Goal: Task Accomplishment & Management: Manage account settings

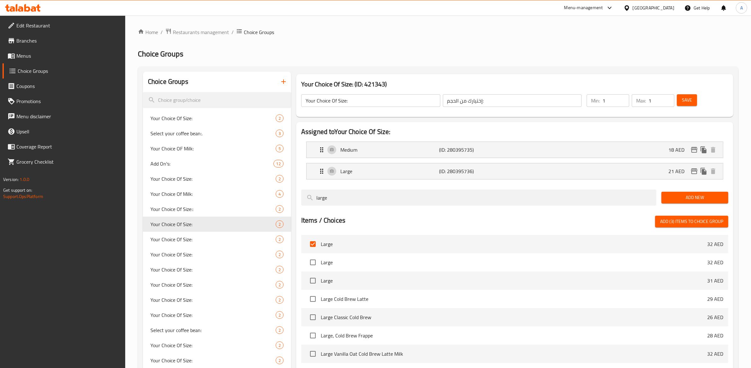
click at [285, 81] on icon "button" at bounding box center [284, 82] width 8 height 8
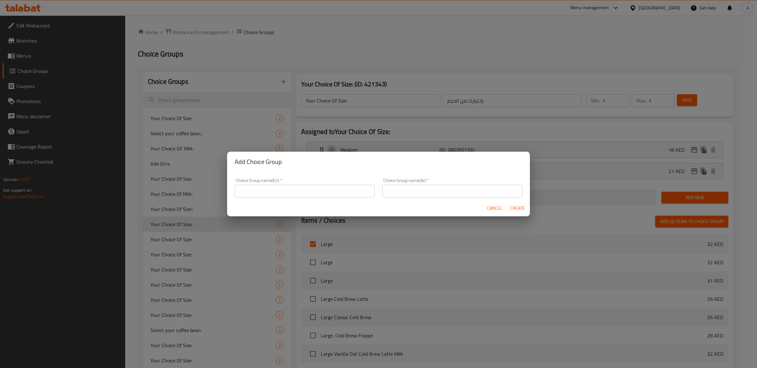
click at [324, 202] on div "Cancel Create" at bounding box center [378, 208] width 303 height 17
click at [325, 198] on div "Choice Group name(En)   * Choice Group name(En) *" at bounding box center [305, 188] width 148 height 27
click at [328, 195] on input "text" at bounding box center [305, 191] width 140 height 13
type input "1- Your Choice of Size"
click at [435, 190] on input "text" at bounding box center [452, 191] width 140 height 13
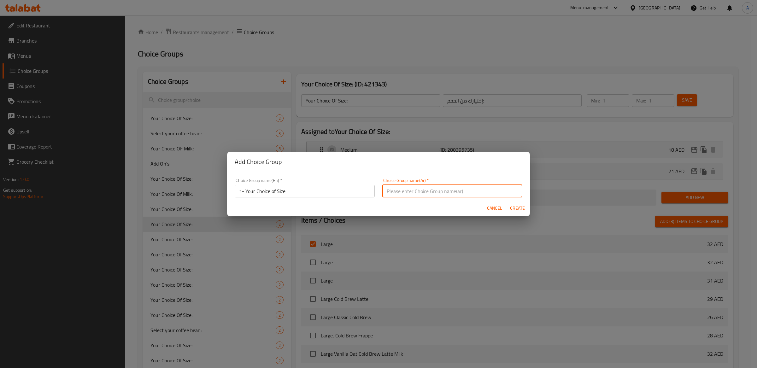
click at [346, 187] on input "1- Your Choice of Size" at bounding box center [305, 191] width 140 height 13
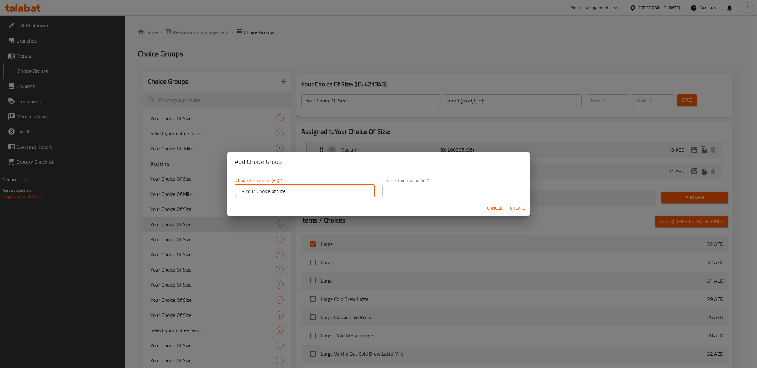
click at [346, 187] on input "1- Your Choice of Size" at bounding box center [305, 191] width 140 height 13
click at [420, 187] on input "text" at bounding box center [452, 191] width 140 height 13
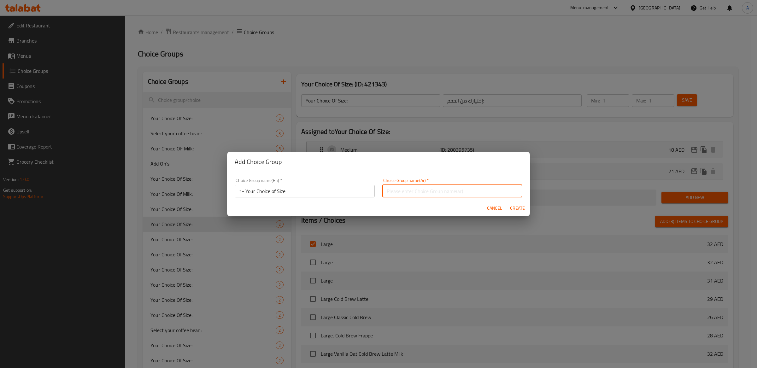
paste input "١- اختيارك للحجم"
type input "١- اختيارك للحجم"
click at [518, 209] on span "Create" at bounding box center [517, 208] width 15 height 8
type input "1- Your Choice of Size"
type input "١- اختيارك للحجم"
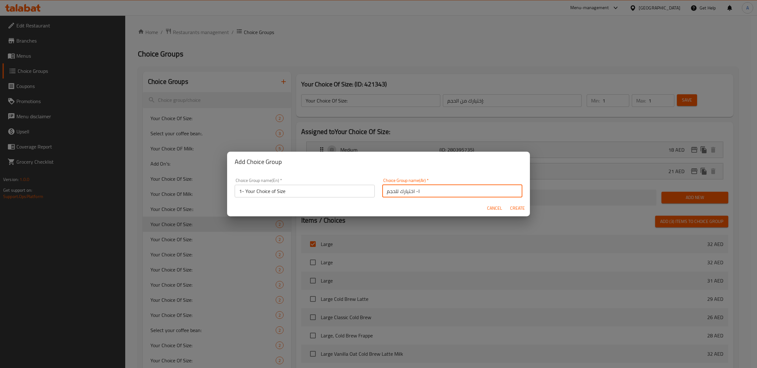
type input "0"
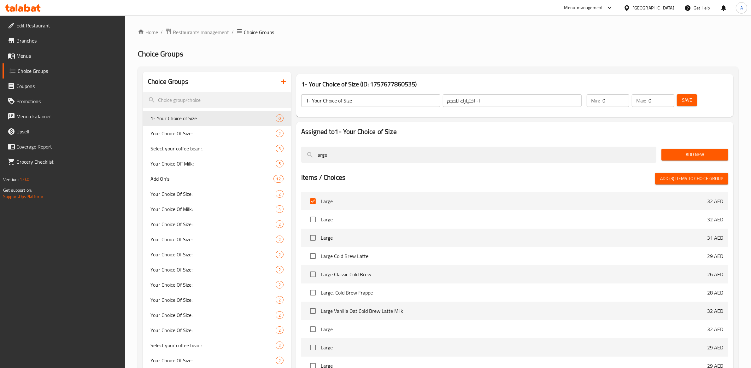
click at [313, 203] on input "checkbox" at bounding box center [312, 201] width 13 height 13
checkbox input "false"
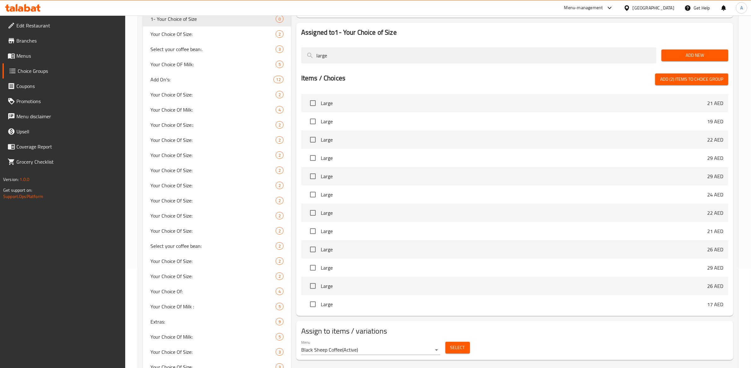
scroll to position [84, 0]
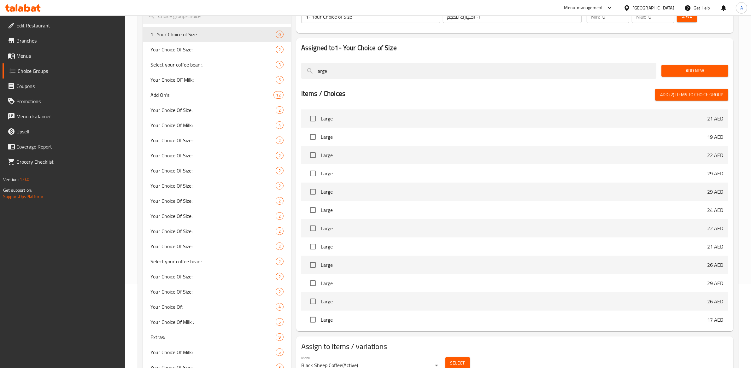
drag, startPoint x: 350, startPoint y: 71, endPoint x: 300, endPoint y: 69, distance: 50.5
click at [300, 69] on div "large" at bounding box center [479, 70] width 360 height 21
type input "small"
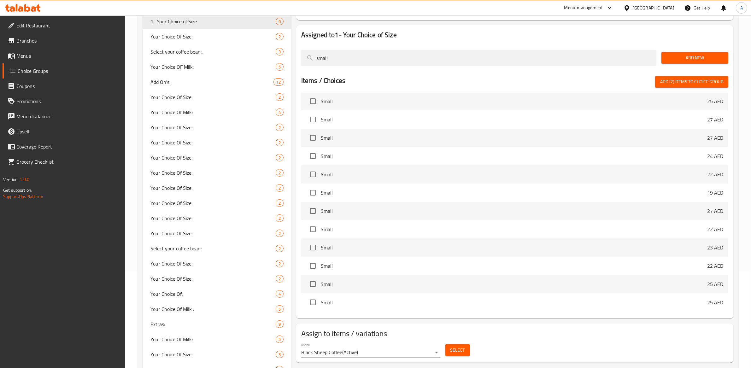
scroll to position [185, 0]
click at [314, 158] on input "checkbox" at bounding box center [312, 157] width 13 height 13
checkbox input "true"
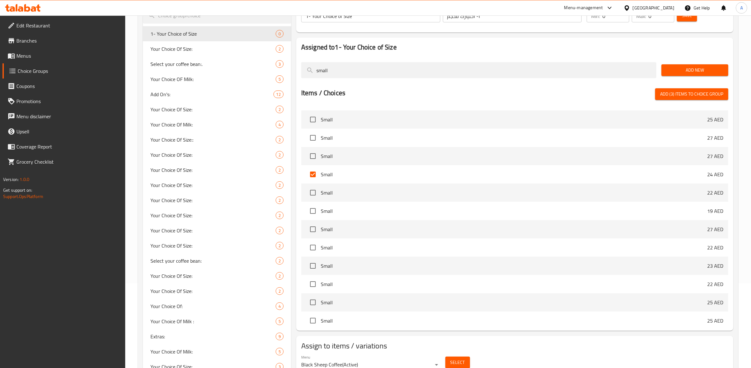
scroll to position [181, 0]
drag, startPoint x: 387, startPoint y: 69, endPoint x: 294, endPoint y: 61, distance: 93.5
click at [294, 61] on div "Assigned to 1- Your Choice of Size small Add New Items / Choices Add (3) items …" at bounding box center [515, 184] width 442 height 299
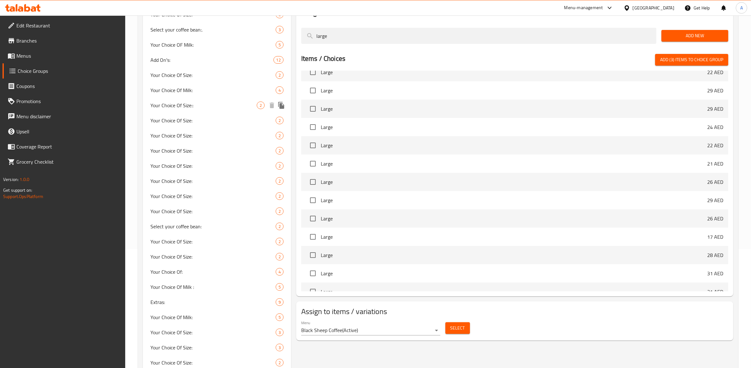
scroll to position [297, 0]
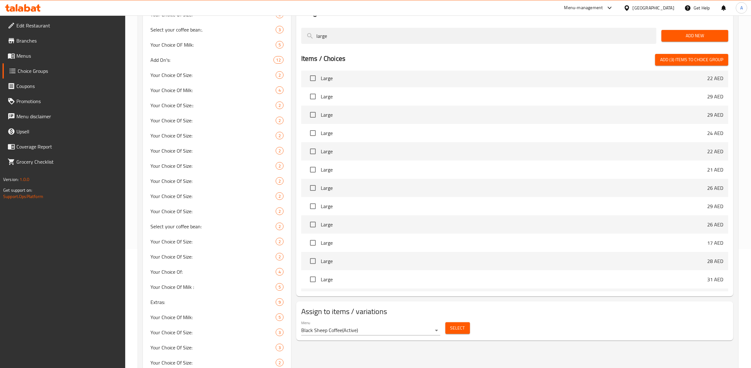
type input "large"
click at [317, 94] on input "checkbox" at bounding box center [312, 96] width 13 height 13
checkbox input "true"
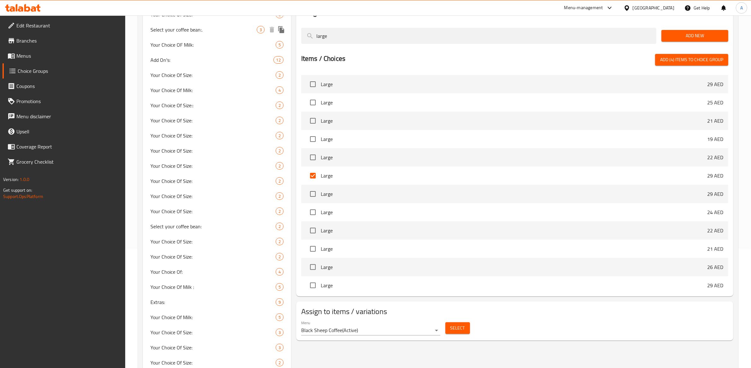
drag, startPoint x: 376, startPoint y: 33, endPoint x: 287, endPoint y: 34, distance: 89.3
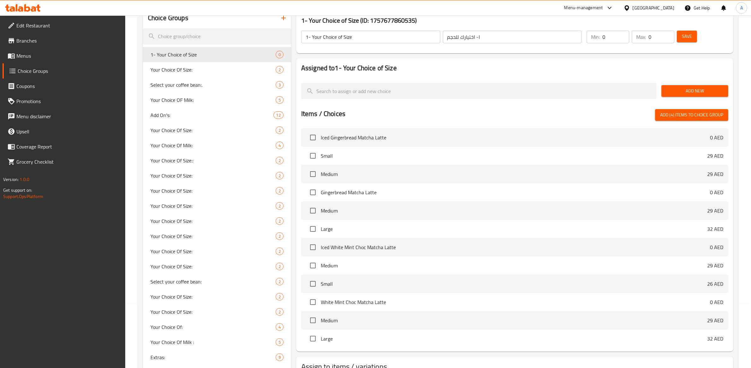
scroll to position [108, 0]
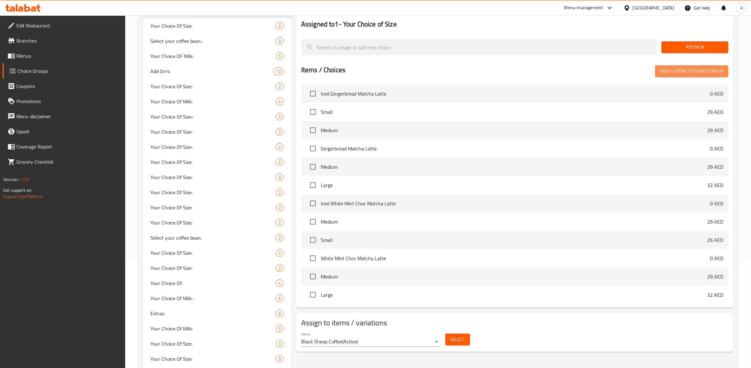
click at [696, 74] on span "Add (4) items to choice group" at bounding box center [692, 71] width 63 height 8
checkbox input "false"
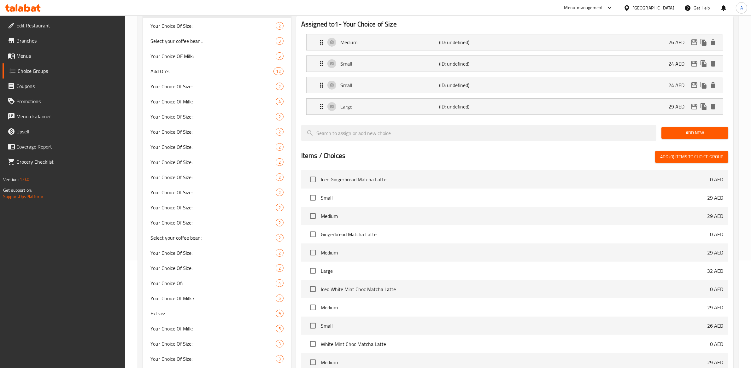
scroll to position [93, 0]
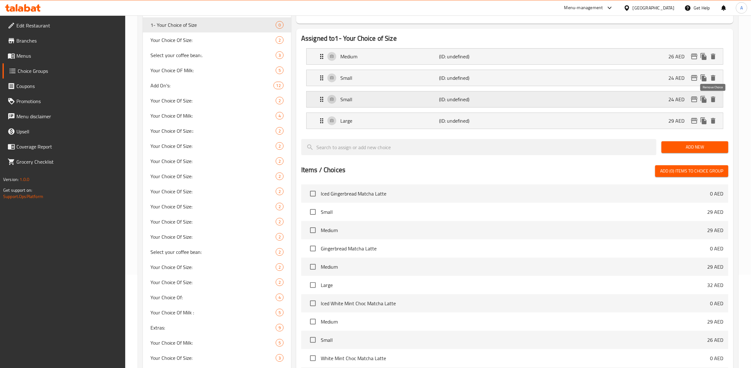
click at [713, 100] on icon "delete" at bounding box center [713, 100] width 4 height 6
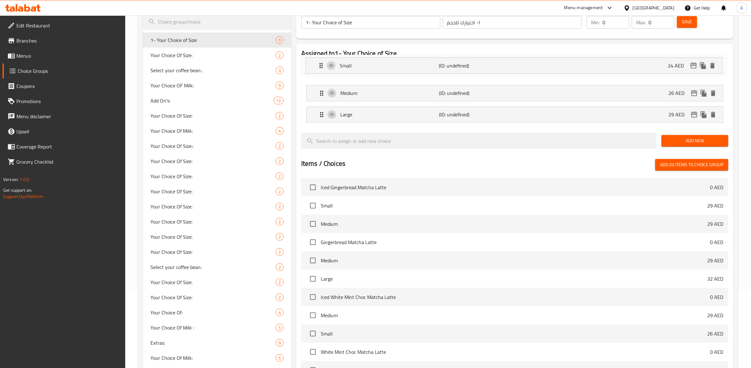
drag, startPoint x: 321, startPoint y: 78, endPoint x: 319, endPoint y: 65, distance: 12.8
click at [321, 63] on nav "Medium (ID: undefined) 26 AED Name (En) Medium Name (En) Name (Ar) وسط Name (Ar…" at bounding box center [514, 92] width 427 height 69
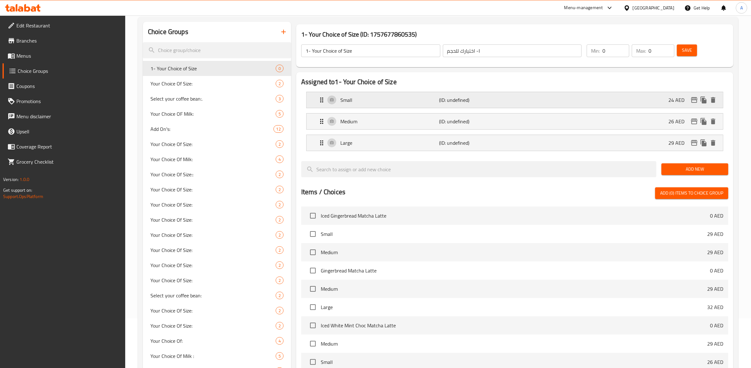
scroll to position [0, 0]
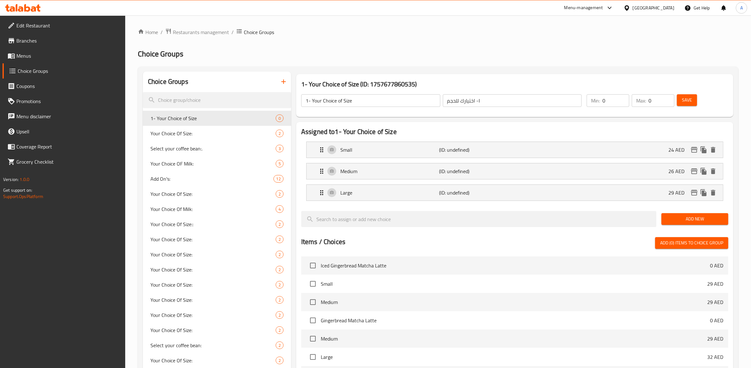
click at [607, 100] on input "0" at bounding box center [616, 100] width 27 height 13
type input "1"
click at [652, 103] on input "0" at bounding box center [662, 100] width 26 height 13
type input "1"
click at [689, 102] on span "Save" at bounding box center [687, 100] width 10 height 8
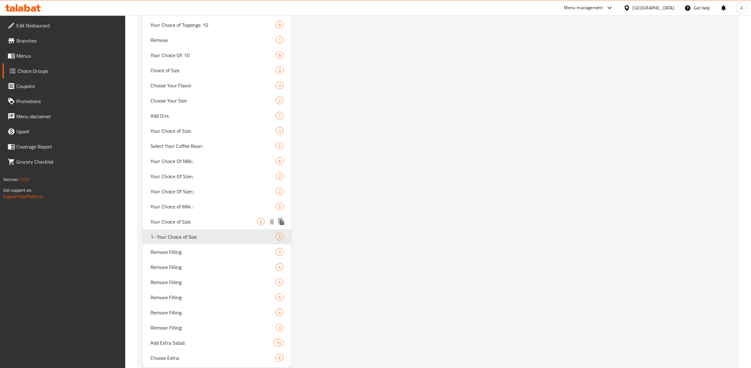
scroll to position [851, 0]
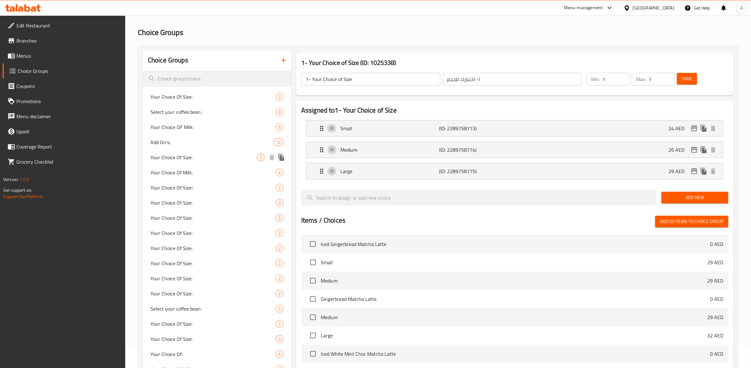
scroll to position [0, 0]
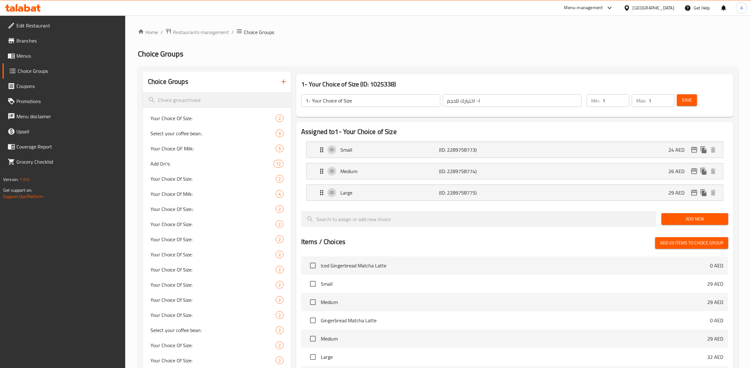
click at [284, 80] on icon "button" at bounding box center [284, 82] width 8 height 8
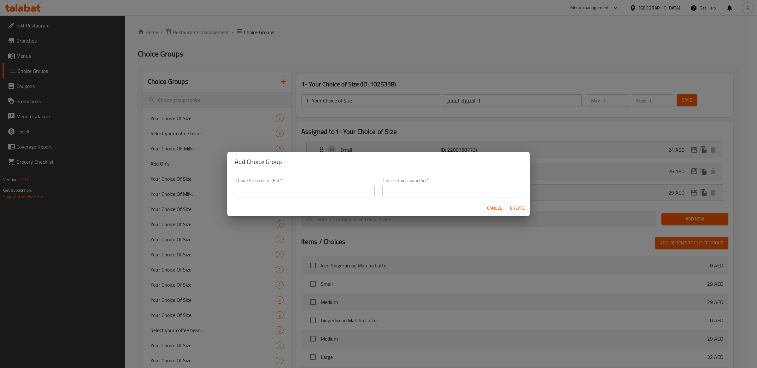
click at [310, 188] on input "text" at bounding box center [305, 191] width 140 height 13
click at [319, 192] on input "2- Your Choice of Size" at bounding box center [305, 191] width 140 height 13
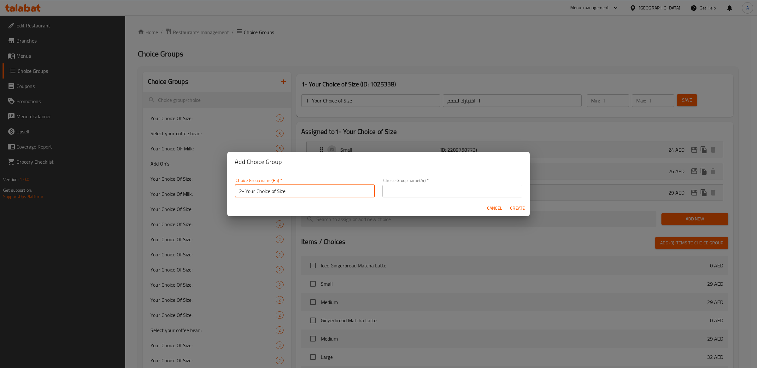
type input "2- Your Choice of Size"
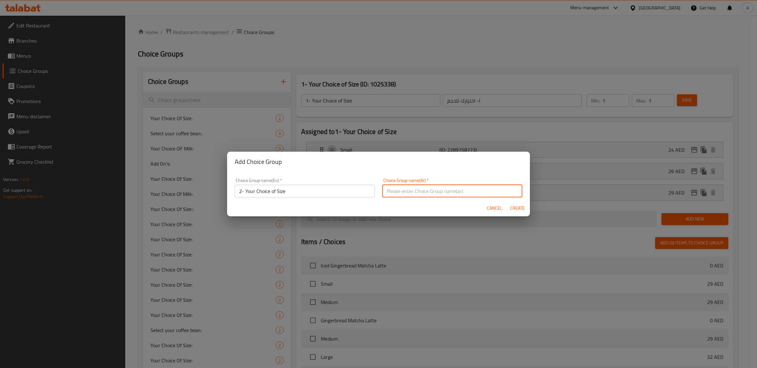
click at [419, 197] on input "text" at bounding box center [452, 191] width 140 height 13
paste input "٢- اختيارك للحجم"
type input "٢- اختيارك للحجم"
click at [516, 206] on span "Create" at bounding box center [517, 208] width 15 height 8
type input "2- Your Choice of Size"
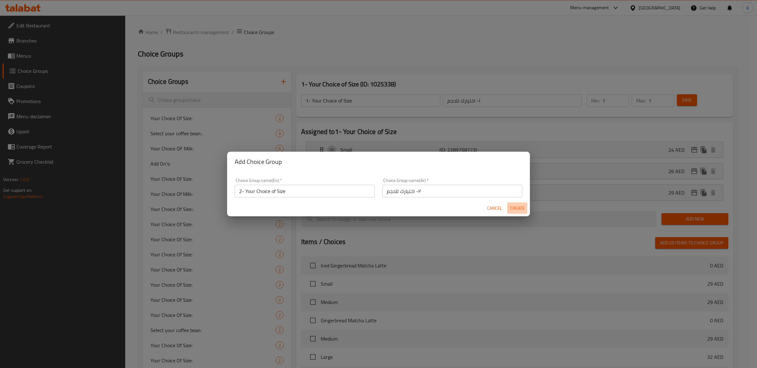
type input "٢- اختيارك للحجم"
type input "0"
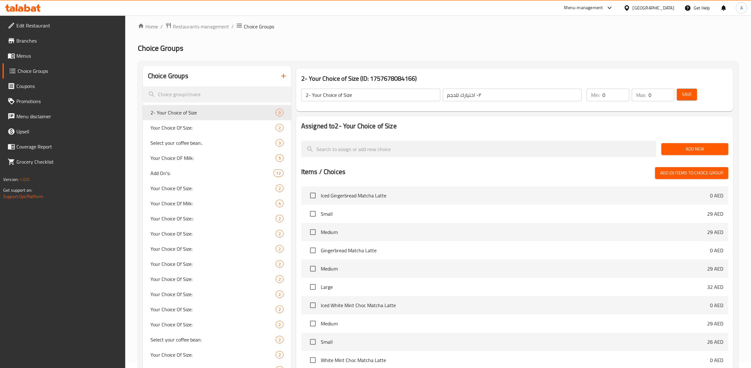
scroll to position [12, 0]
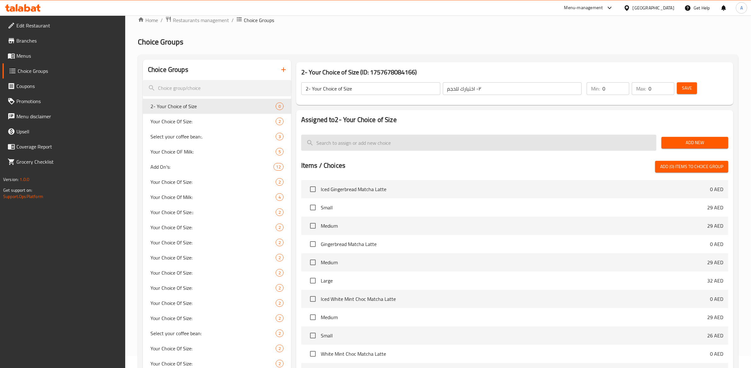
click at [338, 144] on input "search" at bounding box center [478, 143] width 355 height 16
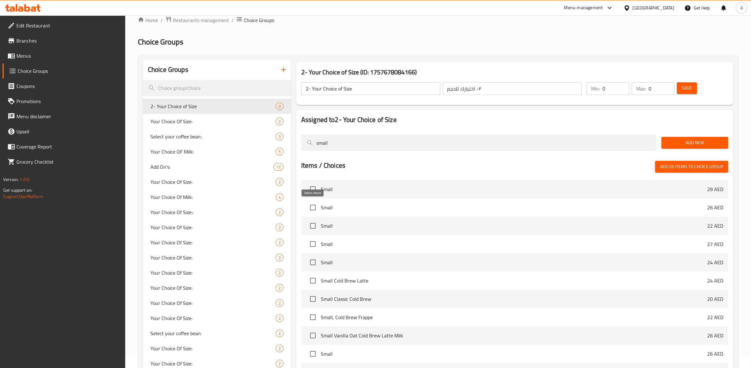
type input "small"
click at [315, 206] on input "checkbox" at bounding box center [312, 207] width 13 height 13
checkbox input "true"
drag, startPoint x: 342, startPoint y: 145, endPoint x: 307, endPoint y: 133, distance: 37.7
click at [305, 142] on input "small" at bounding box center [478, 143] width 355 height 16
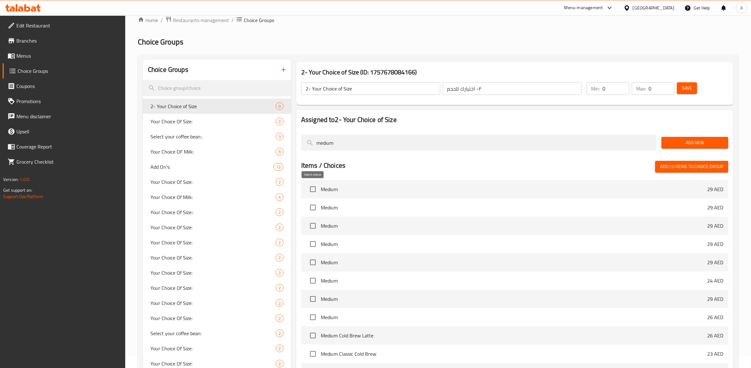
type input "medium"
click at [313, 192] on input "checkbox" at bounding box center [312, 189] width 13 height 13
checkbox input "true"
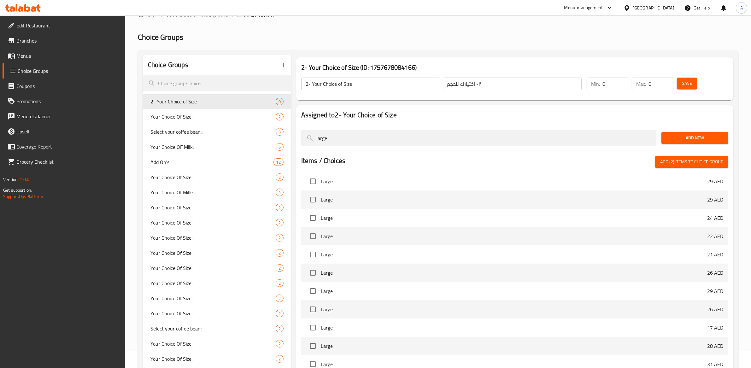
scroll to position [147, 0]
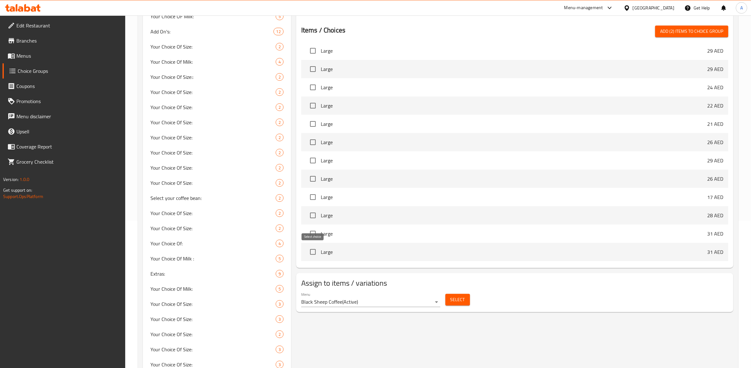
type input "large"
click at [312, 252] on input "checkbox" at bounding box center [312, 252] width 13 height 13
click at [705, 33] on span "Add (3) items to choice group" at bounding box center [692, 31] width 63 height 8
checkbox input "false"
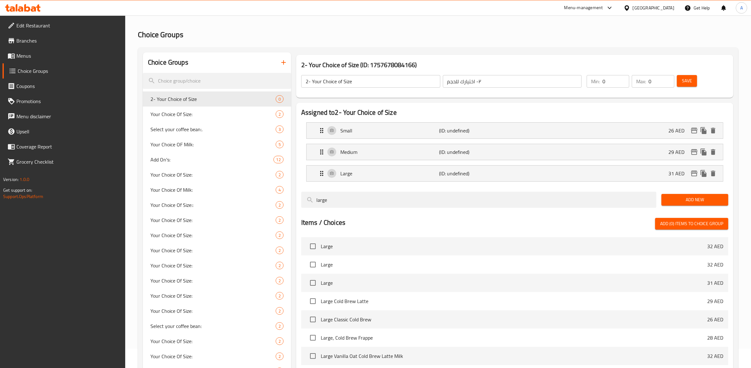
scroll to position [0, 0]
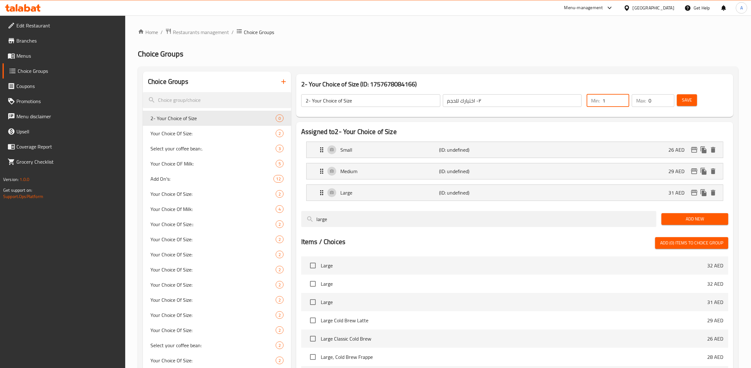
type input "1"
click at [624, 100] on input "1" at bounding box center [616, 100] width 27 height 13
type input "1"
click at [667, 99] on input "1" at bounding box center [662, 100] width 26 height 13
click at [693, 99] on button "Save" at bounding box center [687, 100] width 20 height 12
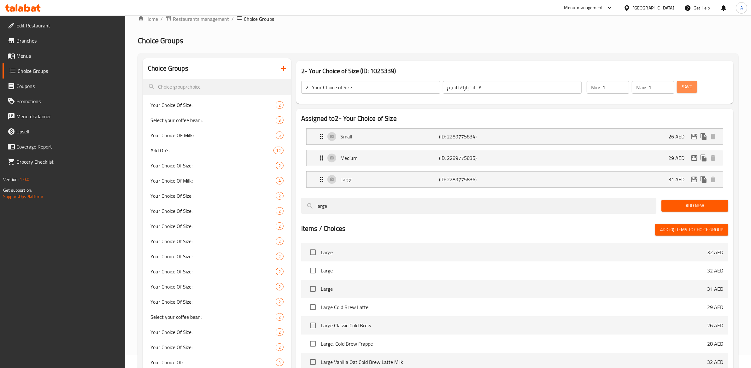
click at [692, 86] on span "Save" at bounding box center [687, 87] width 10 height 8
click at [689, 87] on span "Save" at bounding box center [687, 87] width 10 height 8
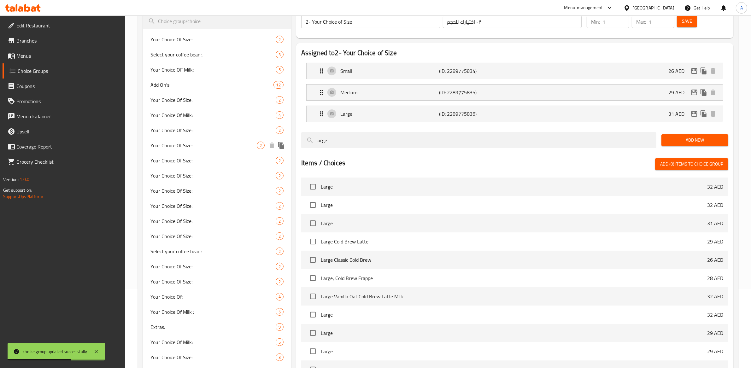
scroll to position [0, 0]
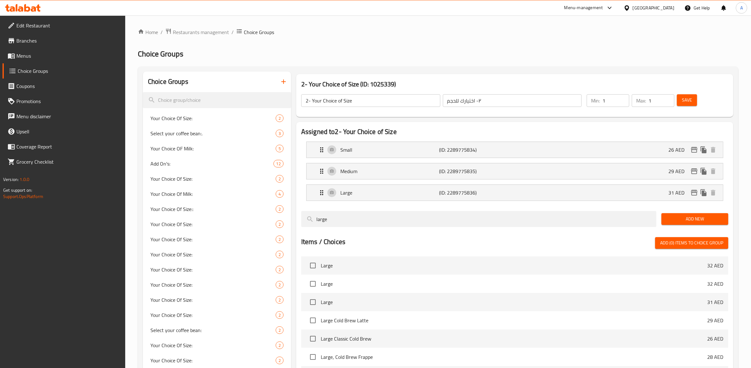
click at [687, 104] on span "Save" at bounding box center [687, 100] width 10 height 8
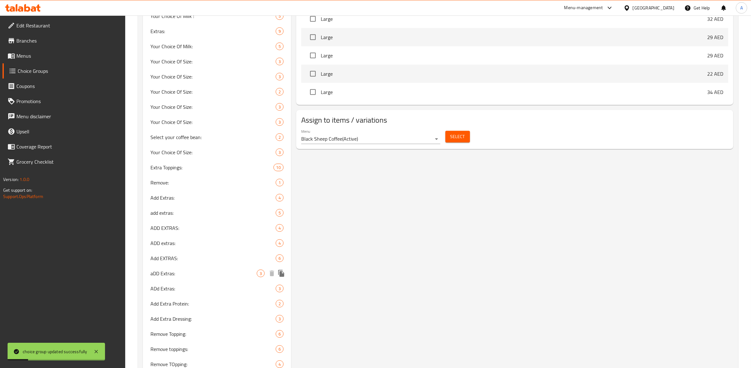
scroll to position [867, 0]
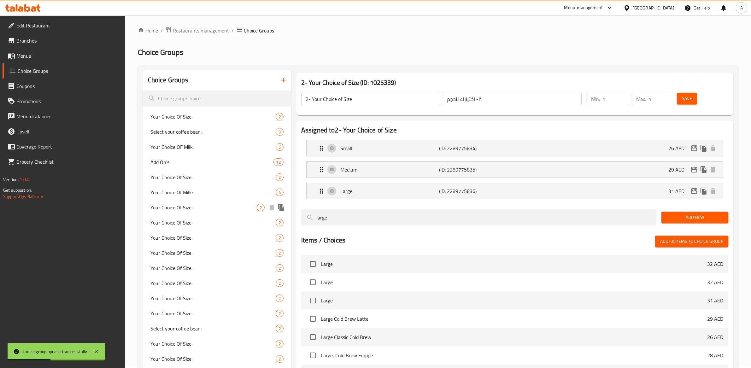
scroll to position [0, 0]
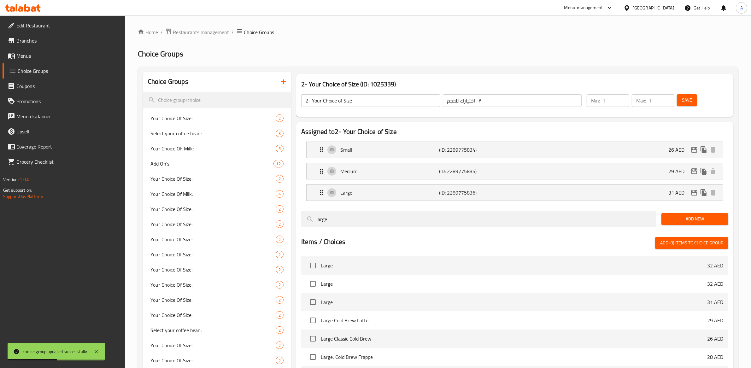
click at [283, 81] on icon "button" at bounding box center [283, 82] width 4 height 4
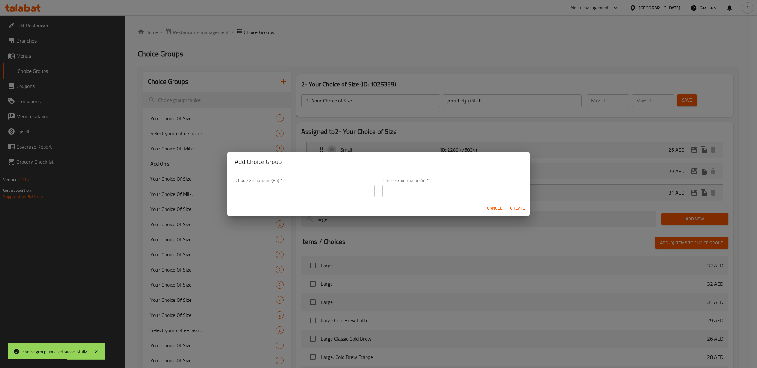
click at [294, 192] on input "text" at bounding box center [305, 191] width 140 height 13
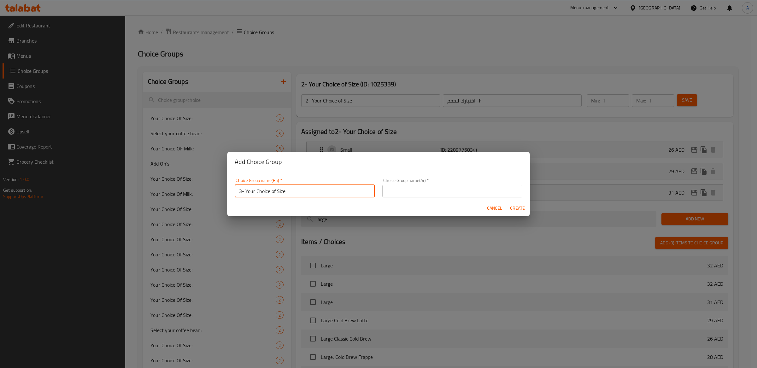
type input "3- Your Choice of Size"
click at [407, 188] on input "text" at bounding box center [452, 191] width 140 height 13
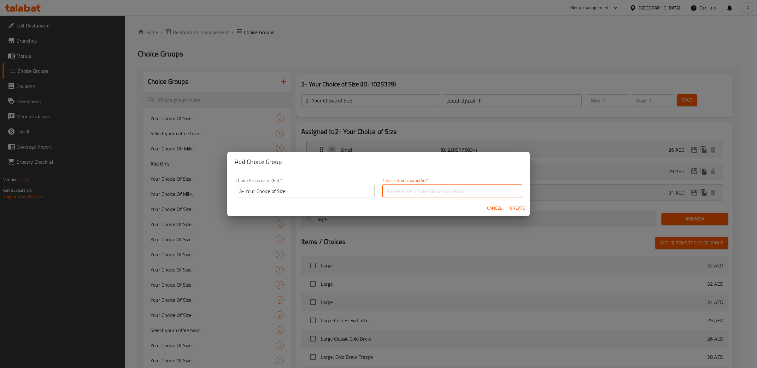
paste input "— / 26 / 29"
type input "— / 26 / 29"
drag, startPoint x: 419, startPoint y: 189, endPoint x: 361, endPoint y: 187, distance: 58.4
click at [360, 189] on div "Choice Group name(En)   * 3- Your Choice of Size Choice Group name(En) * Choice…" at bounding box center [378, 188] width 295 height 27
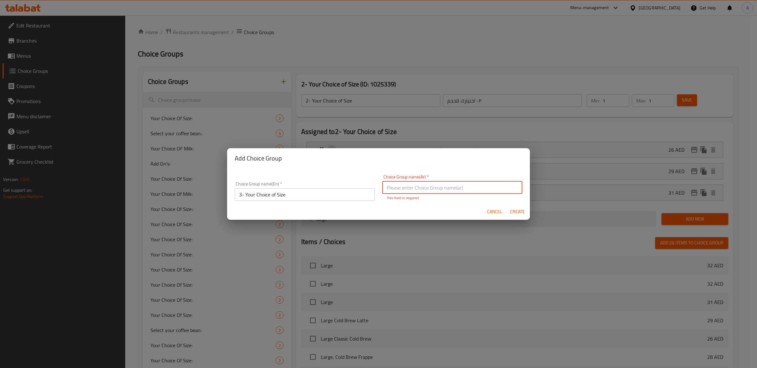
click at [482, 102] on div "Add Choice Group Choice Group name(En)   * 3- Your Choice of Size Choice Group …" at bounding box center [378, 184] width 757 height 368
click at [424, 193] on input "text" at bounding box center [452, 187] width 140 height 13
paste input "٣- اختيارك للحجم"
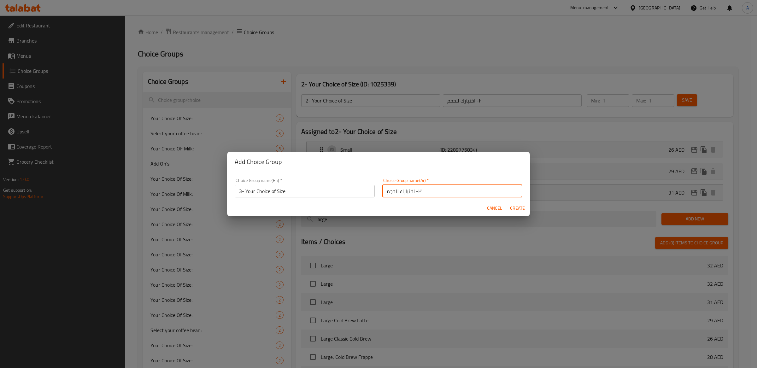
type input "٣- اختيارك للحجم"
click at [516, 208] on span "Create" at bounding box center [517, 208] width 15 height 8
type input "3- Your Choice of Size"
type input "٣- اختيارك للحجم"
type input "0"
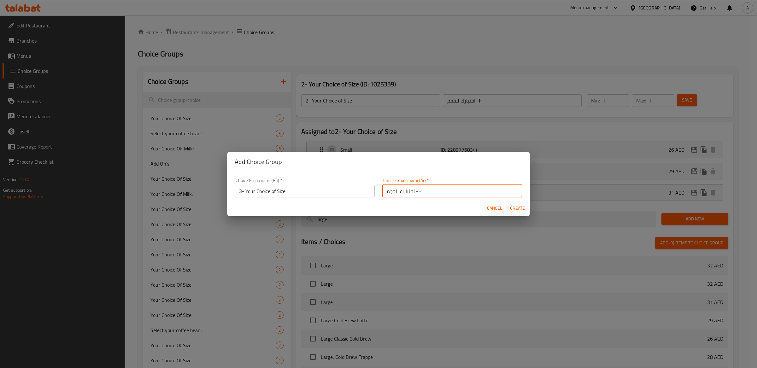
type input "0"
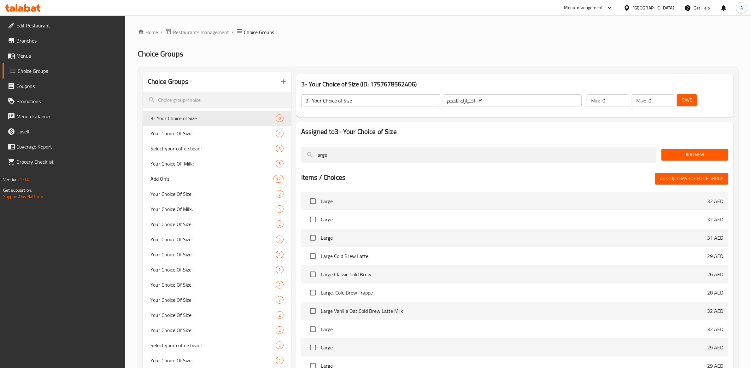
drag, startPoint x: 359, startPoint y: 155, endPoint x: 283, endPoint y: 153, distance: 76.1
type input "medium"
click at [315, 332] on input "checkbox" at bounding box center [312, 329] width 13 height 13
click at [696, 176] on span "Add (1) items to choice group" at bounding box center [692, 179] width 63 height 8
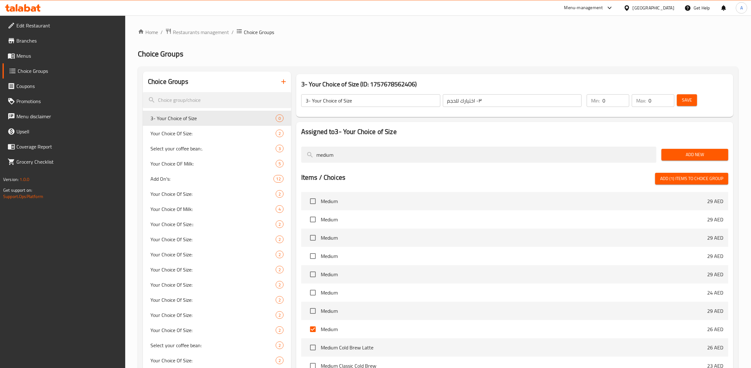
checkbox input "false"
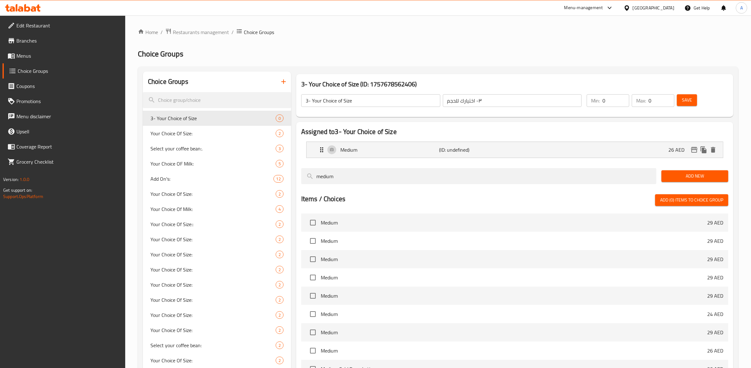
drag, startPoint x: 352, startPoint y: 178, endPoint x: 290, endPoint y: 167, distance: 62.5
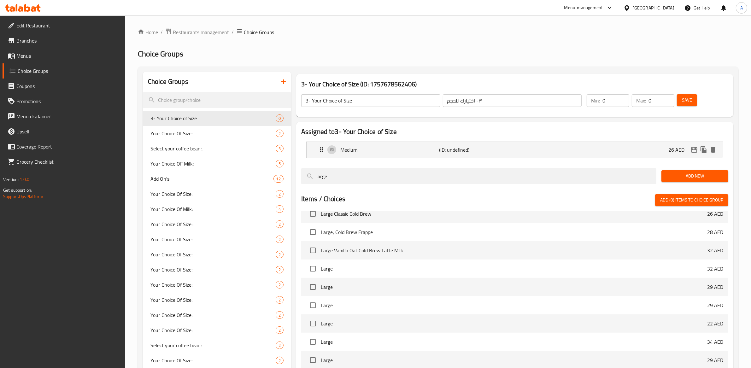
scroll to position [159, 0]
type input "large"
click at [313, 281] on input "checkbox" at bounding box center [312, 283] width 13 height 13
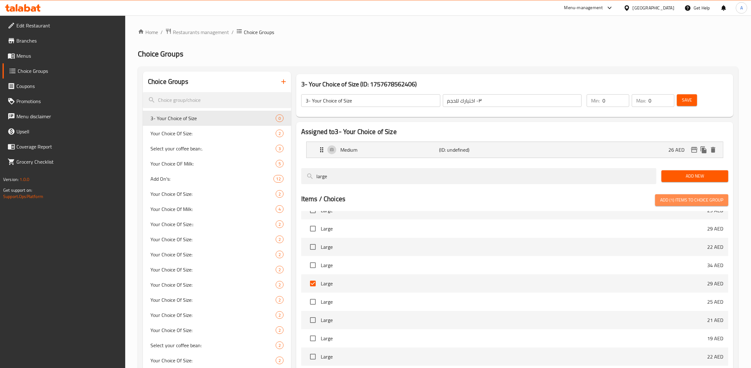
click at [690, 204] on span "Add (1) items to choice group" at bounding box center [692, 200] width 63 height 8
checkbox input "false"
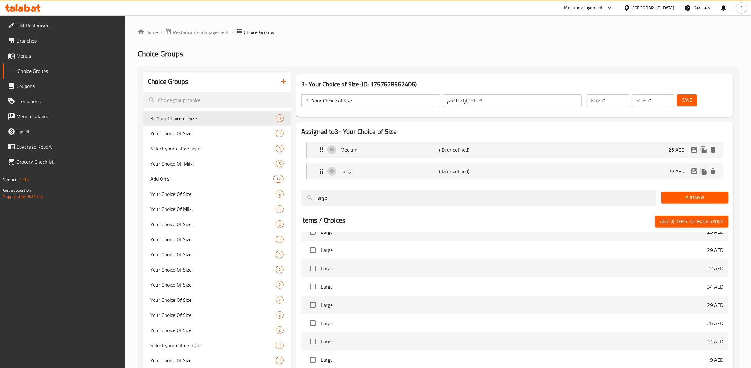
click at [688, 102] on span "Save" at bounding box center [687, 100] width 10 height 8
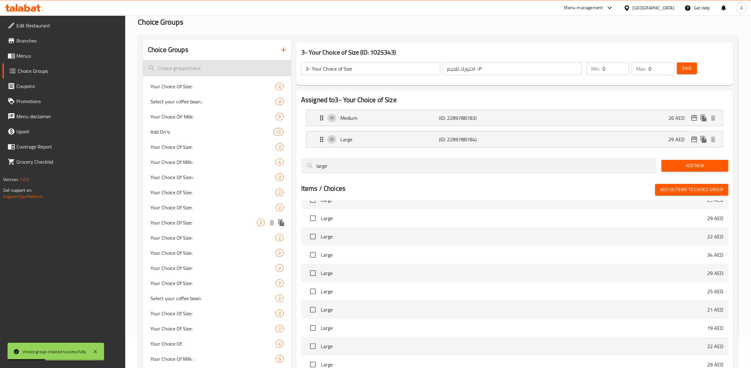
scroll to position [0, 0]
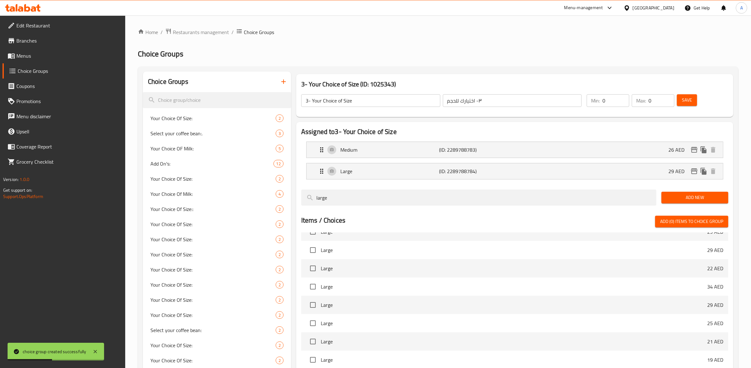
click at [281, 83] on icon "button" at bounding box center [284, 82] width 8 height 8
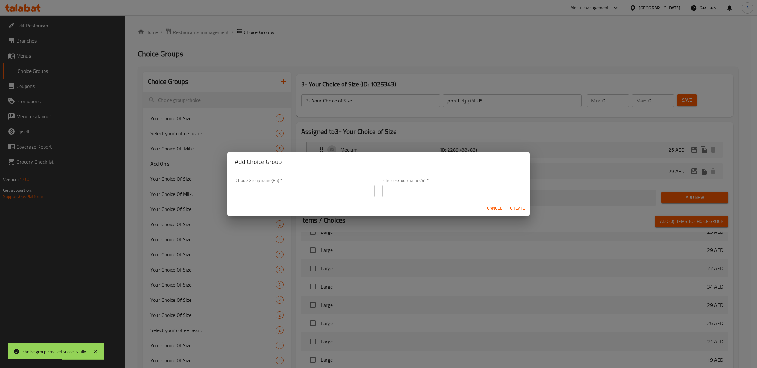
click at [299, 188] on input "text" at bounding box center [305, 191] width 140 height 13
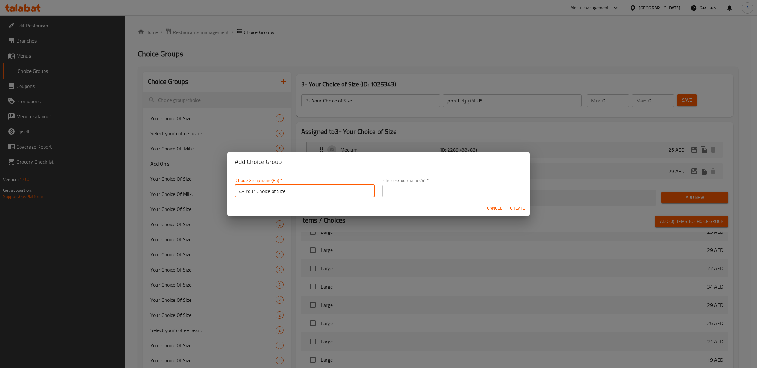
type input "4- Your Choice of Size"
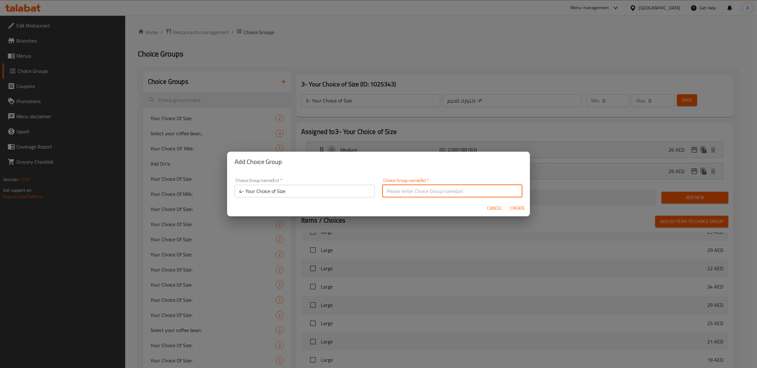
click at [421, 195] on input "text" at bounding box center [452, 191] width 140 height 13
paste input "٤- اختيارك للحجم"
type input "٤- اختيارك للحجم"
click at [517, 207] on span "Create" at bounding box center [517, 208] width 15 height 8
type input "4- Your Choice of Size"
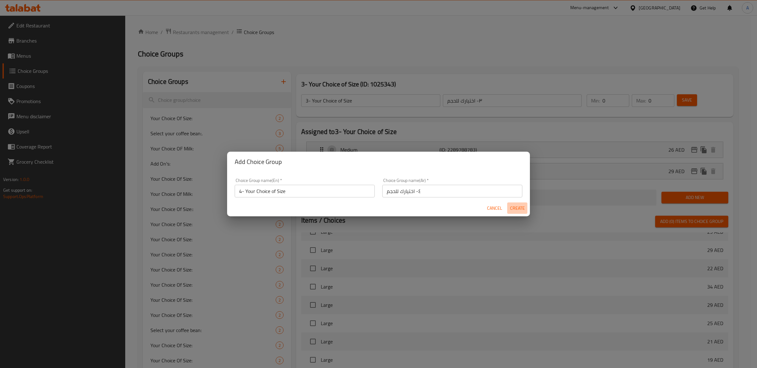
type input "٤- اختيارك للحجم"
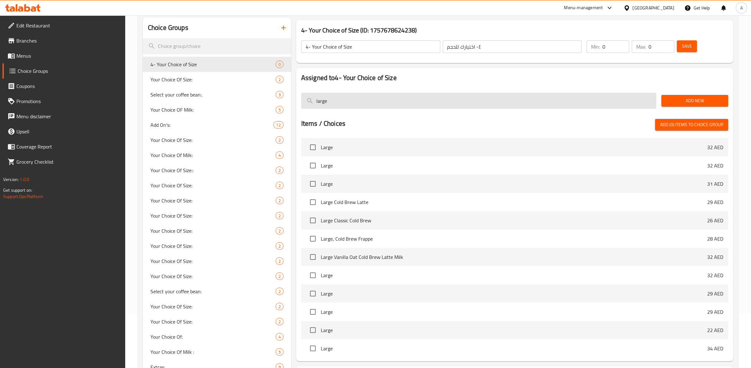
click at [354, 101] on input "large" at bounding box center [478, 101] width 355 height 16
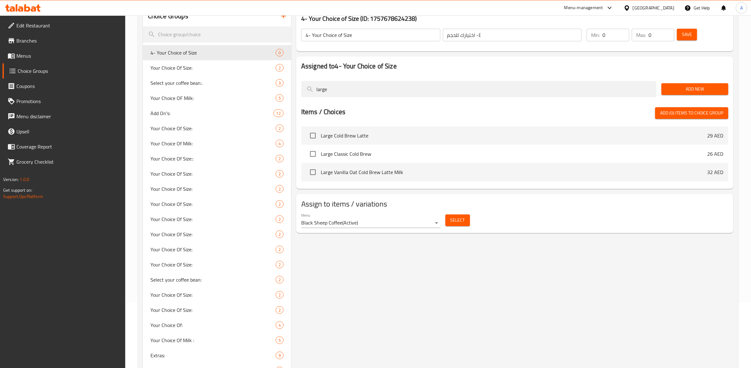
scroll to position [57, 0]
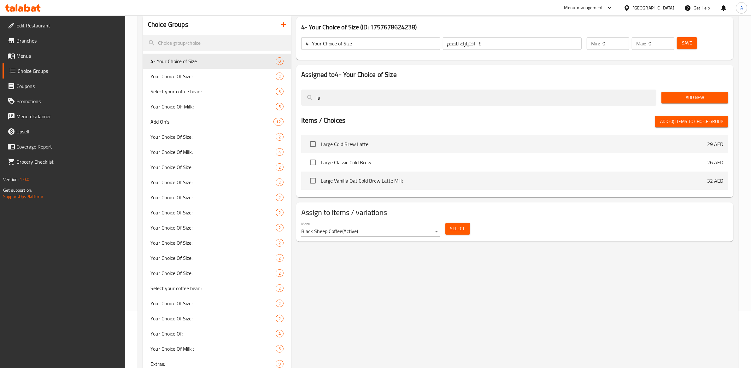
type input "l"
click at [692, 90] on div "Add New" at bounding box center [695, 97] width 72 height 21
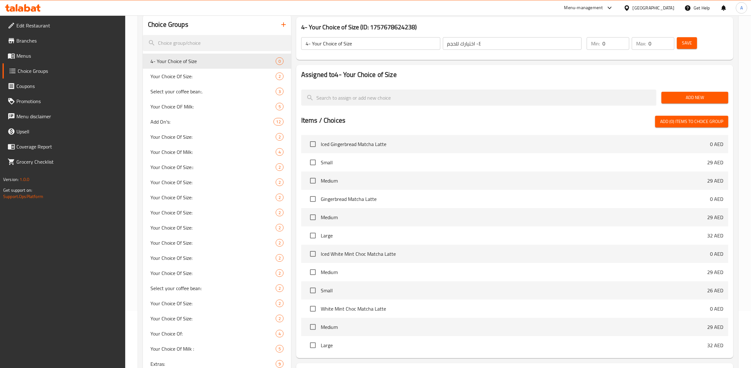
click at [690, 97] on span "Add New" at bounding box center [695, 98] width 57 height 8
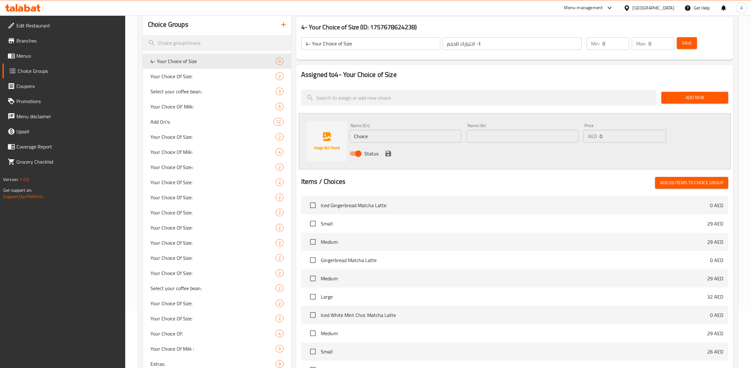
click at [370, 138] on input "Choice" at bounding box center [406, 136] width 112 height 13
type input "Large"
click at [627, 135] on input "0" at bounding box center [633, 136] width 67 height 13
type input "40"
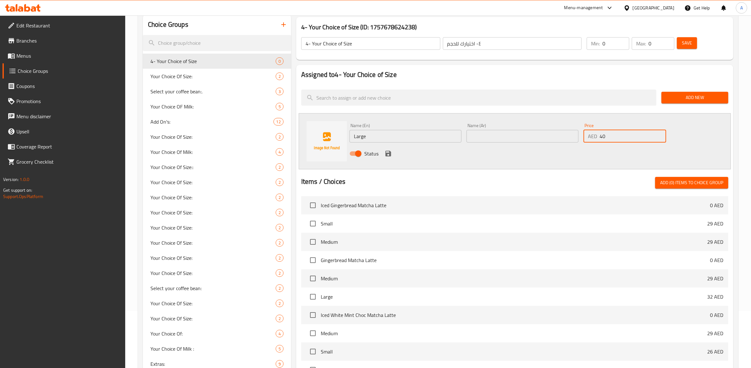
click at [387, 153] on icon "save" at bounding box center [389, 154] width 6 height 6
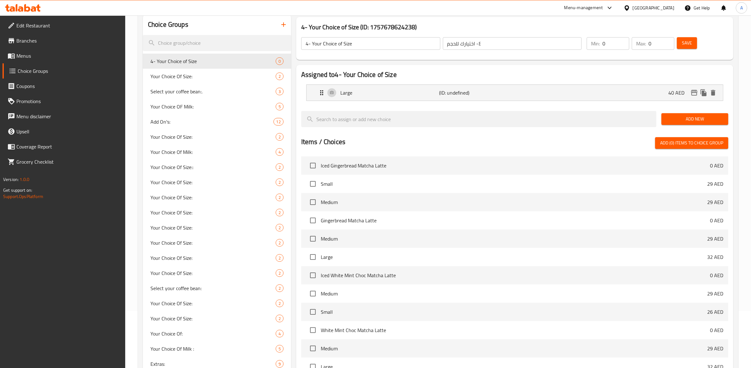
scroll to position [0, 0]
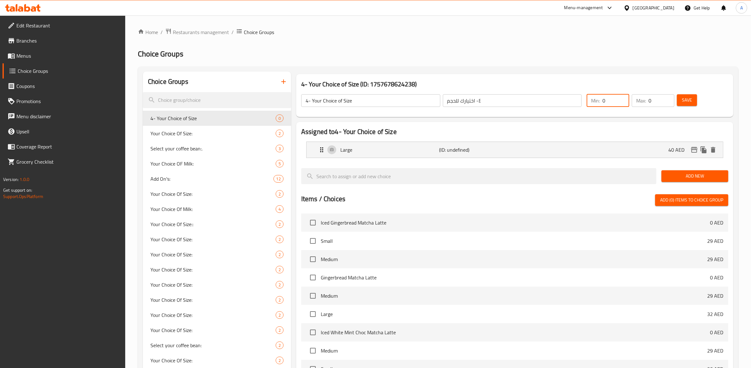
drag, startPoint x: 605, startPoint y: 101, endPoint x: 625, endPoint y: 97, distance: 20.1
click at [605, 102] on input "0" at bounding box center [616, 100] width 27 height 13
type input "1"
click at [623, 98] on input "1" at bounding box center [616, 100] width 27 height 13
type input "1"
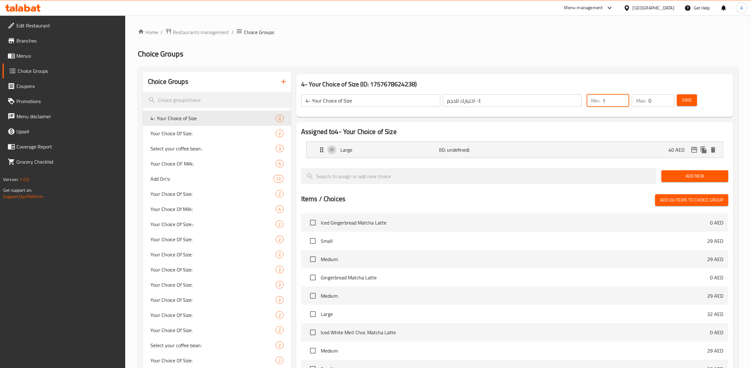
click at [667, 99] on input "1" at bounding box center [662, 100] width 26 height 13
click at [684, 102] on span "Save" at bounding box center [687, 100] width 10 height 8
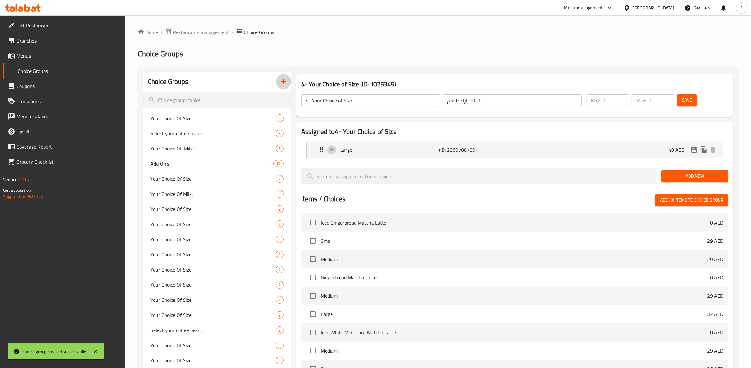
click at [283, 81] on icon "button" at bounding box center [284, 82] width 8 height 8
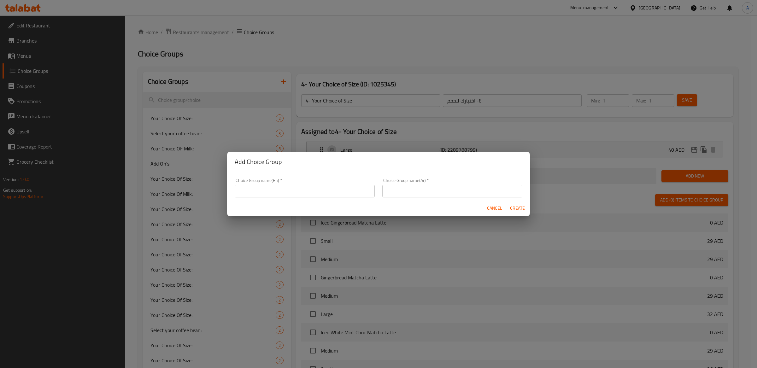
click at [297, 194] on input "text" at bounding box center [305, 191] width 140 height 13
click at [244, 192] on input "5-Your Choice of Size" at bounding box center [305, 191] width 140 height 13
click at [270, 194] on input "5- Your Choice of Size" at bounding box center [305, 191] width 140 height 13
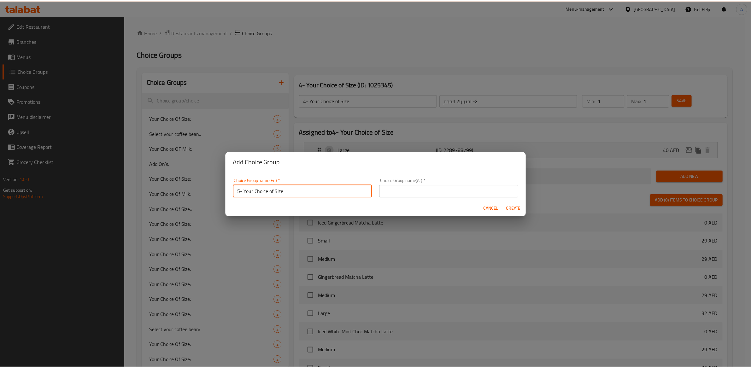
scroll to position [2, 0]
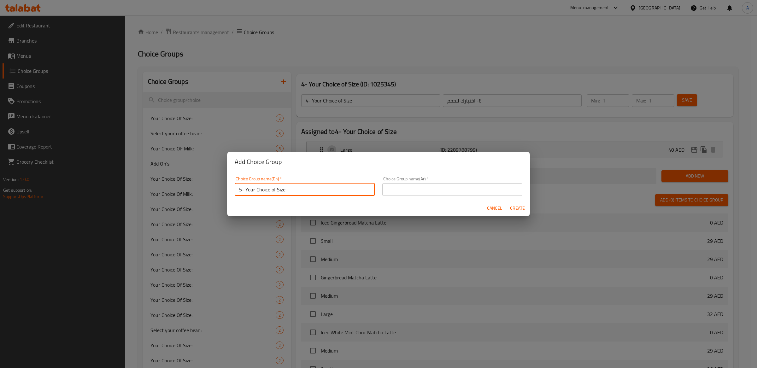
click at [270, 194] on input "5- Your Choice of Size" at bounding box center [305, 189] width 140 height 13
type input "5- Your Choice of Size"
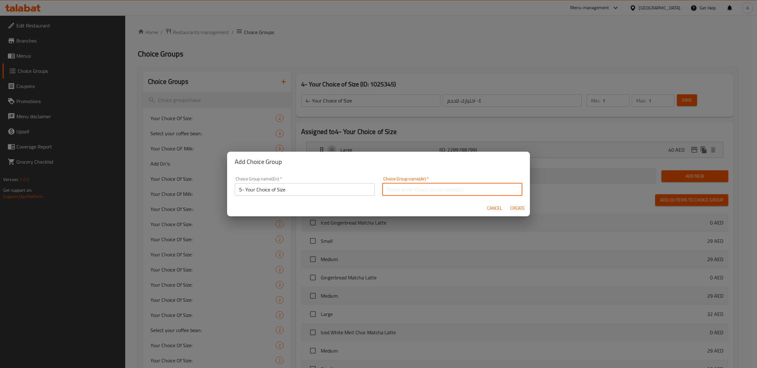
click at [406, 191] on input "text" at bounding box center [452, 189] width 140 height 13
paste input "٥- اختيارك للحجم"
type input "٥- اختيارك للحجم"
click at [516, 209] on span "Create" at bounding box center [517, 208] width 15 height 8
type input "5- Your Choice of Size"
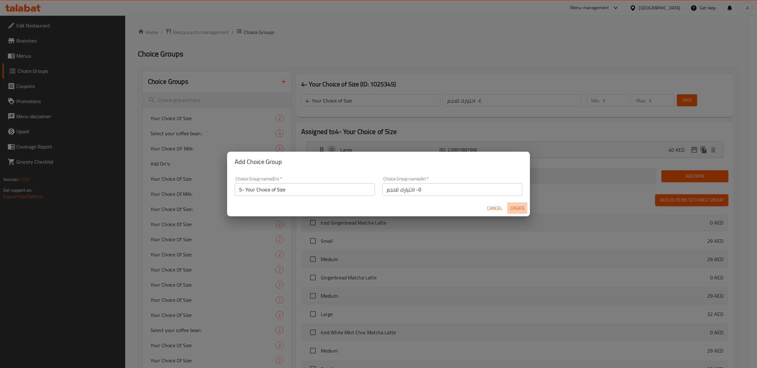
type input "٥- اختيارك للحجم"
type input "0"
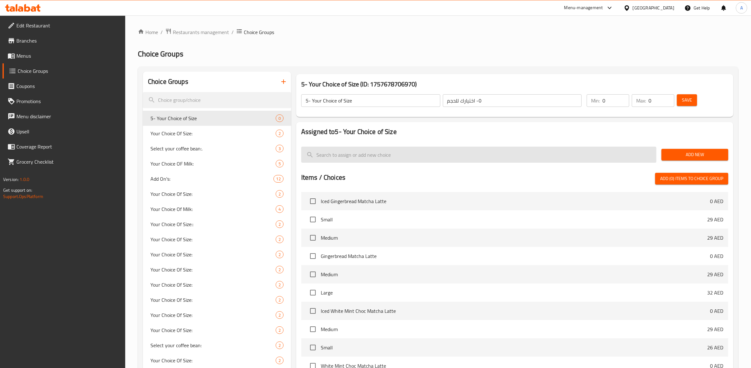
click at [354, 159] on input "search" at bounding box center [478, 155] width 355 height 16
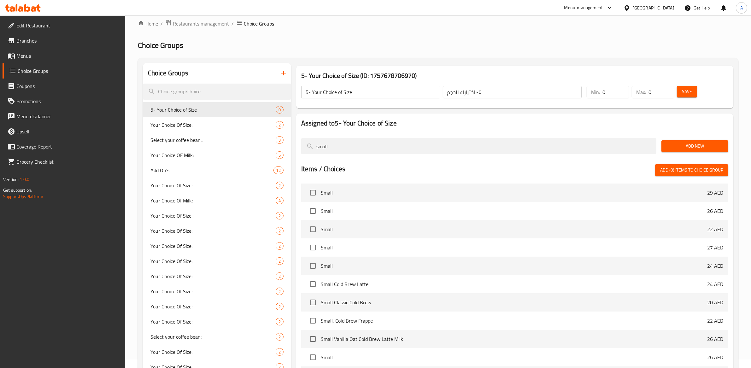
scroll to position [9, 0]
type input "small"
click at [313, 266] on input "checkbox" at bounding box center [312, 265] width 13 height 13
click at [688, 173] on span "Add (1) items to choice group" at bounding box center [692, 170] width 63 height 8
checkbox input "false"
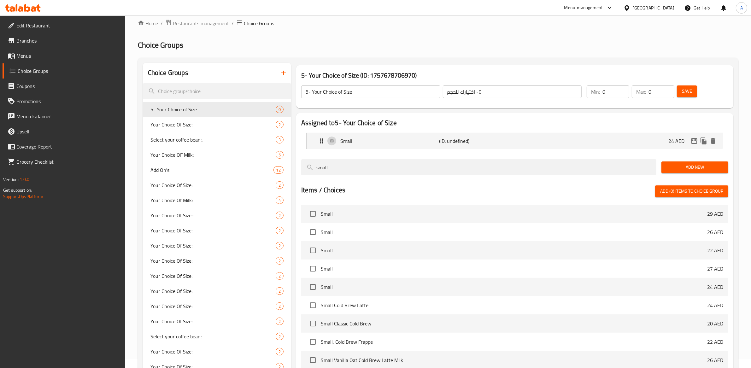
drag, startPoint x: 333, startPoint y: 165, endPoint x: 297, endPoint y: 164, distance: 36.3
click at [297, 164] on div "Assigned to 5- Your Choice of Size Small (ID: undefined) 24 AED Name (En) Small…" at bounding box center [514, 270] width 437 height 315
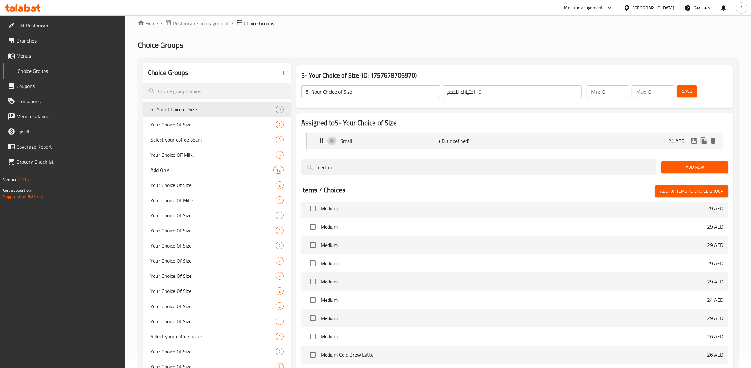
scroll to position [14, 0]
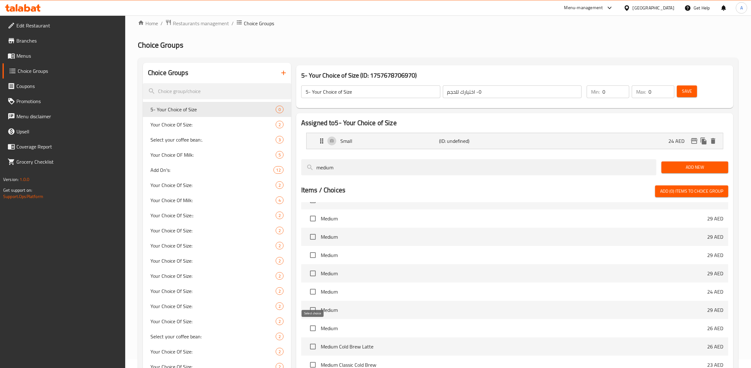
type input "medium"
click at [311, 328] on input "checkbox" at bounding box center [312, 328] width 13 height 13
click at [695, 191] on span "Add (1) items to choice group" at bounding box center [692, 191] width 63 height 8
checkbox input "false"
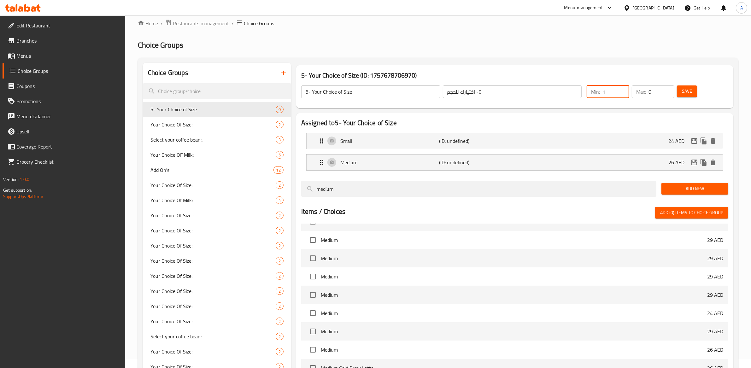
type input "1"
click at [622, 90] on input "1" at bounding box center [616, 92] width 27 height 13
type input "1"
click at [668, 89] on input "1" at bounding box center [662, 92] width 26 height 13
click at [689, 90] on span "Save" at bounding box center [687, 91] width 10 height 8
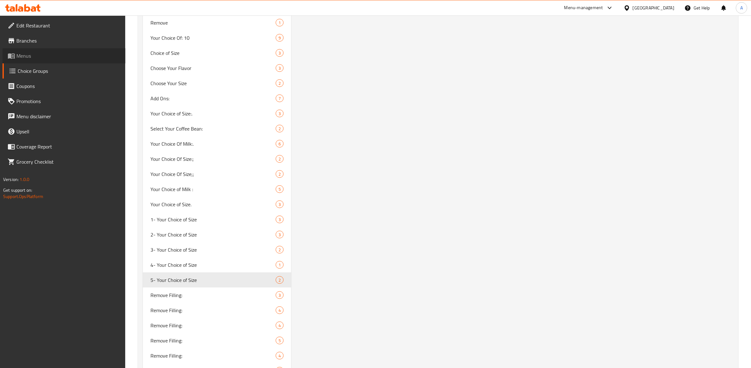
click at [52, 52] on span "Menus" at bounding box center [68, 56] width 104 height 8
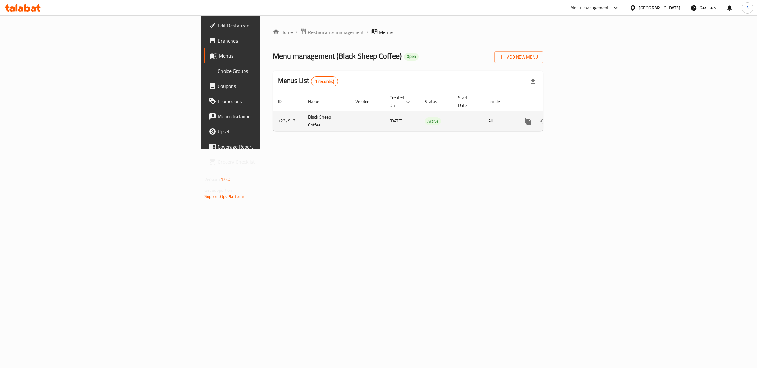
click at [577, 118] on icon "enhanced table" at bounding box center [574, 121] width 6 height 6
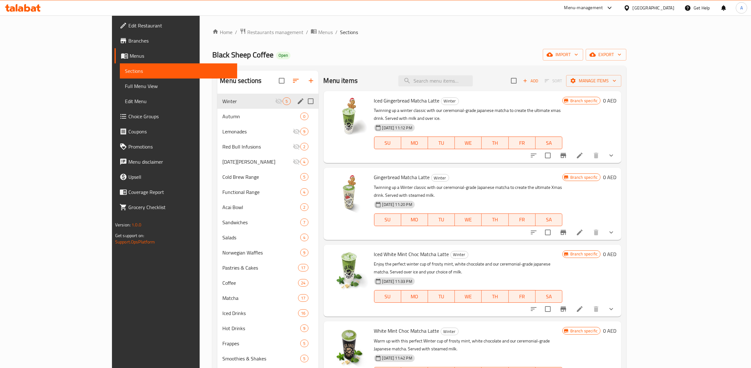
click at [222, 117] on span "Autumn" at bounding box center [261, 117] width 78 height 8
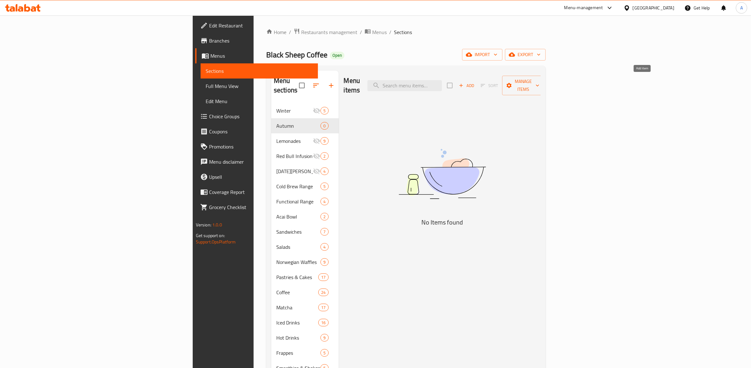
click at [475, 82] on span "Add" at bounding box center [466, 85] width 17 height 7
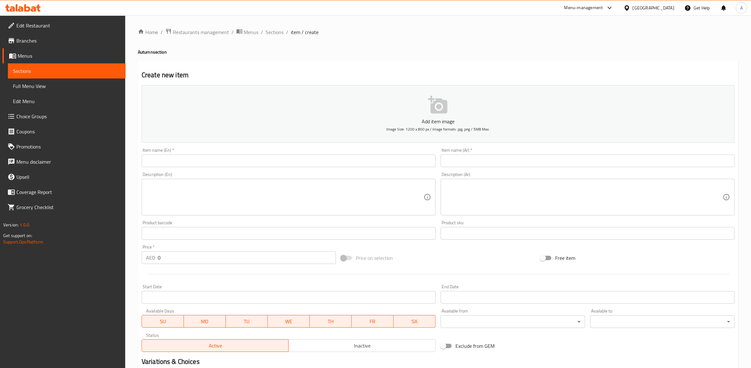
click at [220, 163] on input "text" at bounding box center [289, 161] width 294 height 13
paste input "PUMPKIN SPICE LATTE"
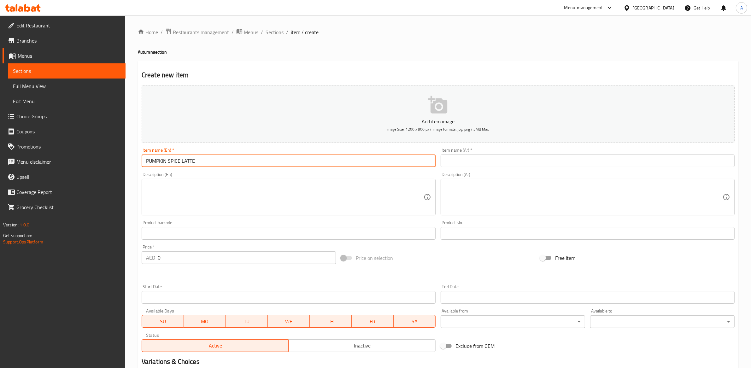
type input "PUMPKIN SPICE LATTE"
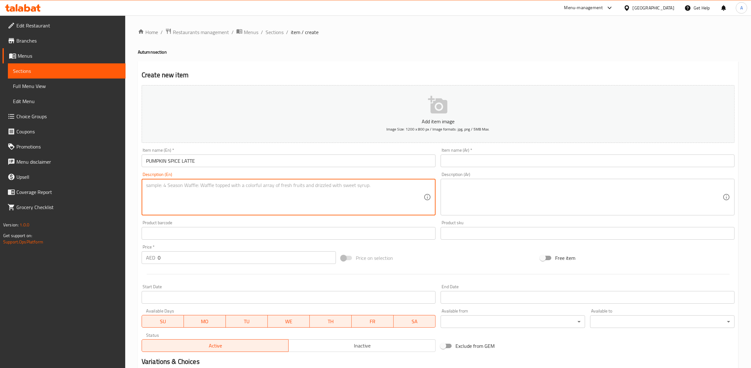
click at [234, 199] on textarea at bounding box center [285, 197] width 278 height 30
paste textarea "An absolute Autumn classic, done the Black Sheep Coffee way. Served with whippe…"
type textarea "An absolute Autumn classic, done the Black Sheep Coffee way. Served with whippe…"
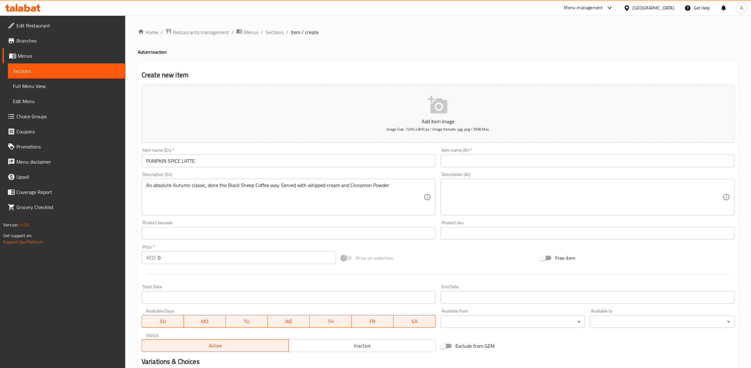
click at [419, 253] on div "Price on selection" at bounding box center [438, 258] width 199 height 17
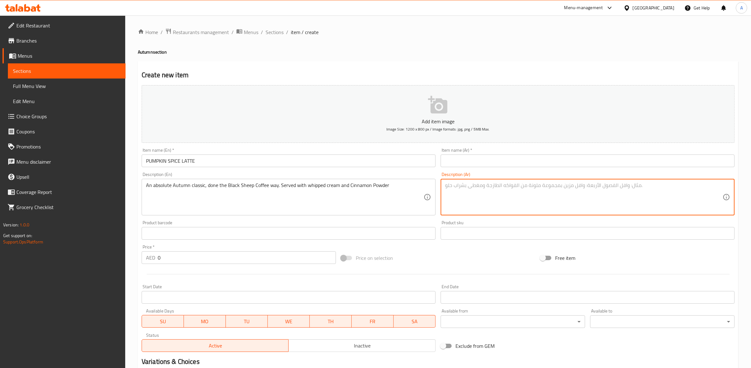
click at [458, 204] on textarea at bounding box center [584, 197] width 278 height 30
paste textarea "مشروب خريفي كلاسيكي على طريقة بلاك شيب كوفي. يُقدّم مع كريمة مخفوقة ومسحوق القر…"
type textarea "مشروب خريفي كلاسيكي على طريقة بلاك شيب كوفي. يُقدّم مع كريمة مخفوقة ومسحوق القر…"
click at [499, 160] on input "text" at bounding box center [588, 161] width 294 height 13
paste input "لاتيه توابل اليقطين"
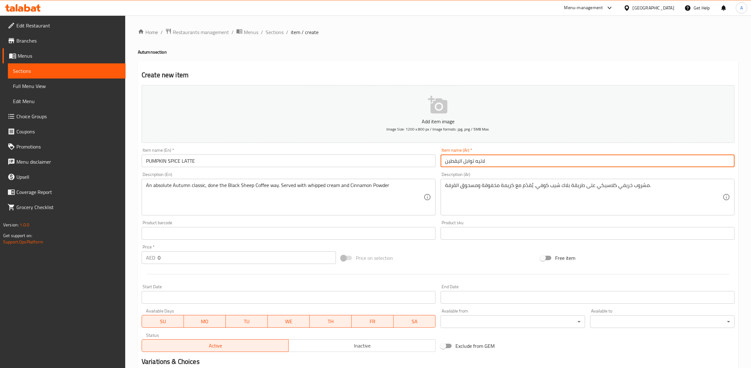
type input "لاتيه توابل اليقطين"
click at [509, 68] on div "Create new item Add item image Image Size: 1200 x 800 px / Image formats: jpg, …" at bounding box center [438, 244] width 601 height 367
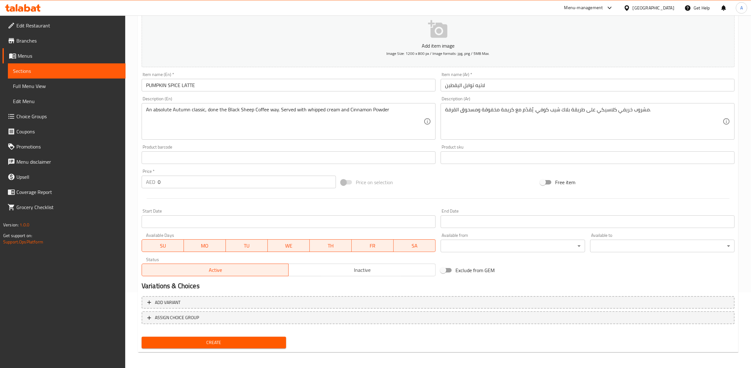
scroll to position [76, 0]
click at [208, 315] on span "ASSIGN CHOICE GROUP" at bounding box center [438, 317] width 582 height 8
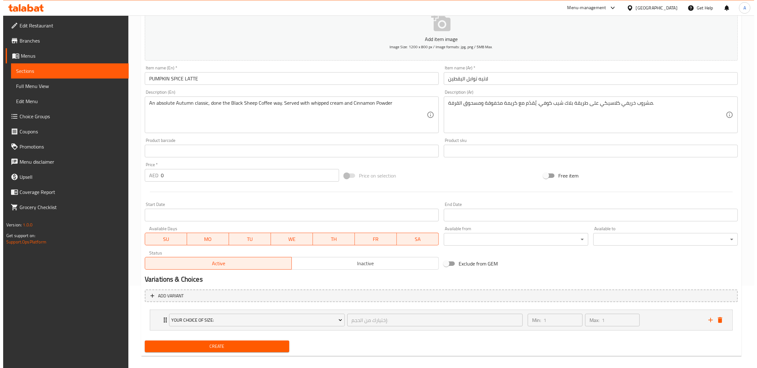
scroll to position [87, 0]
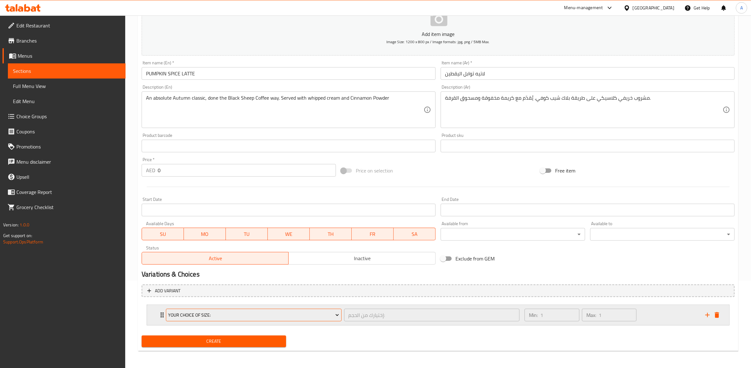
click at [327, 314] on span "Your Choice Of Size:" at bounding box center [253, 315] width 171 height 8
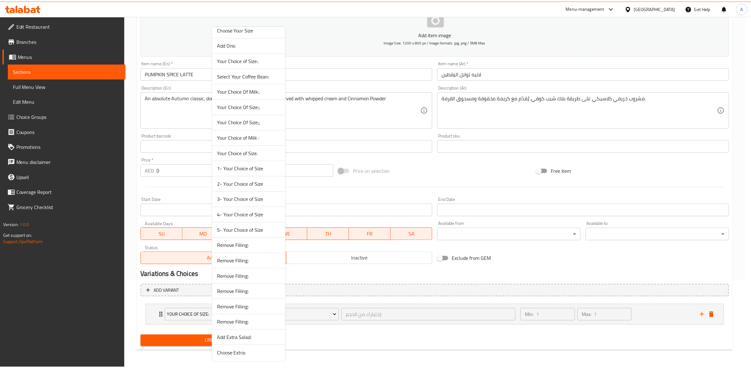
scroll to position [847, 0]
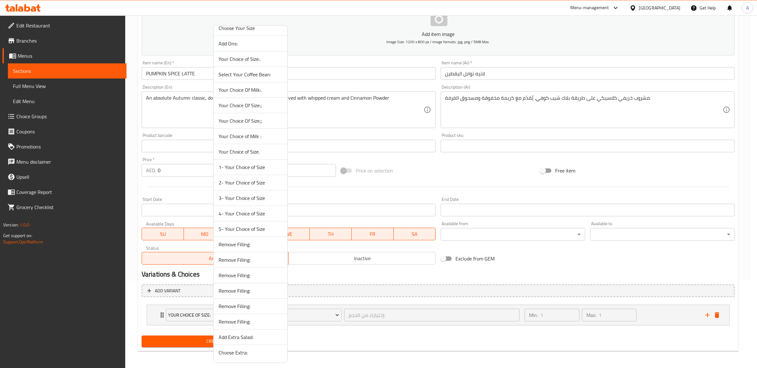
click at [235, 167] on span "1- Your Choice of Size" at bounding box center [251, 167] width 64 height 8
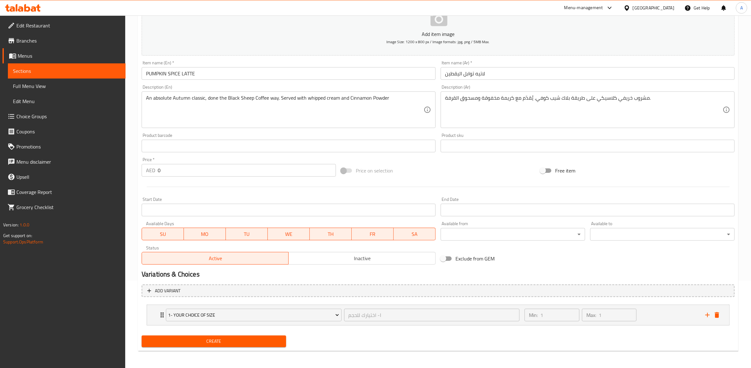
click at [523, 325] on div "1- Your Choice of Size ١- اختيارك للحجم ​ Min: 1 ​ Max: 1 ​ Small (ID: 22897587…" at bounding box center [438, 315] width 583 height 21
click at [341, 306] on div "1- Your Choice of Size ١- اختيارك للحجم ​" at bounding box center [342, 315] width 361 height 20
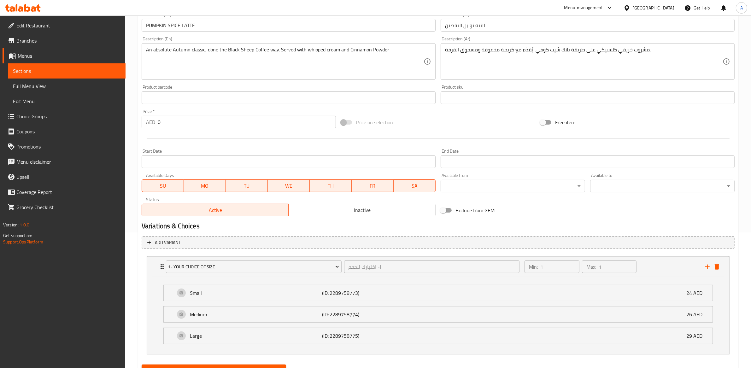
scroll to position [166, 0]
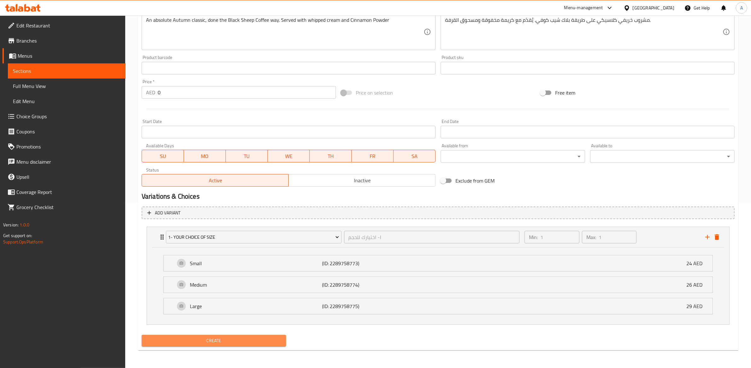
click at [227, 337] on span "Create" at bounding box center [214, 341] width 134 height 8
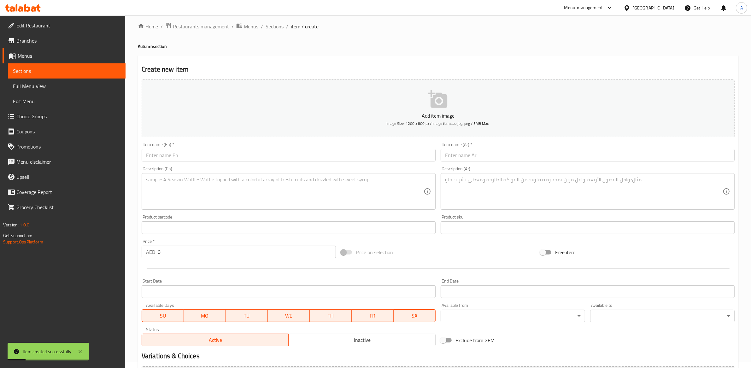
scroll to position [0, 0]
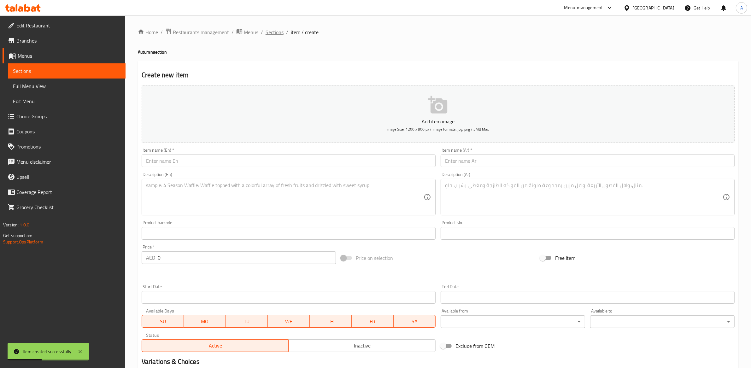
click at [279, 33] on span "Sections" at bounding box center [275, 32] width 18 height 8
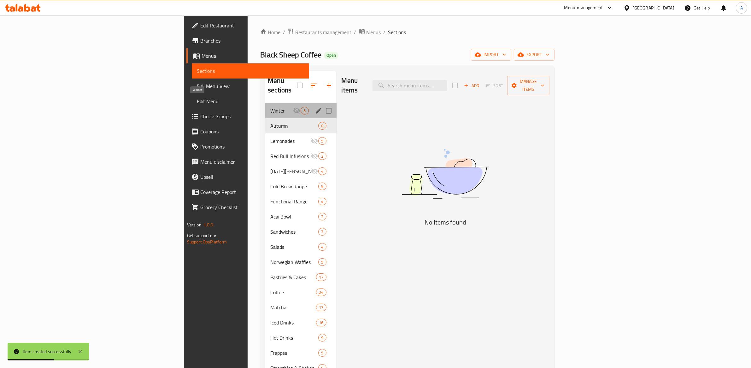
click at [270, 107] on span "Winter" at bounding box center [281, 111] width 23 height 8
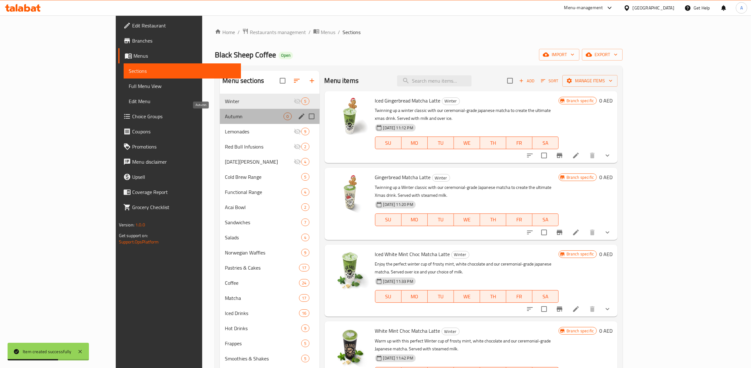
click at [225, 113] on span "Autumn" at bounding box center [254, 117] width 59 height 8
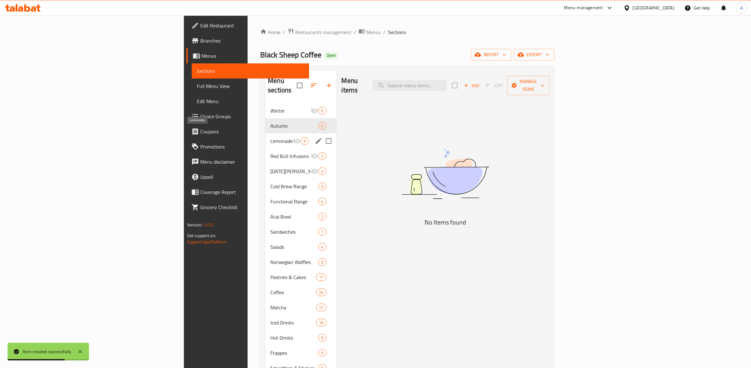
click at [270, 137] on span "Lemonades" at bounding box center [281, 141] width 23 height 8
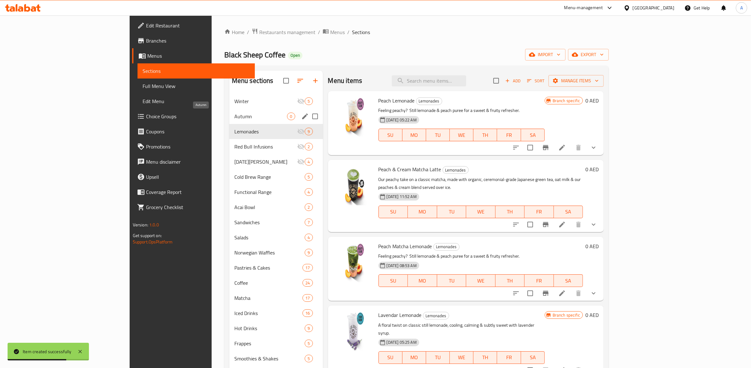
click at [234, 113] on span "Autumn" at bounding box center [260, 117] width 53 height 8
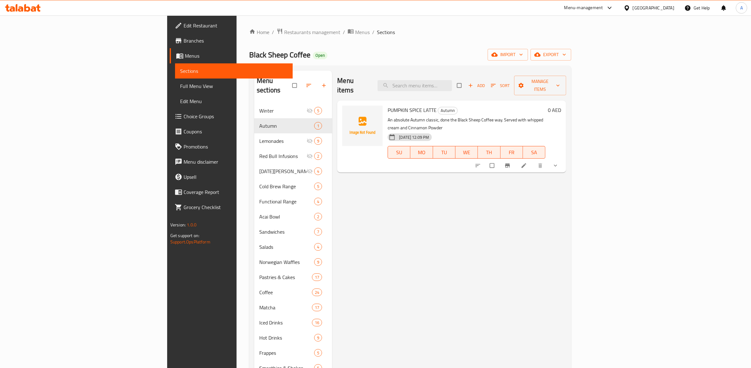
click at [366, 178] on div "Menu items Add Sort Manage items PUMPKIN SPICE LATTE Autumn An absolute Autumn …" at bounding box center [449, 285] width 234 height 429
click at [342, 106] on img at bounding box center [362, 126] width 40 height 40
click at [350, 114] on circle "upload picture" at bounding box center [351, 115] width 2 height 2
drag, startPoint x: 640, startPoint y: 233, endPoint x: 688, endPoint y: 207, distance: 54.1
click at [566, 233] on div "Menu items Add Sort Manage items PUMPKIN SPICE LATTE Autumn An absolute Autumn …" at bounding box center [449, 285] width 234 height 429
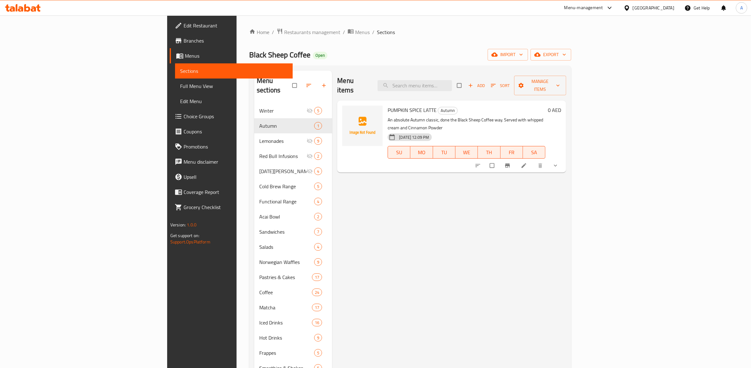
click at [560, 163] on span "show more" at bounding box center [557, 166] width 8 height 6
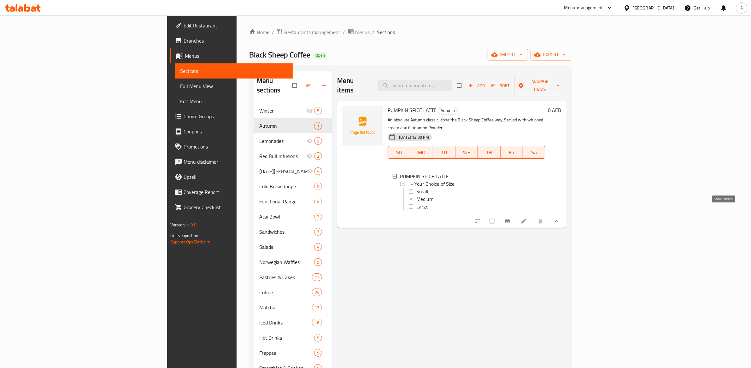
click at [560, 218] on icon "show more" at bounding box center [557, 221] width 6 height 6
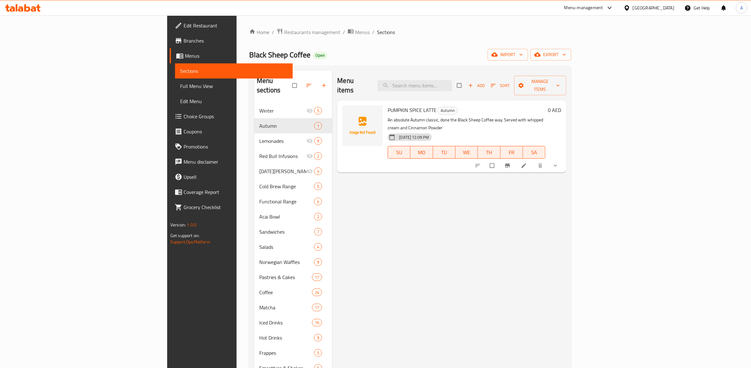
click at [561, 116] on div "0 AED" at bounding box center [554, 137] width 16 height 62
click at [559, 163] on icon "show more" at bounding box center [556, 166] width 6 height 6
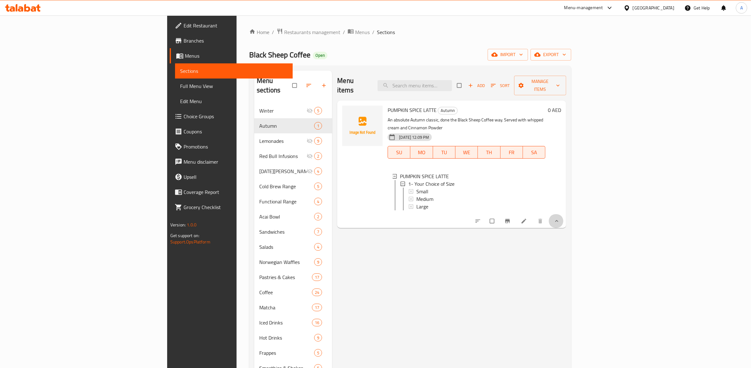
click at [560, 218] on span "show more" at bounding box center [557, 221] width 8 height 6
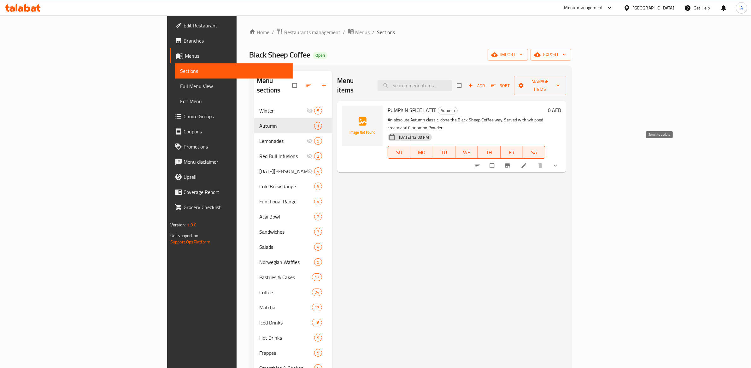
click at [500, 160] on input "checkbox" at bounding box center [492, 166] width 13 height 12
checkbox input "true"
click at [561, 79] on span "Manage items" at bounding box center [540, 86] width 42 height 16
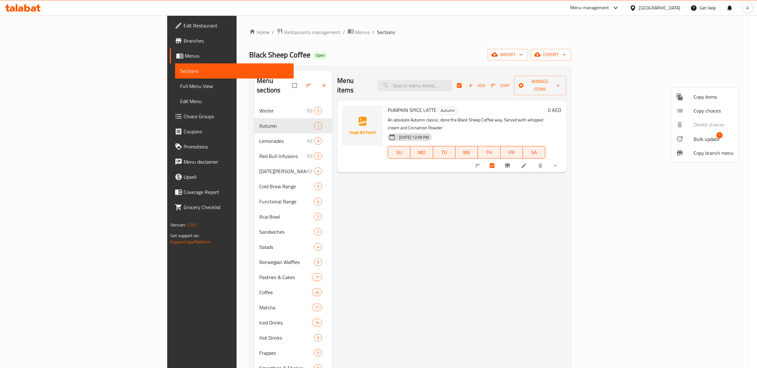
click at [695, 98] on span "Copy items" at bounding box center [714, 97] width 40 height 8
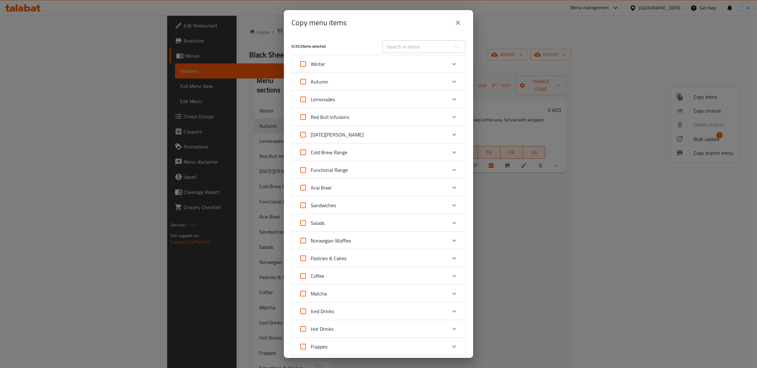
click at [305, 80] on input "Autumn" at bounding box center [303, 81] width 15 height 15
checkbox input "true"
click at [451, 83] on icon "Expand" at bounding box center [455, 82] width 8 height 8
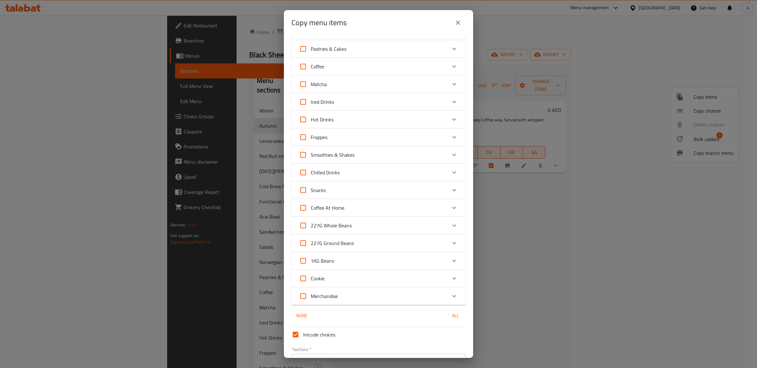
scroll to position [297, 0]
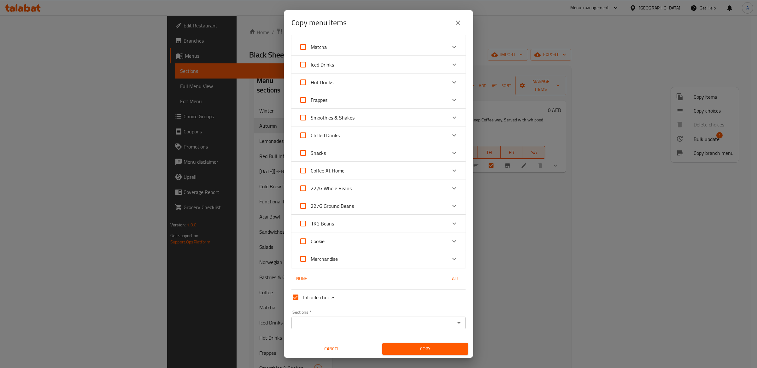
click at [431, 347] on span "Copy" at bounding box center [426, 349] width 76 height 8
click at [413, 326] on input "Sections   *" at bounding box center [373, 323] width 160 height 9
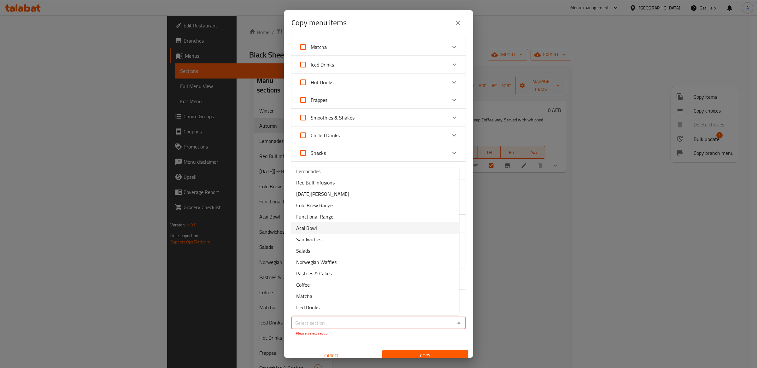
scroll to position [0, 0]
click at [363, 331] on p "Please select section" at bounding box center [378, 334] width 165 height 6
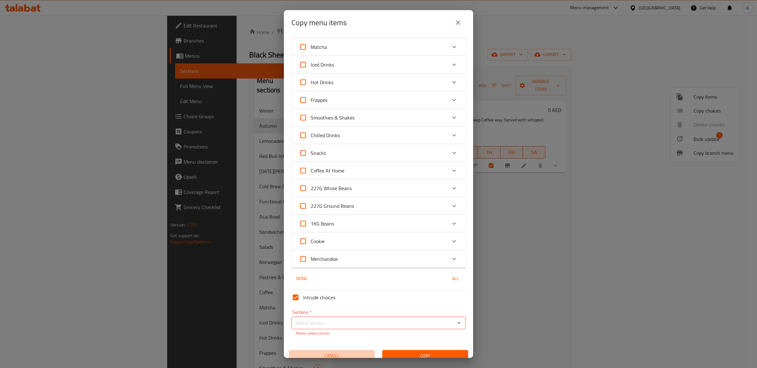
click at [333, 355] on span "Cancel" at bounding box center [332, 356] width 81 height 8
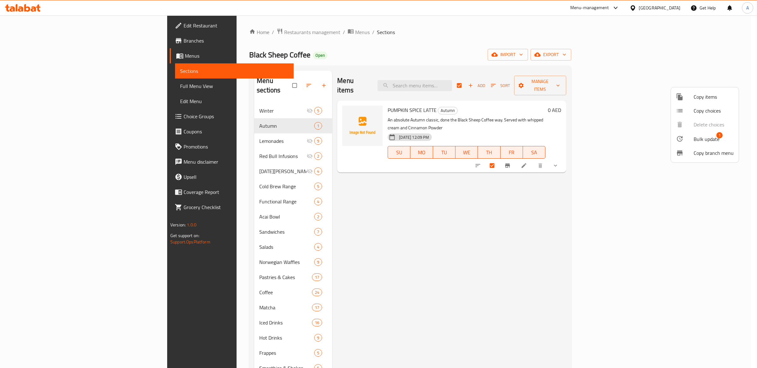
click at [509, 162] on div at bounding box center [378, 184] width 757 height 368
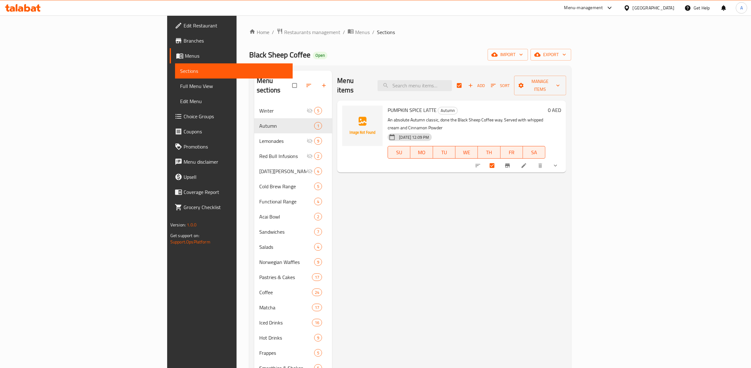
click at [505, 189] on div "Menu items Add Sort Manage items PUMPKIN SPICE LATTE Autumn An absolute Autumn …" at bounding box center [449, 285] width 234 height 429
click at [561, 121] on div "0 AED" at bounding box center [554, 137] width 16 height 62
click at [561, 82] on icon "button" at bounding box center [558, 85] width 6 height 6
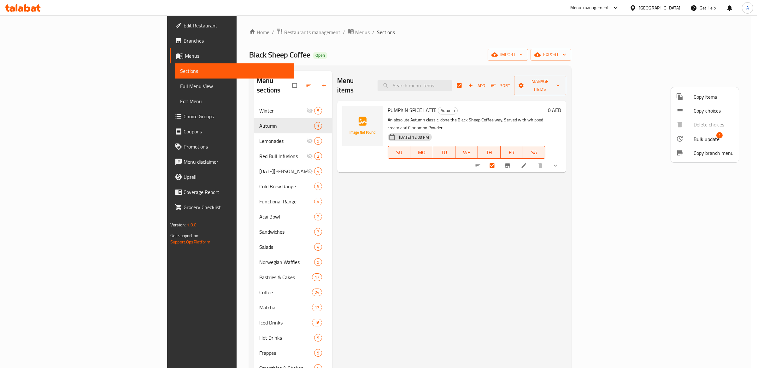
click at [725, 80] on div at bounding box center [378, 184] width 757 height 368
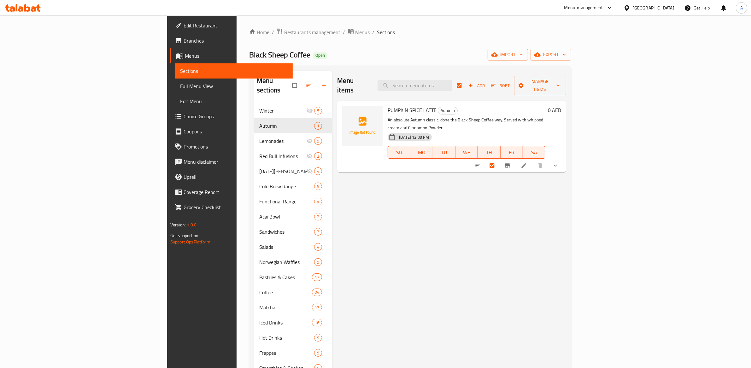
click at [546, 116] on p "An absolute Autumn classic, done the Black Sheep Coffee way. Served with whippe…" at bounding box center [467, 124] width 158 height 16
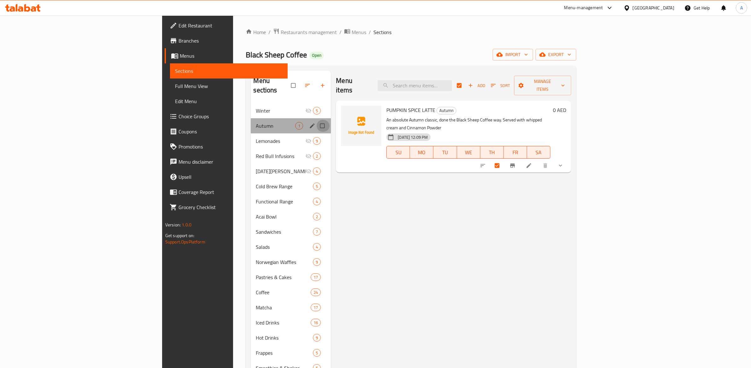
click at [317, 120] on input "Menu sections" at bounding box center [323, 126] width 13 height 12
click at [566, 79] on span "Manage items" at bounding box center [542, 86] width 47 height 16
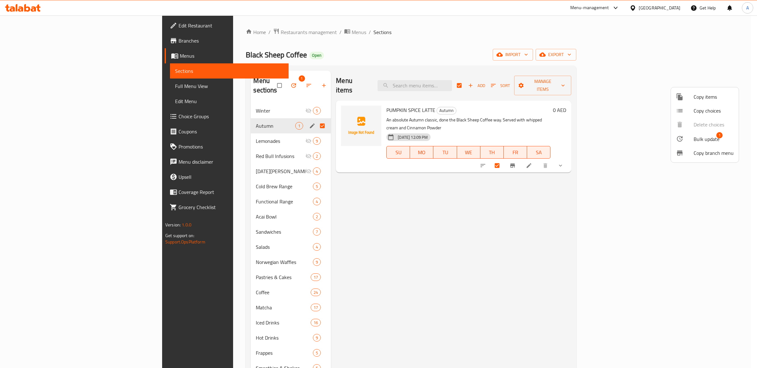
click at [365, 256] on div at bounding box center [378, 184] width 757 height 368
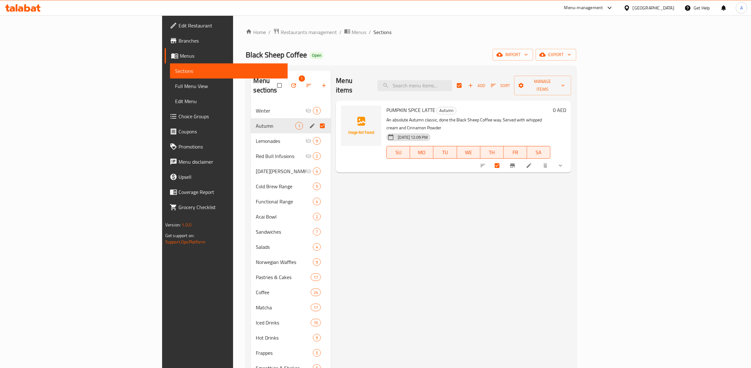
click at [360, 257] on div "Menu items Add Sort Manage items PUMPKIN SPICE LATTE Autumn An absolute Autumn …" at bounding box center [451, 285] width 240 height 429
click at [317, 120] on input "Menu sections" at bounding box center [323, 126] width 13 height 12
checkbox input "false"
click at [256, 122] on span "Autumn" at bounding box center [275, 126] width 39 height 8
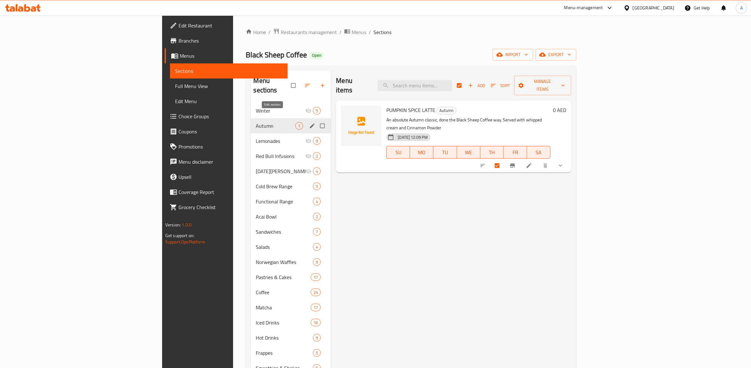
click at [310, 123] on icon "edit" at bounding box center [312, 125] width 5 height 5
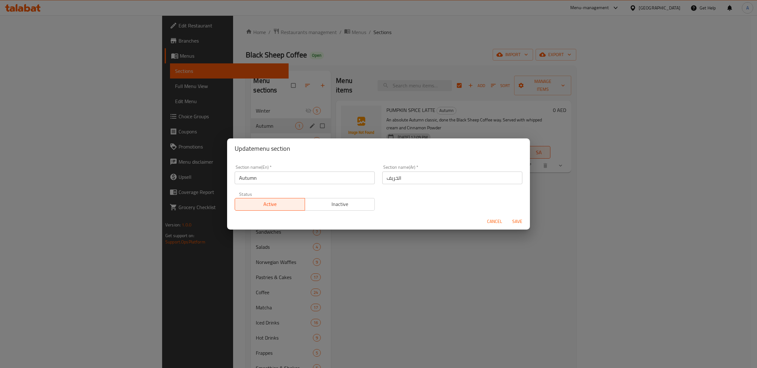
click at [336, 201] on span "Inactive" at bounding box center [340, 204] width 65 height 9
click at [521, 221] on span "Save" at bounding box center [517, 222] width 15 height 8
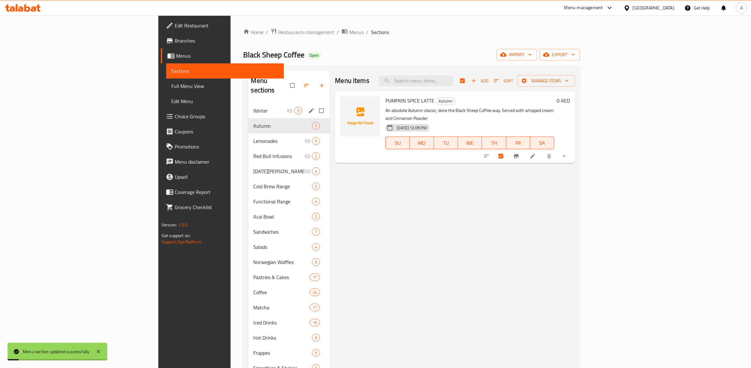
click at [253, 107] on span "Winter" at bounding box center [269, 111] width 33 height 8
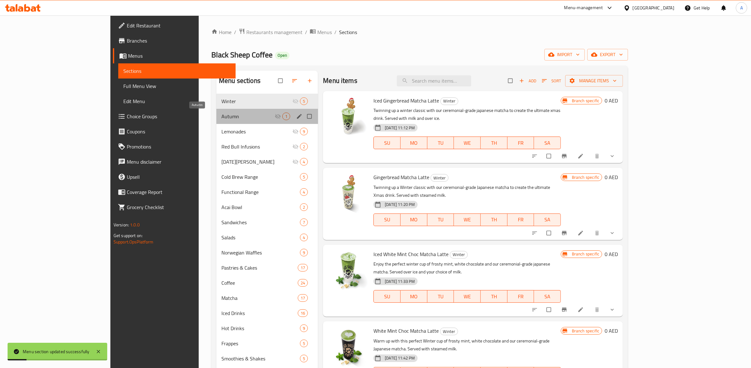
click at [222, 116] on span "Autumn" at bounding box center [248, 117] width 53 height 8
checkbox input "true"
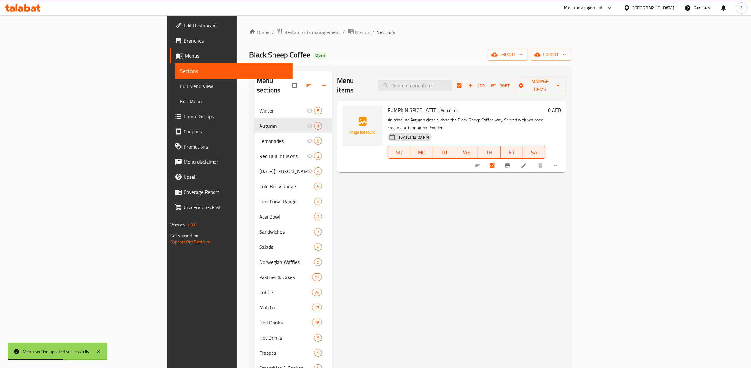
click at [557, 165] on icon "show more" at bounding box center [555, 166] width 3 height 2
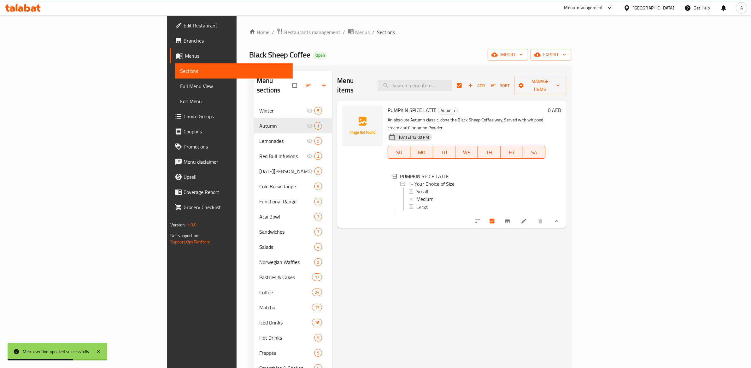
click at [560, 218] on icon "show more" at bounding box center [557, 221] width 6 height 6
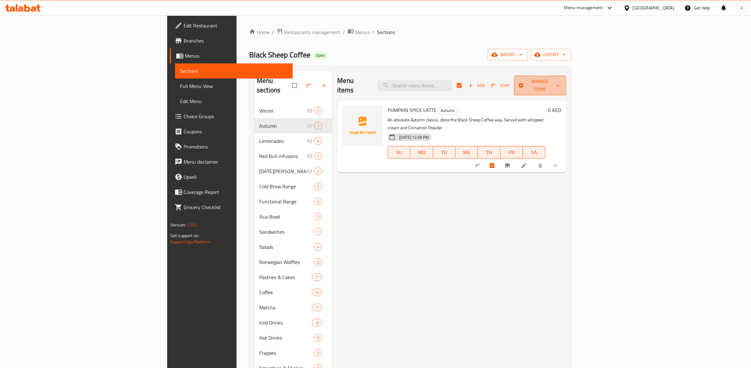
click at [561, 81] on span "Manage items" at bounding box center [540, 86] width 42 height 16
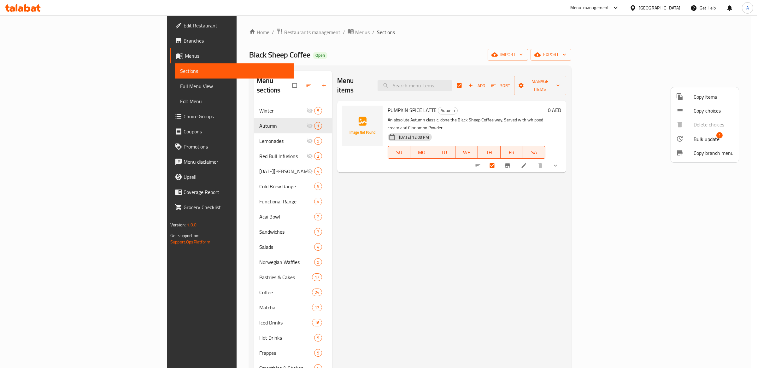
click at [705, 94] on span "Copy items" at bounding box center [714, 97] width 40 height 8
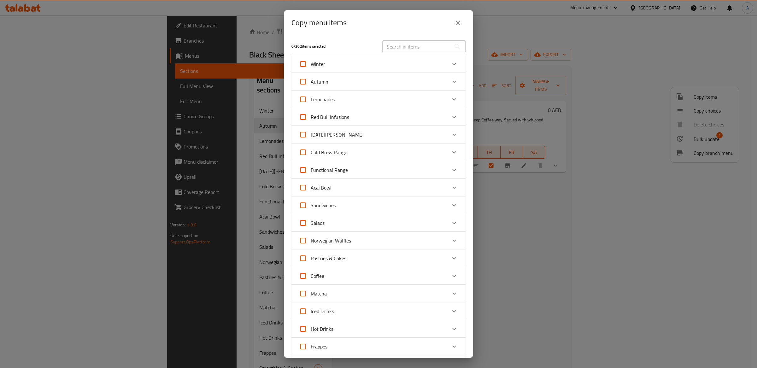
click at [303, 79] on input "Autumn" at bounding box center [303, 81] width 15 height 15
checkbox input "true"
click at [378, 78] on div "Autumn" at bounding box center [373, 81] width 148 height 15
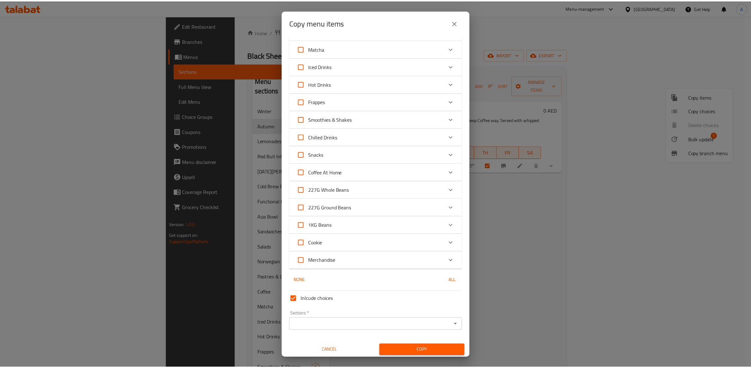
scroll to position [297, 0]
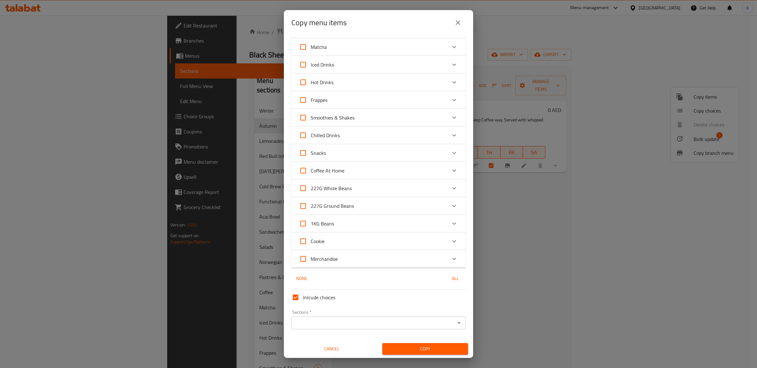
click at [313, 319] on input "Sections   *" at bounding box center [373, 323] width 160 height 9
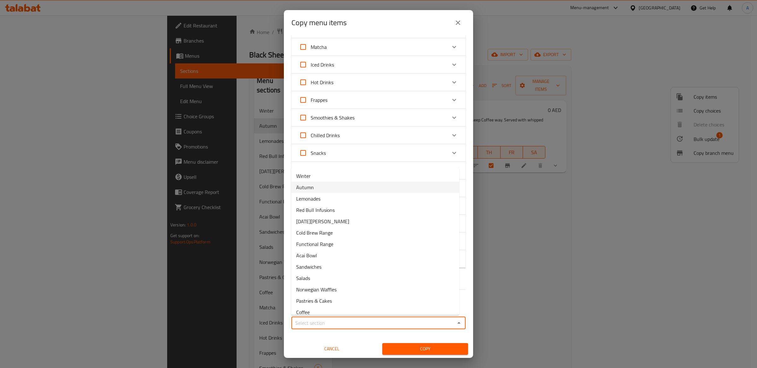
click at [358, 189] on li "Autumn" at bounding box center [375, 187] width 168 height 11
type input "Autumn"
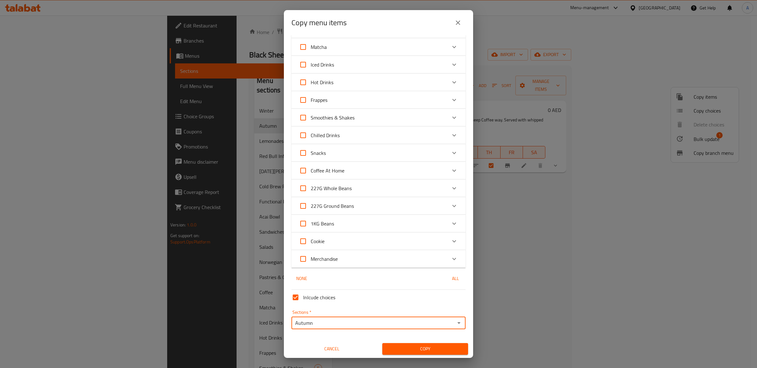
click at [438, 347] on span "Copy" at bounding box center [426, 349] width 76 height 8
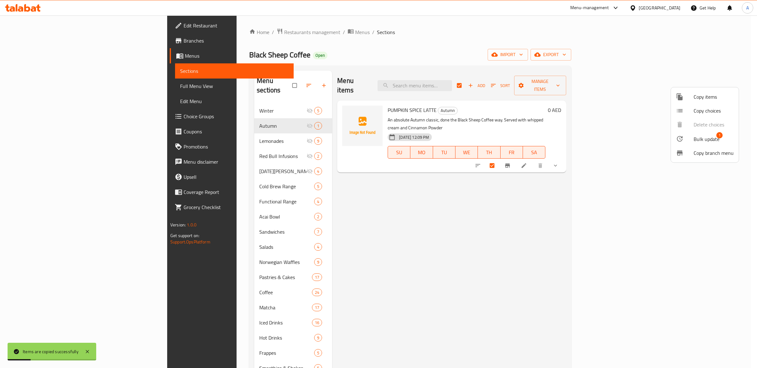
click at [534, 197] on div at bounding box center [378, 184] width 757 height 368
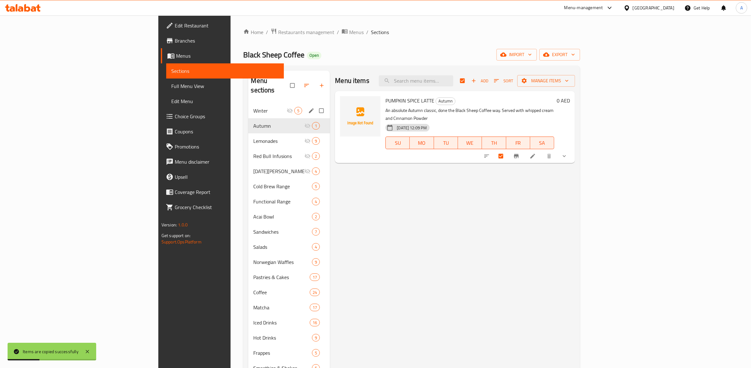
click at [253, 107] on span "Winter" at bounding box center [269, 111] width 33 height 8
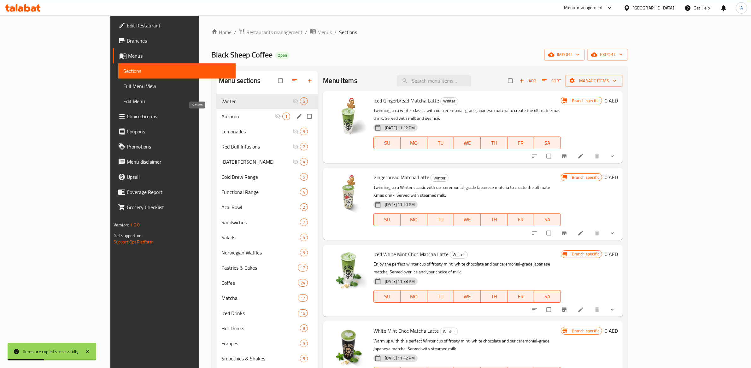
click at [236, 116] on span "Autumn" at bounding box center [248, 117] width 53 height 8
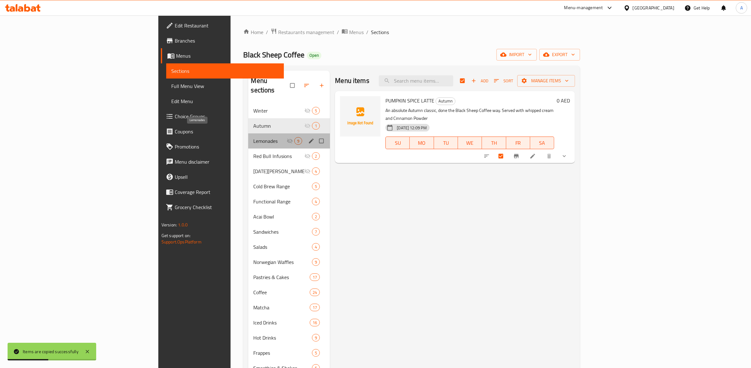
click at [253, 137] on span "Lemonades" at bounding box center [269, 141] width 33 height 8
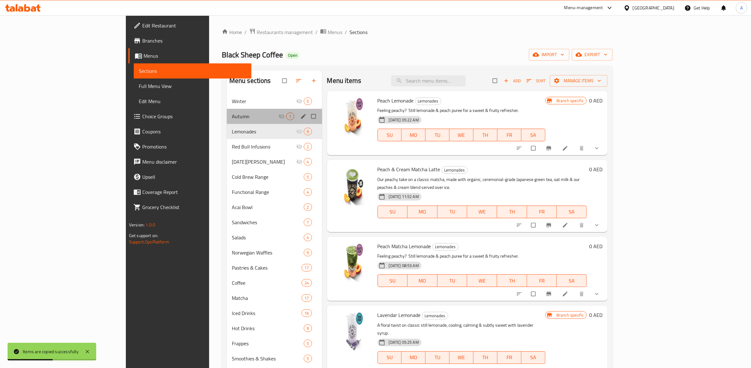
click at [227, 110] on div "Autumn 1" at bounding box center [274, 116] width 95 height 15
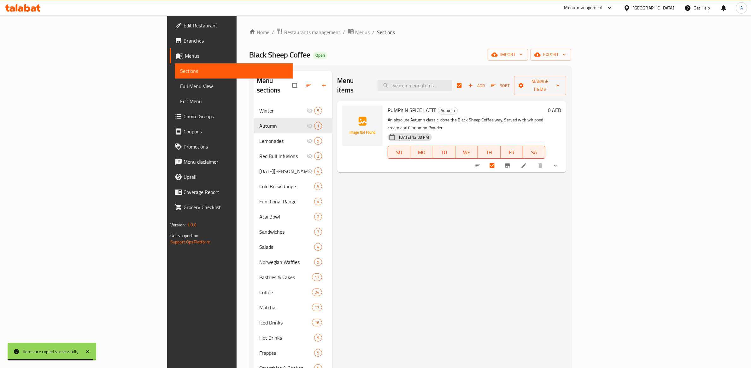
checkbox input "false"
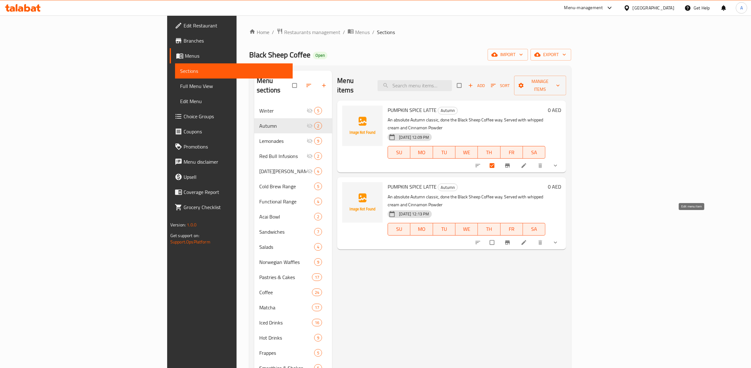
click at [527, 240] on icon at bounding box center [524, 243] width 6 height 6
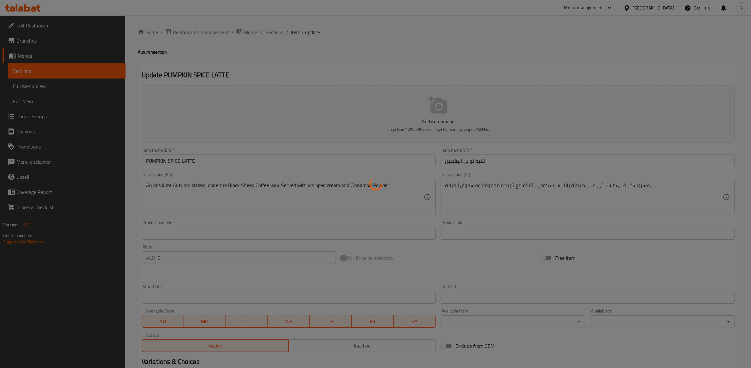
type input "١- اختيارك للحجم"
type input "1"
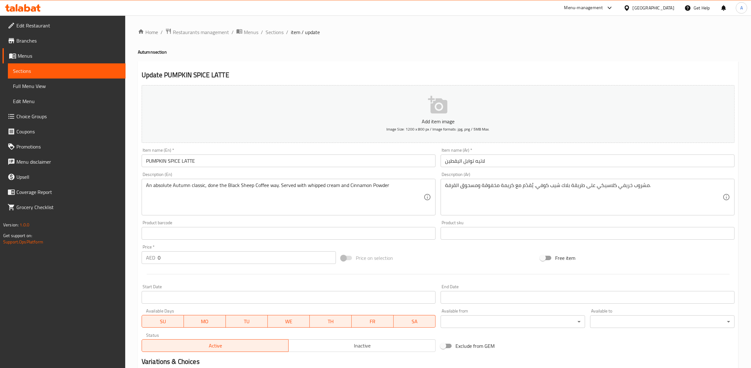
click at [229, 162] on input "PUMPKIN SPICE LATTE" at bounding box center [289, 161] width 294 height 13
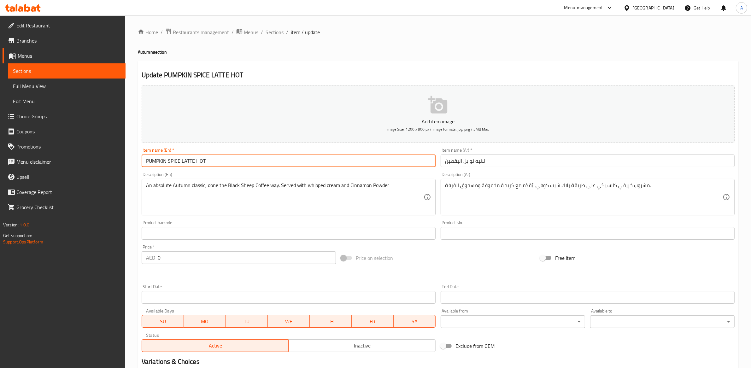
type input "PUMPKIN SPICE LATTE HOT"
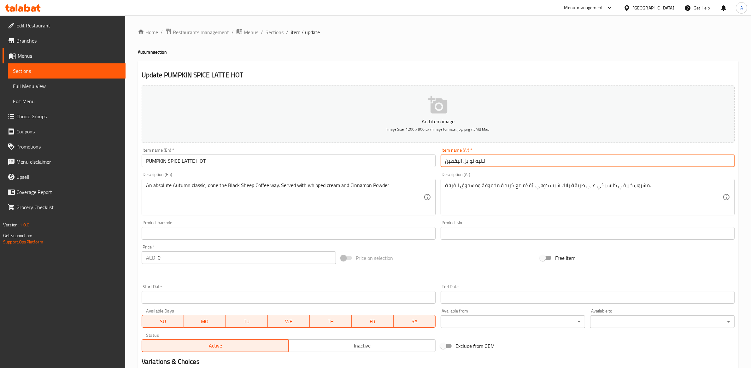
click at [466, 160] on input "لاتيه توابل اليقطين" at bounding box center [588, 161] width 294 height 13
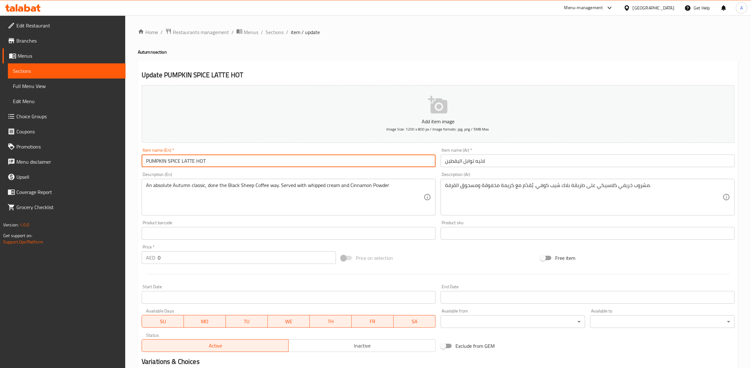
click at [368, 165] on input "PUMPKIN SPICE LATTE HOT" at bounding box center [289, 161] width 294 height 13
click at [498, 164] on input "لاتيه توابل اليقطين" at bounding box center [588, 161] width 294 height 13
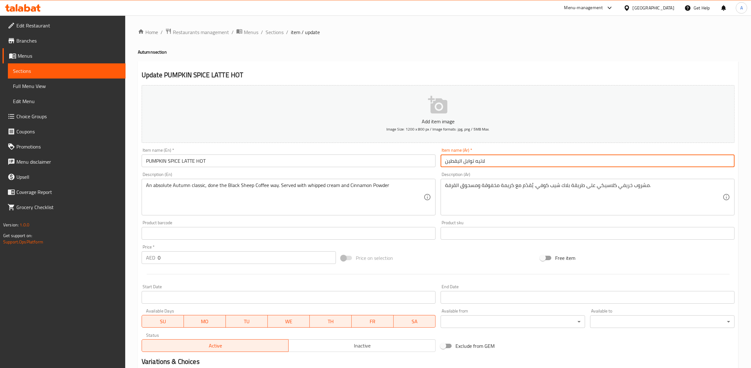
click at [498, 164] on input "لاتيه توابل اليقطين" at bounding box center [588, 161] width 294 height 13
paste input "– ساخن"
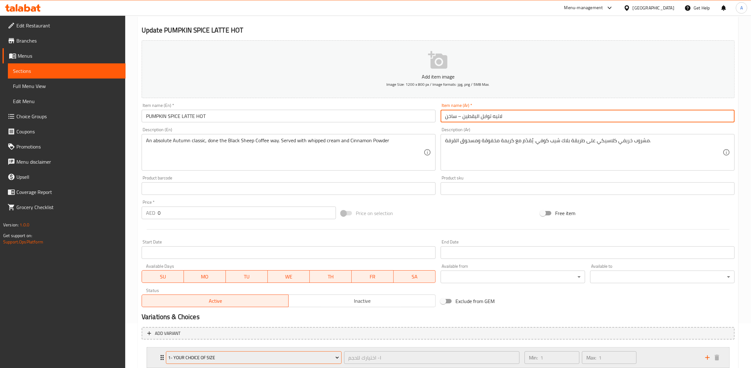
scroll to position [87, 0]
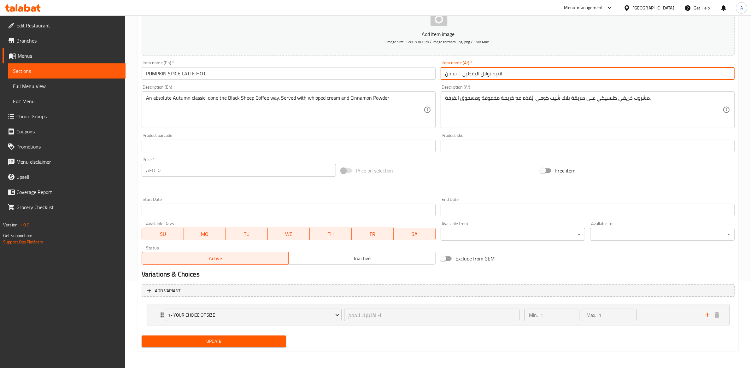
click at [222, 340] on div "Update" at bounding box center [214, 341] width 150 height 17
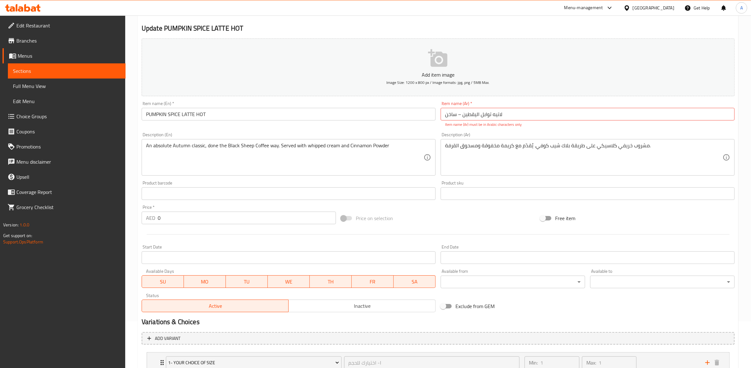
scroll to position [0, 0]
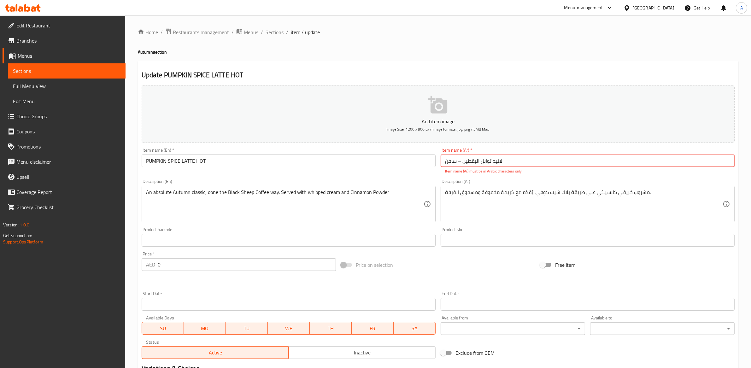
drag, startPoint x: 542, startPoint y: 163, endPoint x: 451, endPoint y: 163, distance: 91.5
click at [451, 163] on input "لاتيه توابل اليقطين – ساخن" at bounding box center [588, 161] width 294 height 13
click at [461, 161] on input "لاتيه توابل اليقطين – ساخن" at bounding box center [588, 161] width 294 height 13
type input "لاتيه توابل اليقطي– ساخن"
drag, startPoint x: 497, startPoint y: 160, endPoint x: 410, endPoint y: 160, distance: 87.1
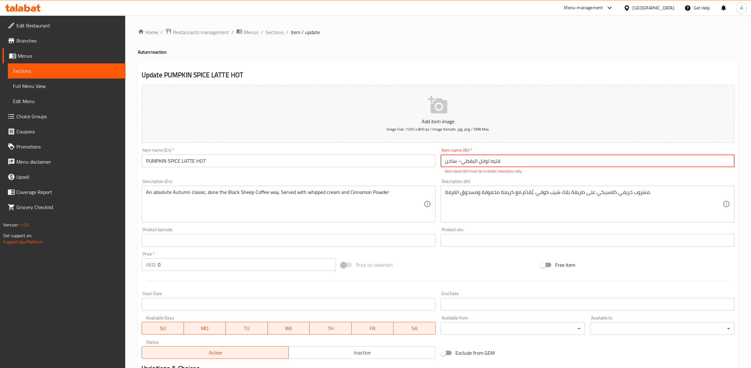
click at [410, 160] on div "Add item image Image Size: 1200 x 800 px / Image formats: jpg, png / 5MB Max. I…" at bounding box center [438, 222] width 598 height 279
paste input "لاتيه توابل اليقطين ساخن"
click at [491, 162] on input "لاتيه توابل اليقطين ساخن" at bounding box center [588, 161] width 294 height 13
type input "لاتيه توابل اليقطين ساخن"
click at [503, 56] on div "Home / Restaurants management / Menus / Sections / item / update Autumn section…" at bounding box center [438, 239] width 601 height 423
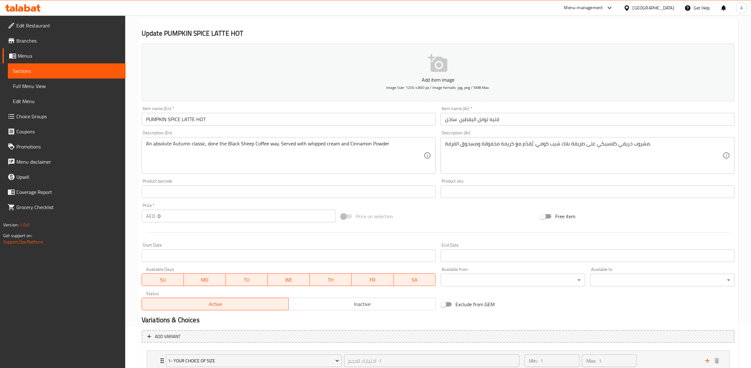
scroll to position [87, 0]
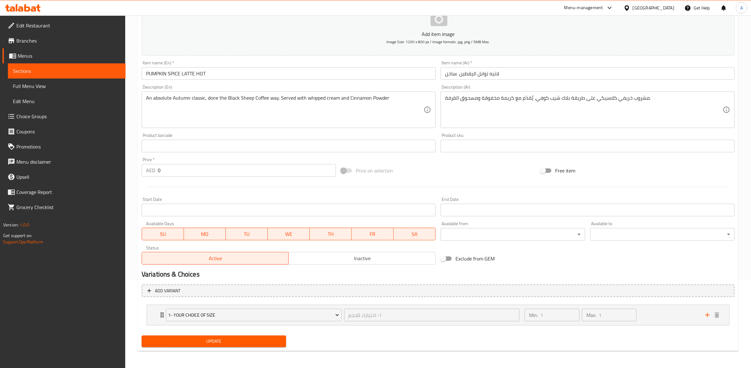
click at [241, 340] on span "Update" at bounding box center [214, 342] width 134 height 8
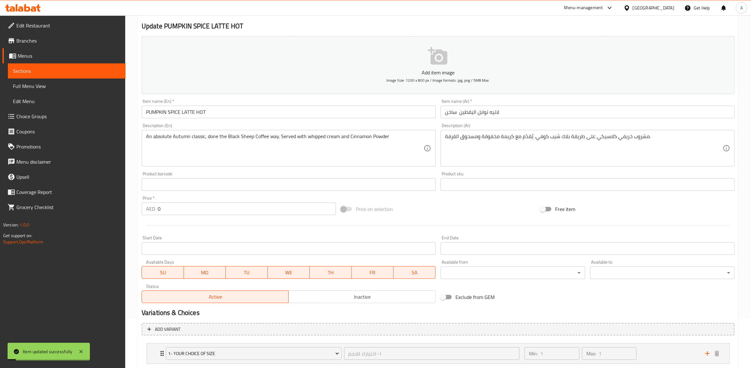
scroll to position [0, 0]
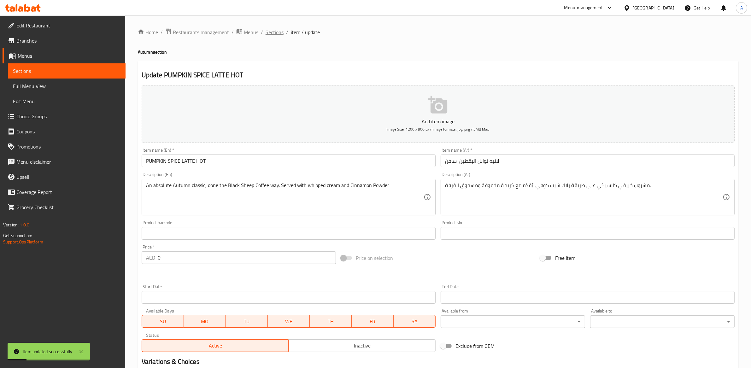
click at [277, 33] on span "Sections" at bounding box center [275, 32] width 18 height 8
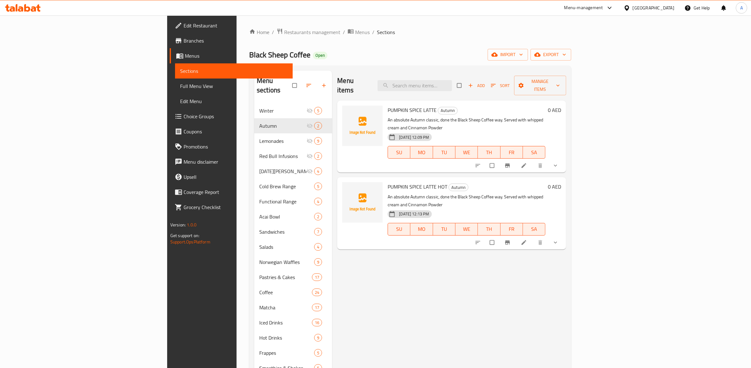
click at [534, 161] on li at bounding box center [525, 166] width 18 height 10
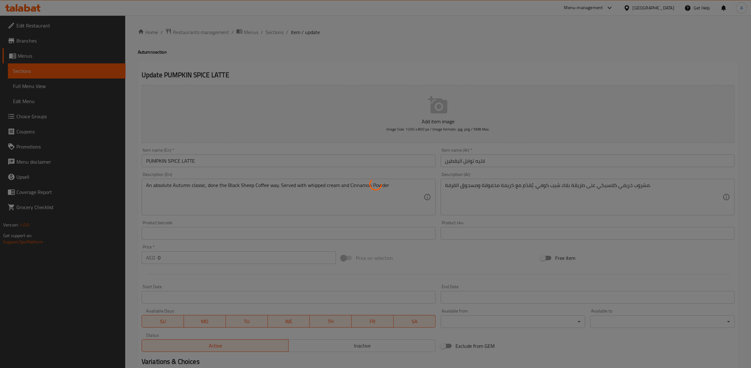
type input "١- اختيارك للحجم"
type input "1"
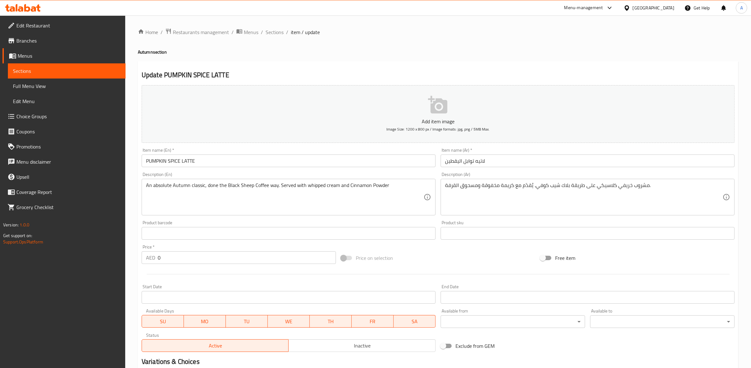
click at [211, 162] on input "PUMPKIN SPICE LATTE" at bounding box center [289, 161] width 294 height 13
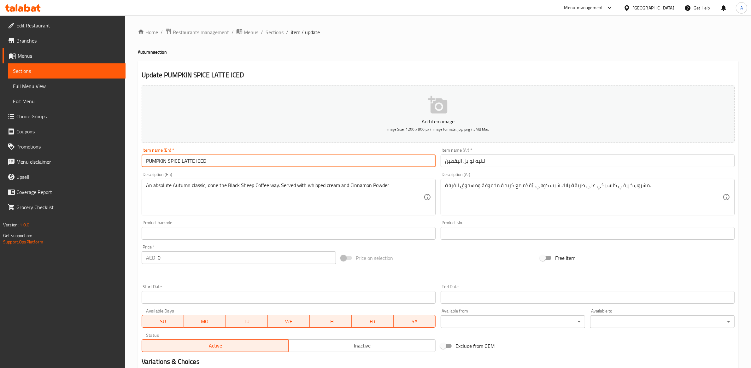
type input "PUMPKIN SPICE LATTE ICED"
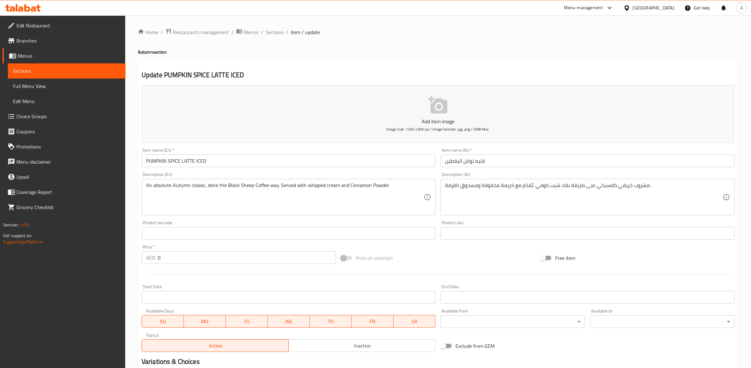
click at [491, 149] on div "Item name (Ar)   * لاتيه توابل اليقطين Item name (Ar) *" at bounding box center [588, 157] width 294 height 19
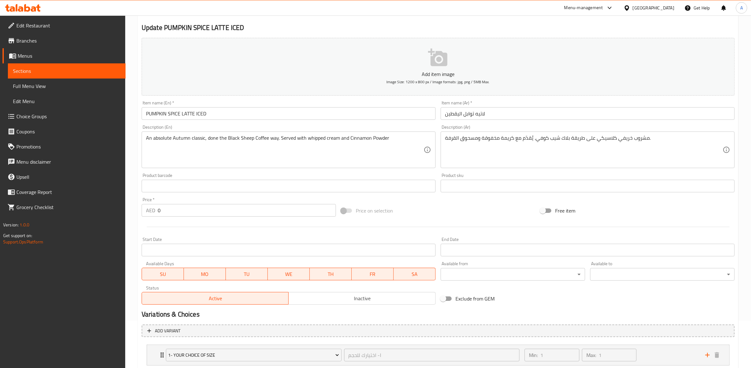
scroll to position [87, 0]
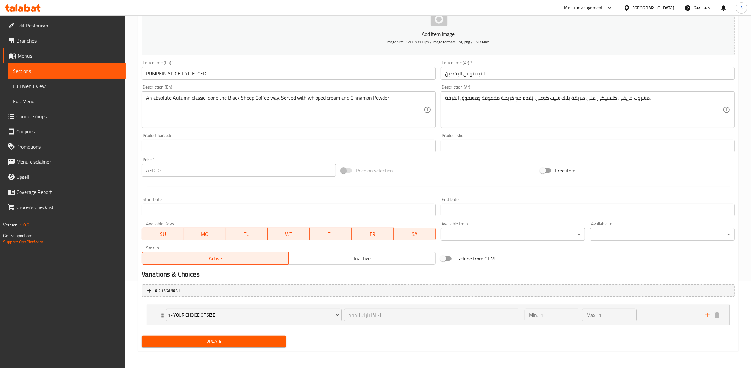
click at [216, 338] on span "Update" at bounding box center [214, 342] width 134 height 8
click at [360, 76] on input "PUMPKIN SPICE LATTE ICED" at bounding box center [289, 73] width 294 height 13
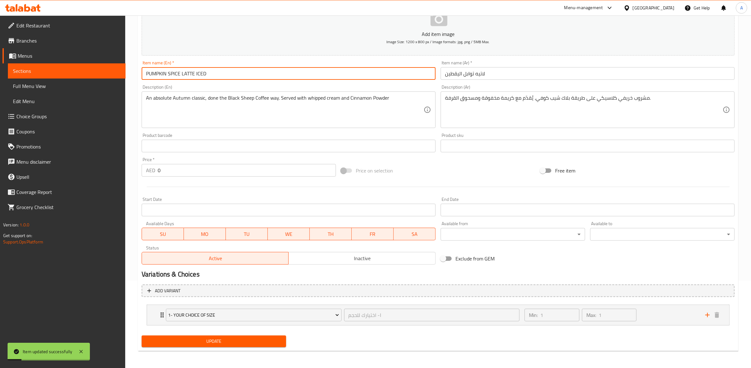
click at [360, 76] on input "PUMPKIN SPICE LATTE ICED" at bounding box center [289, 73] width 294 height 13
click at [513, 71] on input "لاتيه توابل اليقطين" at bounding box center [588, 73] width 294 height 13
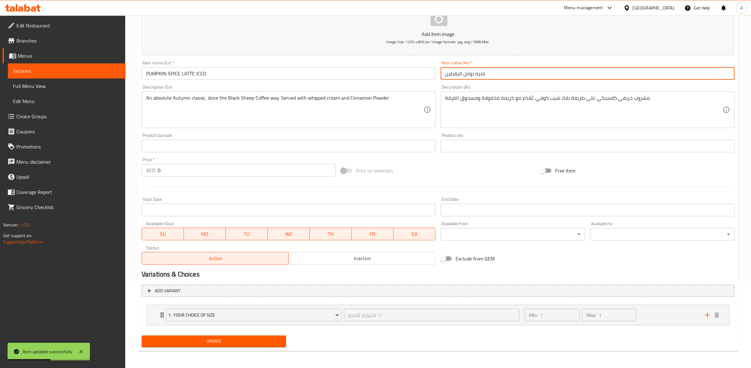
click at [513, 71] on input "لاتيه توابل اليقطين" at bounding box center [588, 73] width 294 height 13
paste input "– مثلج"
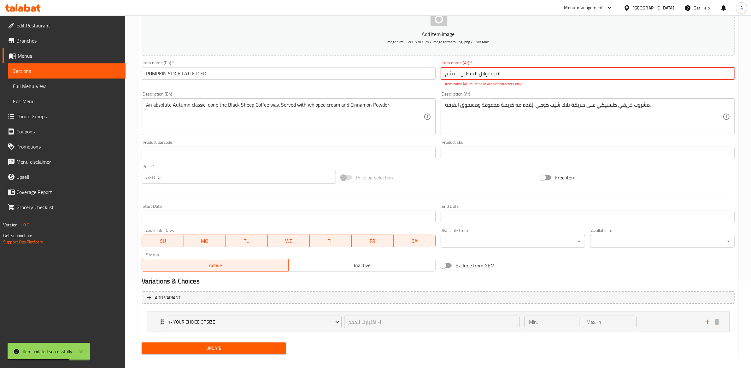
click at [457, 74] on input "لاتيه توابل اليقطين – مثلج" at bounding box center [588, 73] width 294 height 13
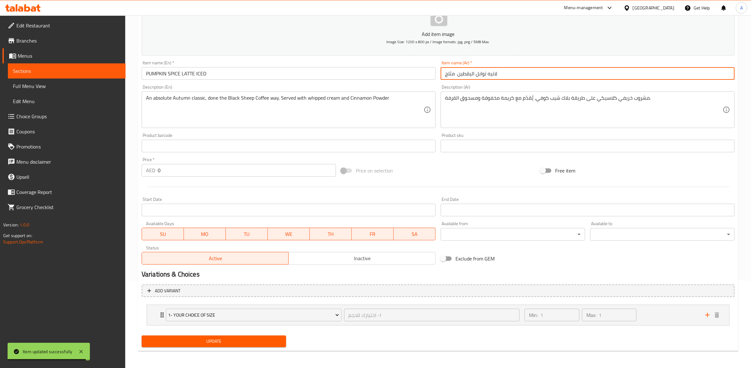
type input "لاتيه توابل اليقطين مثلج"
click at [219, 341] on span "Update" at bounding box center [214, 342] width 134 height 8
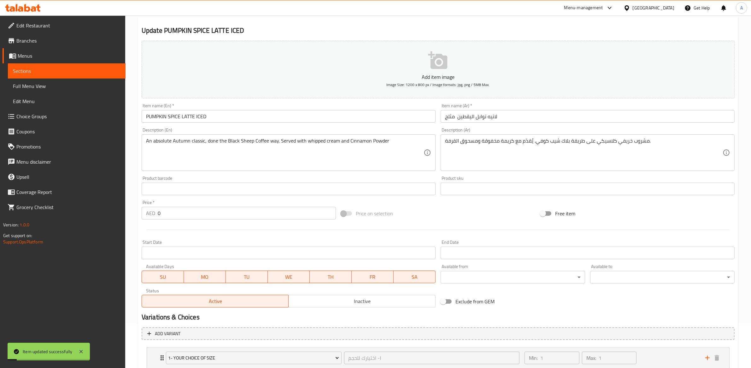
scroll to position [2, 0]
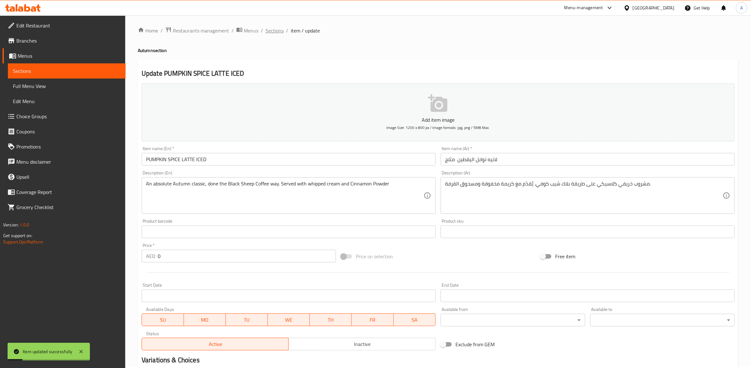
click at [282, 29] on span "Sections" at bounding box center [275, 31] width 18 height 8
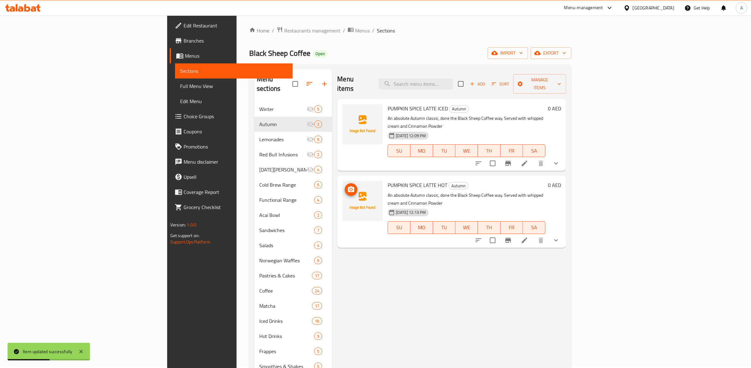
click at [345, 186] on span "upload picture" at bounding box center [351, 190] width 13 height 8
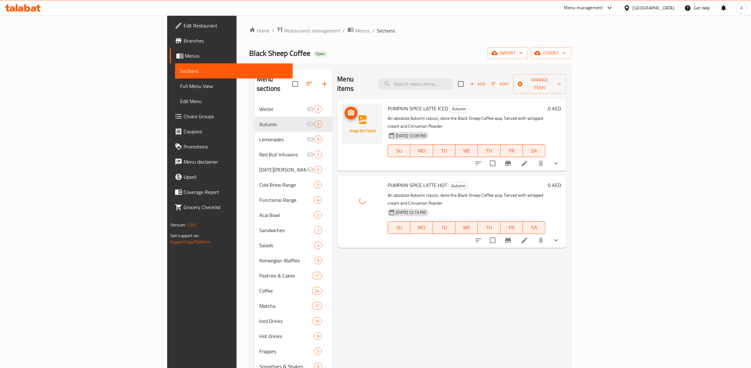
click at [342, 121] on img at bounding box center [362, 124] width 40 height 40
click at [345, 109] on span "upload picture" at bounding box center [351, 113] width 13 height 8
click at [345, 186] on span "upload picture" at bounding box center [351, 190] width 13 height 8
click at [342, 115] on img at bounding box center [362, 124] width 40 height 40
click at [345, 109] on span "upload picture" at bounding box center [351, 113] width 13 height 8
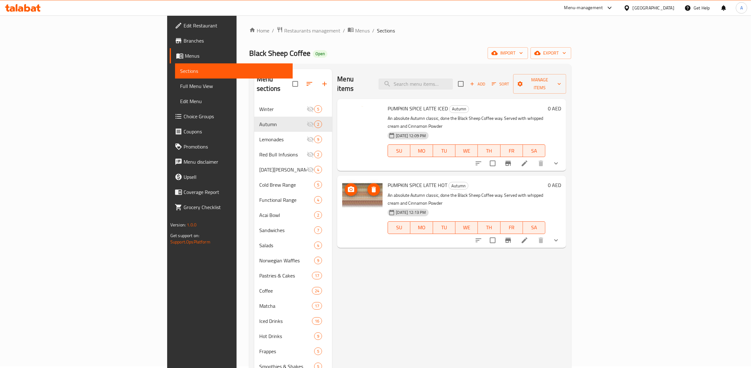
click at [342, 181] on img at bounding box center [362, 201] width 40 height 40
click at [372, 187] on icon "delete image" at bounding box center [374, 190] width 4 height 6
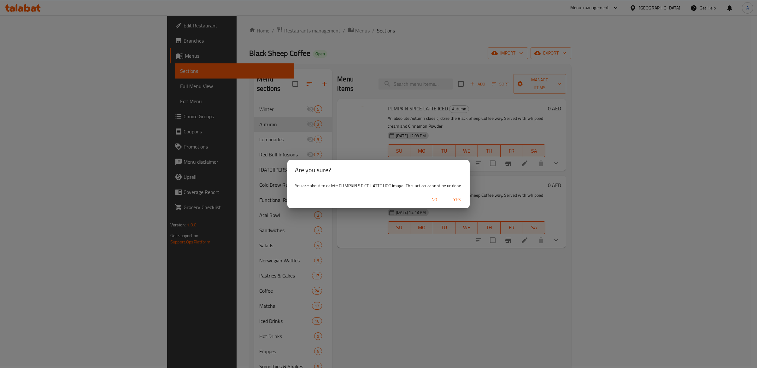
click at [460, 199] on span "Yes" at bounding box center [457, 200] width 15 height 8
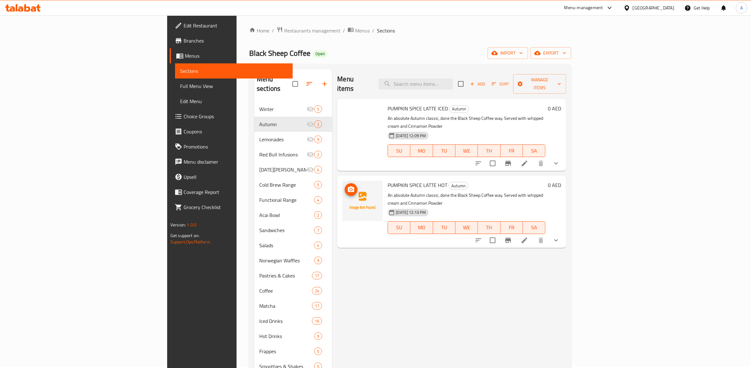
click at [342, 126] on img at bounding box center [362, 124] width 40 height 40
click at [348, 110] on icon "upload picture" at bounding box center [351, 113] width 6 height 6
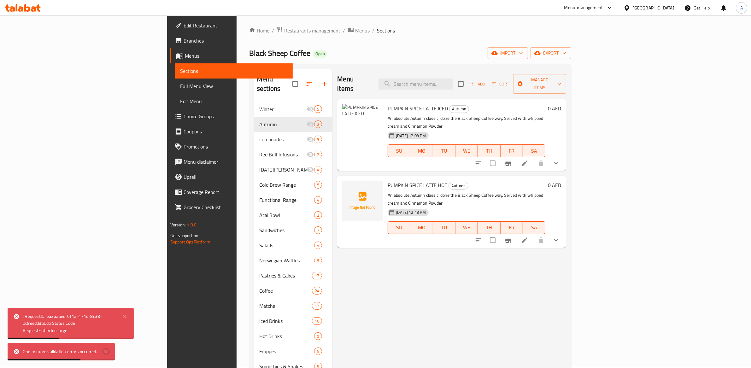
click at [109, 352] on icon at bounding box center [106, 352] width 8 height 8
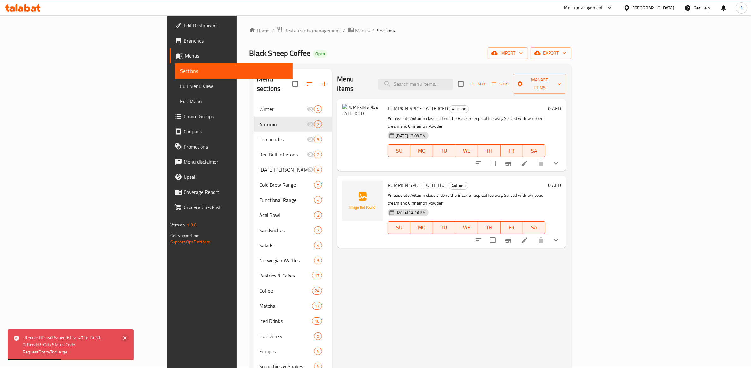
click at [125, 337] on icon at bounding box center [125, 339] width 8 height 8
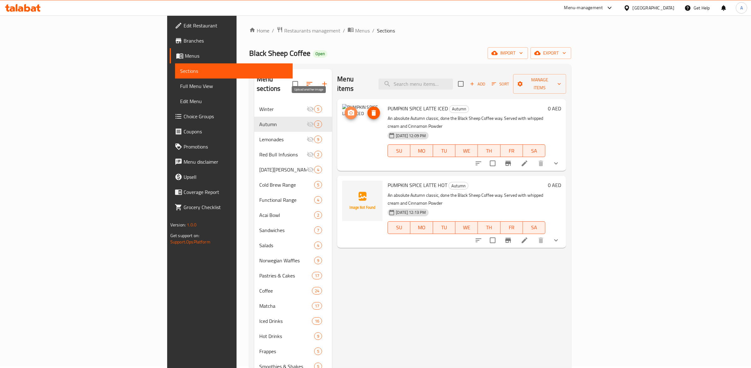
click at [345, 109] on span "upload picture" at bounding box center [351, 113] width 13 height 8
click at [348, 187] on icon "upload picture" at bounding box center [351, 190] width 6 height 6
click at [342, 181] on img at bounding box center [362, 201] width 40 height 40
click at [347, 186] on icon "upload picture" at bounding box center [351, 190] width 8 height 8
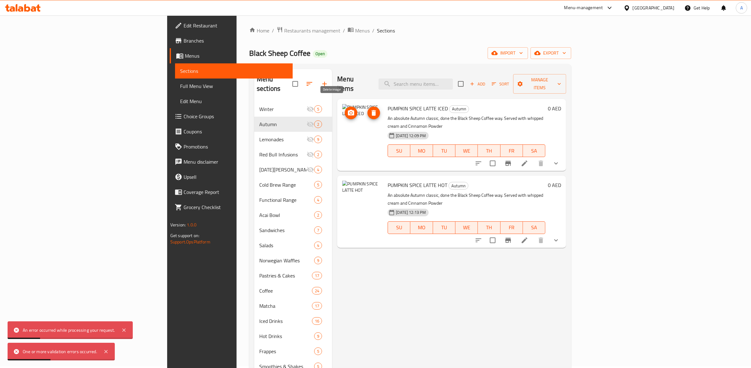
click at [372, 110] on icon "delete image" at bounding box center [374, 113] width 4 height 6
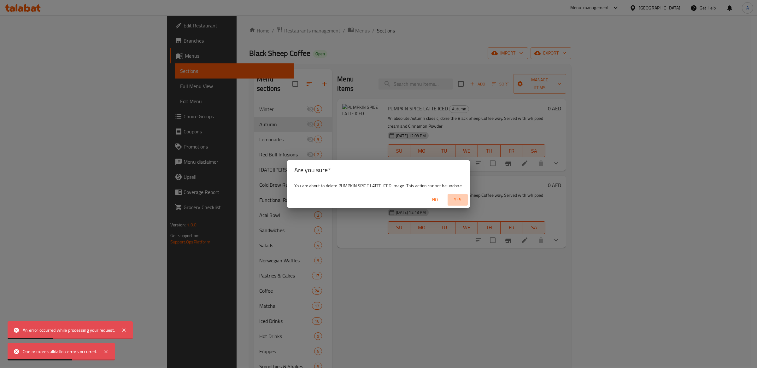
click at [458, 200] on span "Yes" at bounding box center [457, 200] width 15 height 8
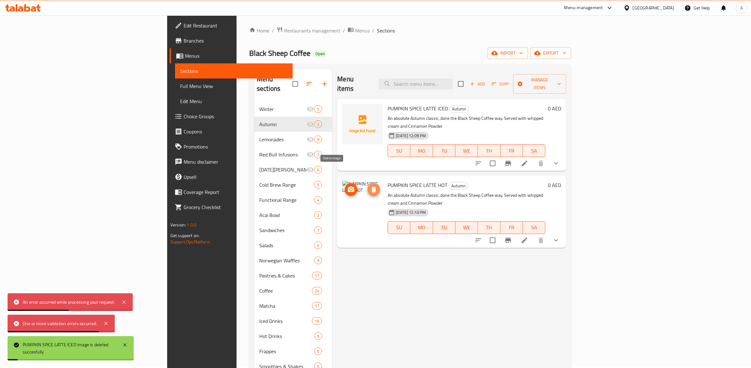
click at [370, 186] on icon "delete image" at bounding box center [374, 190] width 8 height 8
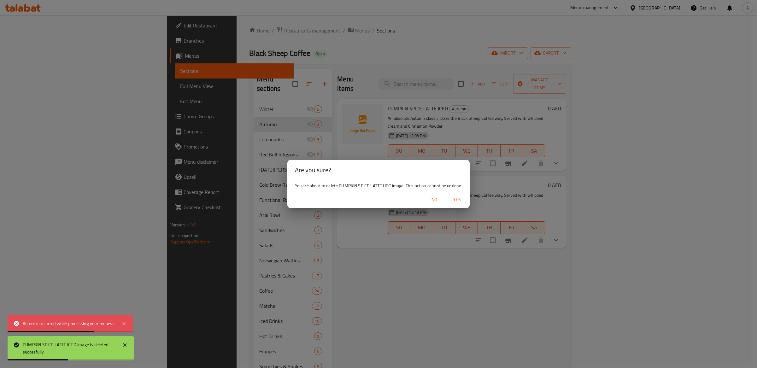
click at [455, 202] on span "Yes" at bounding box center [457, 200] width 15 height 8
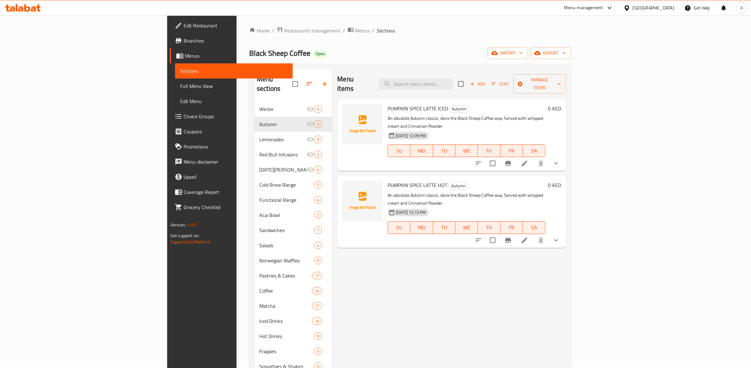
click at [523, 318] on div "Menu items Add Sort Manage items PUMPKIN SPICE LATTE ICED Autumn An absolute Au…" at bounding box center [449, 283] width 234 height 429
click at [475, 82] on icon "button" at bounding box center [473, 84] width 6 height 6
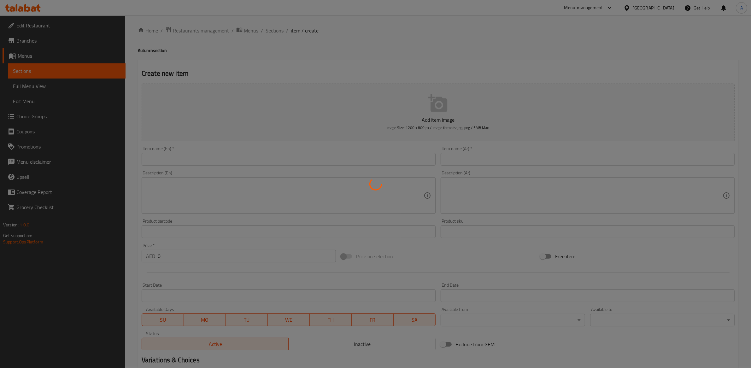
click at [258, 160] on div at bounding box center [375, 184] width 751 height 368
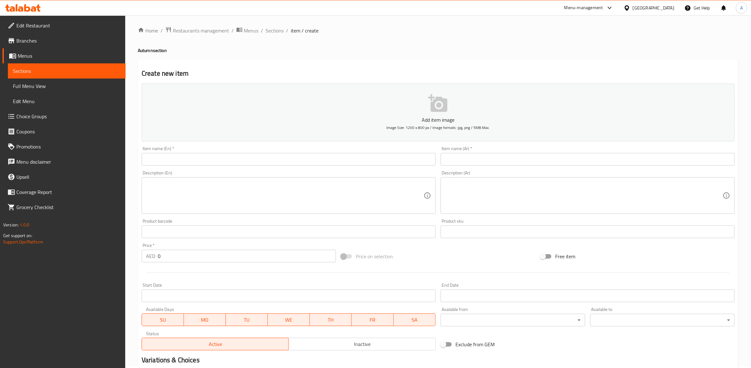
click at [259, 158] on input "text" at bounding box center [289, 159] width 294 height 13
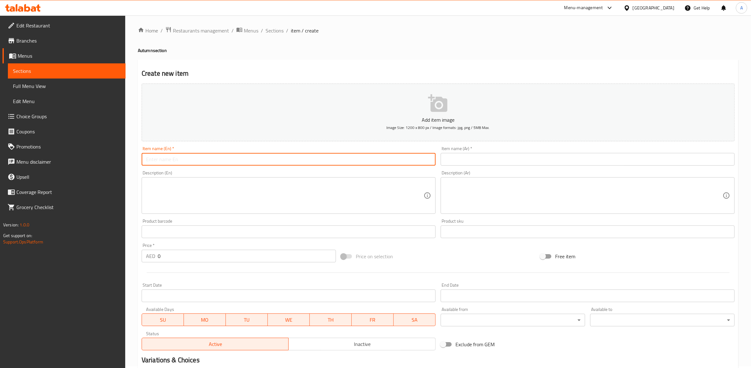
paste input "ICED PUMPKIN SPICE LATTE"
type input "ICED PUMPKIN SPICE LATTE"
click at [216, 197] on textarea at bounding box center [285, 196] width 278 height 30
paste textarea "An absolute Autumn classic, done the Black Sheep Coffee way. Served with milk a…"
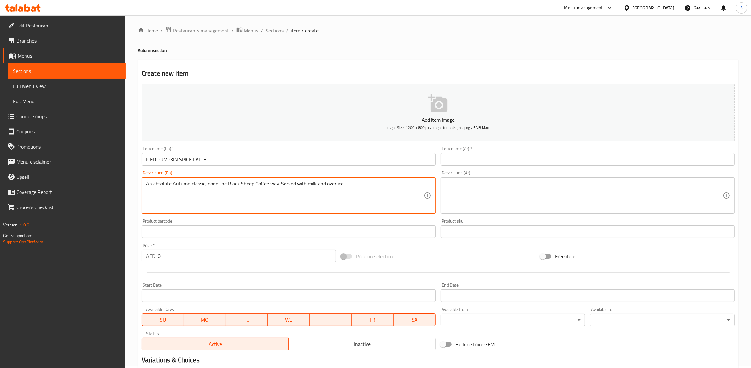
type textarea "An absolute Autumn classic, done the Black Sheep Coffee way. Served with milk a…"
click at [295, 148] on div "Item name (En)   * ICED PUMPKIN SPICE LATTE Item name (En) *" at bounding box center [289, 155] width 294 height 19
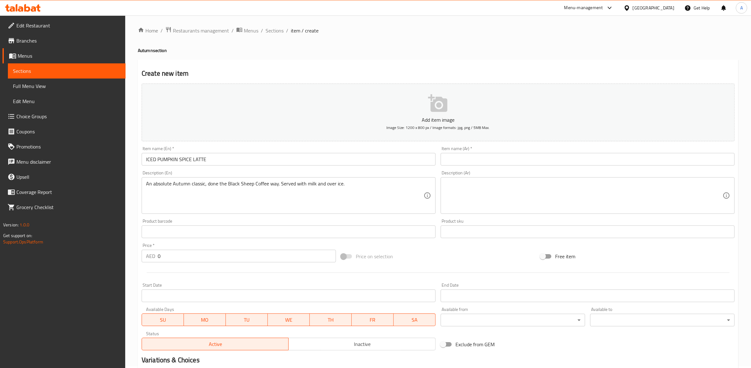
click at [488, 204] on textarea at bounding box center [584, 196] width 278 height 30
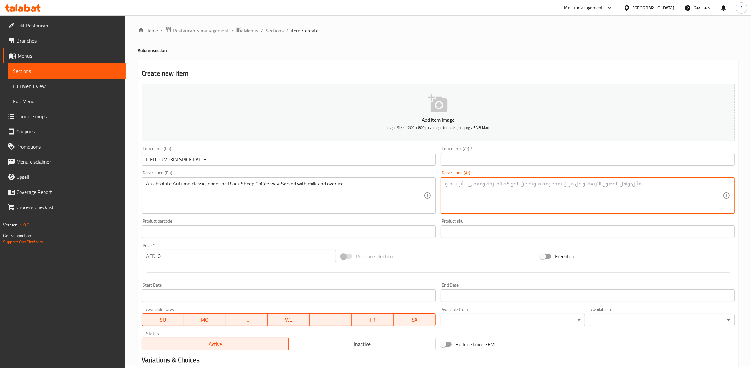
paste textarea "مشروب خريفي كلاسيكي على طريقة بلاك شيب كوفي. يُقدّم مع الحليب ومكعبات الثلج."
type textarea "مشروب خريفي كلاسيكي على طريقة بلاك شيب كوفي. يُقدّم مع الحليب ومكعبات الثلج."
click at [365, 156] on input "ICED PUMPKIN SPICE LATTE" at bounding box center [289, 159] width 294 height 13
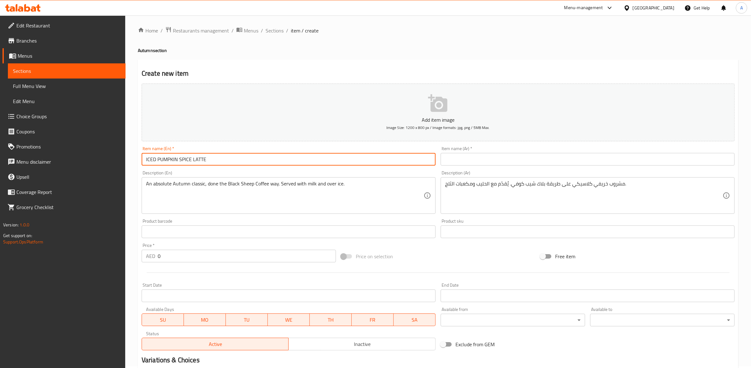
click at [365, 156] on input "ICED PUMPKIN SPICE LATTE" at bounding box center [289, 159] width 294 height 13
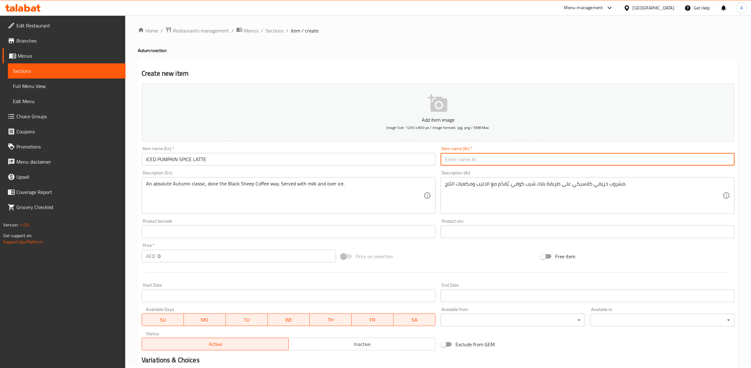
click at [471, 164] on input "text" at bounding box center [588, 159] width 294 height 13
paste input "الترجمة: لاتيه توابل اليقطين – ساخن"
click at [459, 73] on h2 "Create new item" at bounding box center [438, 73] width 593 height 9
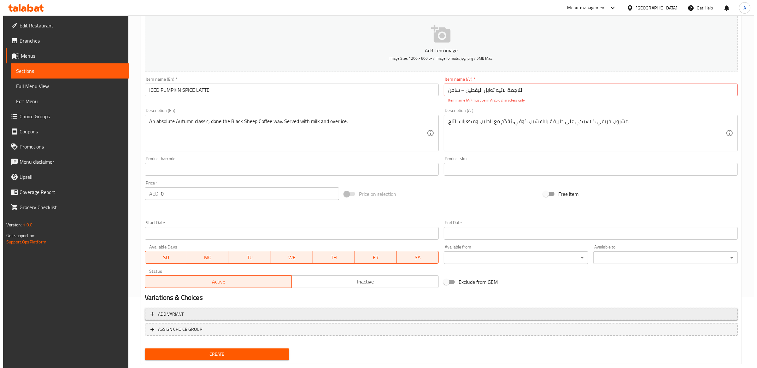
scroll to position [84, 0]
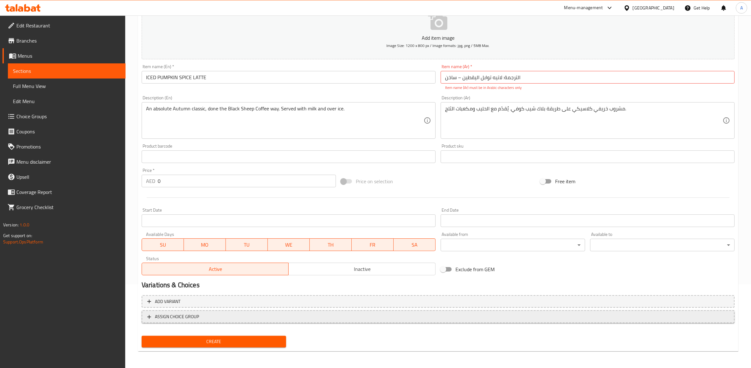
click at [216, 316] on span "ASSIGN CHOICE GROUP" at bounding box center [438, 317] width 582 height 8
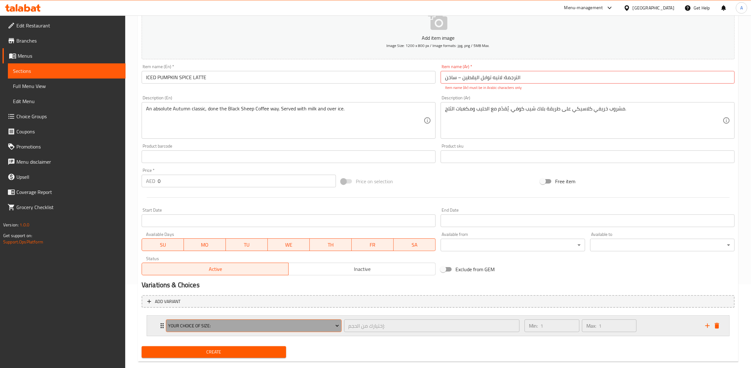
click at [228, 322] on span "Your Choice Of Size:" at bounding box center [253, 326] width 171 height 8
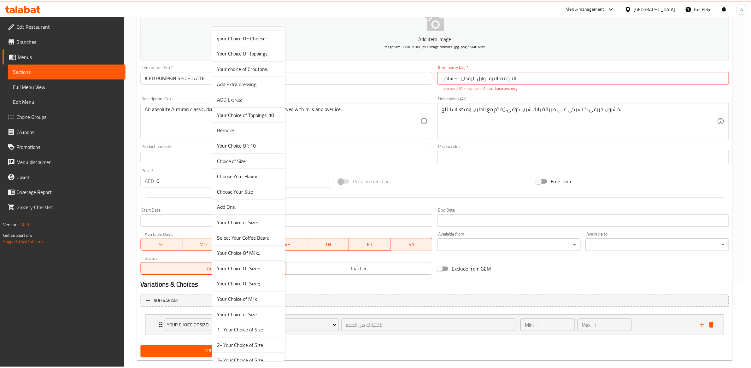
scroll to position [847, 0]
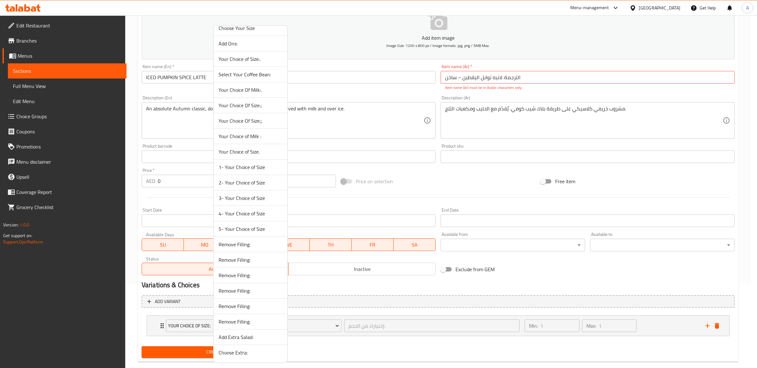
click at [243, 182] on span "2- Your Choice of Size" at bounding box center [251, 183] width 64 height 8
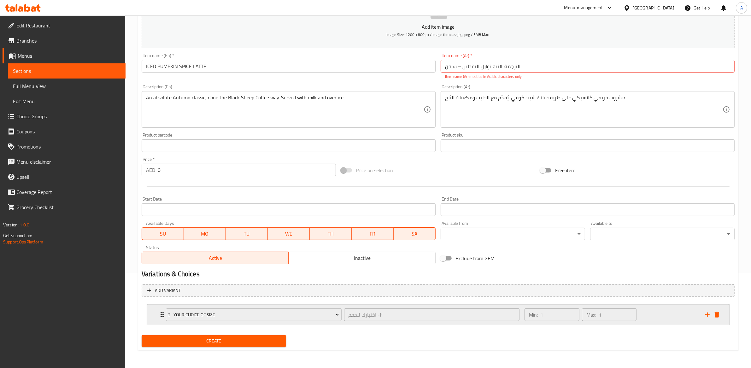
click at [522, 323] on div "Min: 1 ​ Max: 1 ​" at bounding box center [611, 315] width 181 height 20
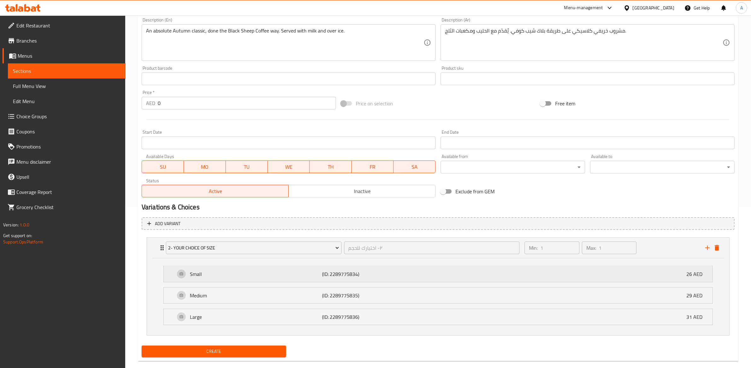
scroll to position [172, 0]
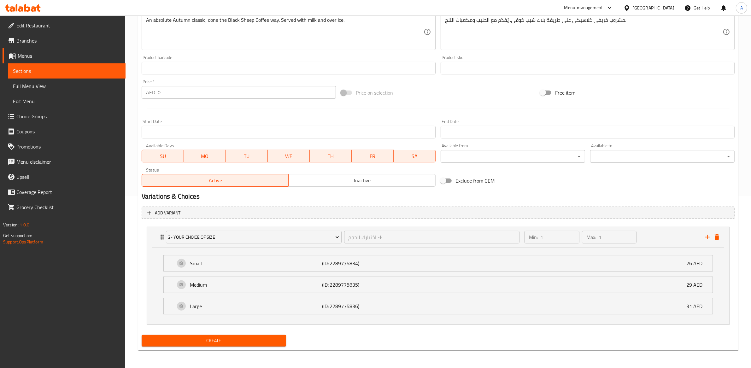
click at [225, 340] on span "Create" at bounding box center [214, 341] width 134 height 8
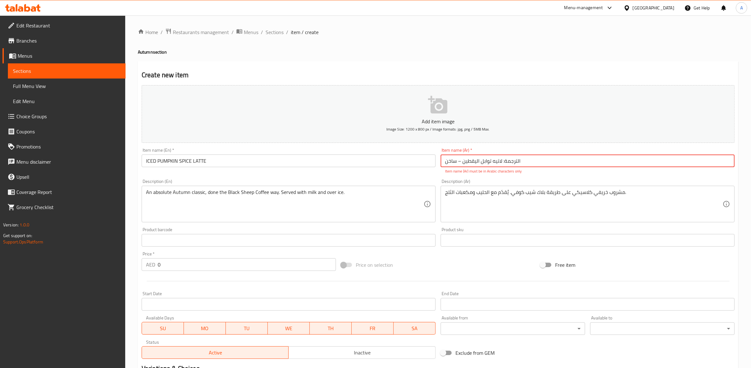
click at [459, 163] on input "الترجمة: لاتيه توابل اليقطين – ساخن" at bounding box center [588, 161] width 294 height 13
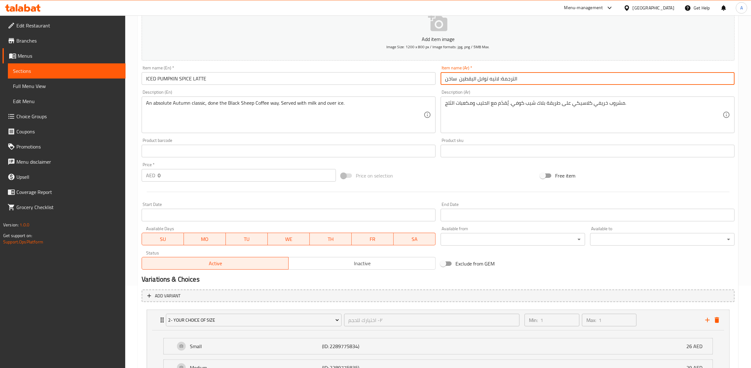
scroll to position [166, 0]
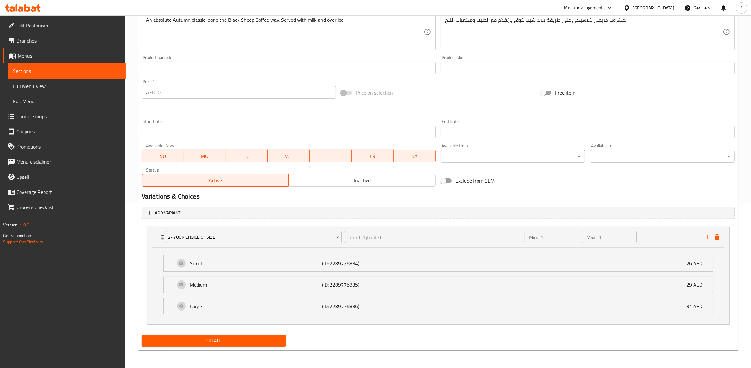
type input "الترجمة: لاتيه توابل اليقطين ساخن"
click at [205, 341] on span "Create" at bounding box center [214, 341] width 134 height 8
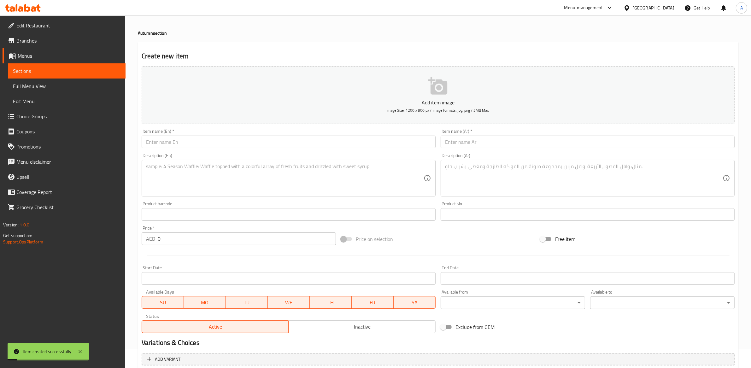
scroll to position [0, 0]
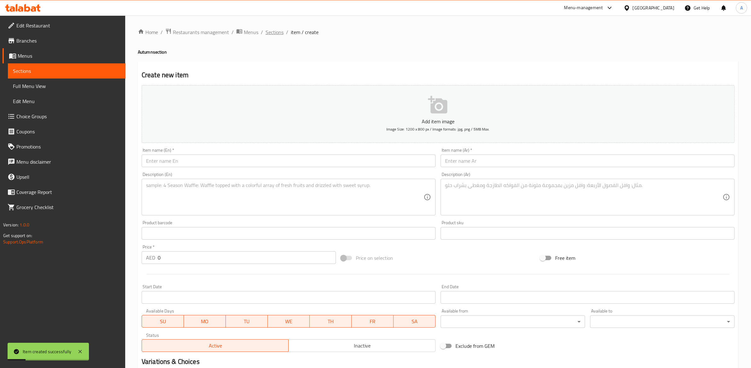
click at [273, 30] on span "Sections" at bounding box center [275, 32] width 18 height 8
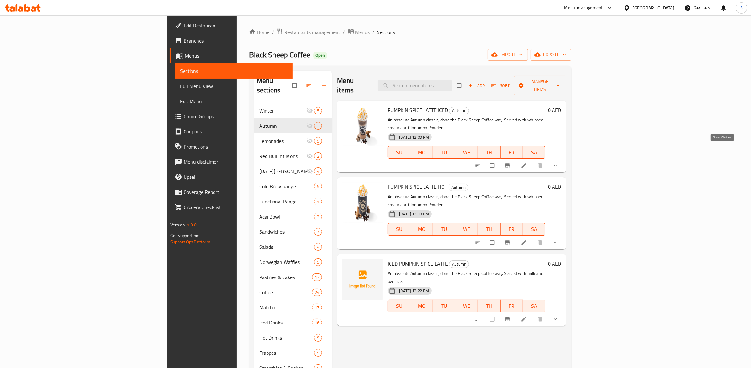
click at [559, 163] on icon "show more" at bounding box center [556, 166] width 6 height 6
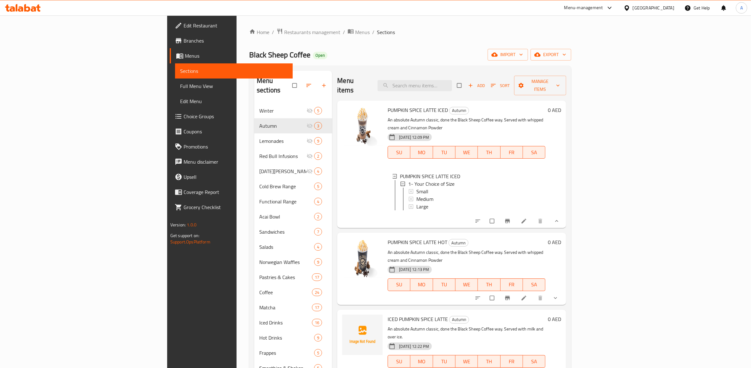
click at [564, 216] on div at bounding box center [517, 221] width 93 height 14
click at [500, 215] on input "checkbox" at bounding box center [492, 221] width 13 height 12
click at [566, 209] on div "PUMPKIN SPICE LATTE ICED Autumn An absolute Autumn classic, done the Black Shee…" at bounding box center [451, 164] width 229 height 127
click at [564, 214] on button "show more" at bounding box center [556, 221] width 15 height 14
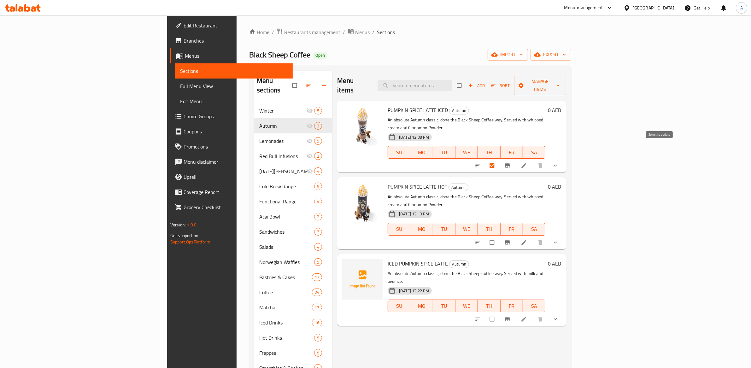
click at [500, 160] on input "checkbox" at bounding box center [492, 166] width 13 height 12
checkbox input "false"
click at [345, 265] on span "upload picture" at bounding box center [351, 268] width 13 height 6
click at [414, 323] on div "Menu items Add Sort Manage items PUMPKIN SPICE LATTE ICED Autumn An absolute Au…" at bounding box center [449, 285] width 234 height 429
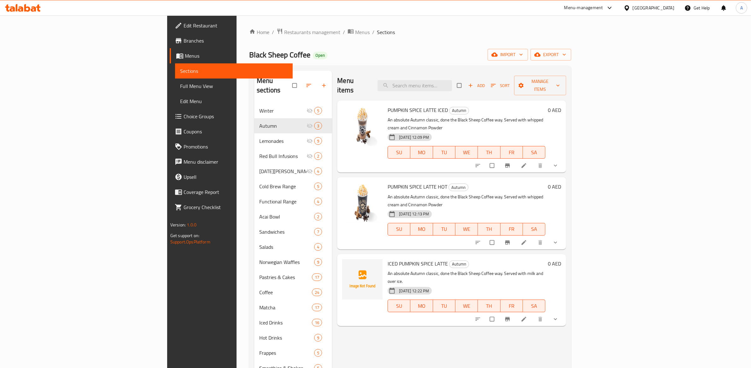
click at [511, 103] on div "PUMPKIN SPICE LATTE ICED Autumn An absolute Autumn classic, done the Black Shee…" at bounding box center [466, 136] width 163 height 67
click at [341, 120] on div at bounding box center [362, 136] width 45 height 67
click at [534, 161] on li at bounding box center [525, 166] width 18 height 10
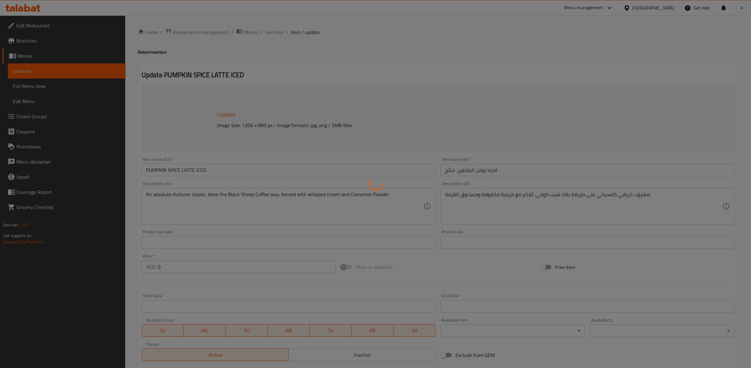
click at [285, 34] on div at bounding box center [375, 184] width 751 height 368
type input "١- اختيارك للحجم"
type input "1"
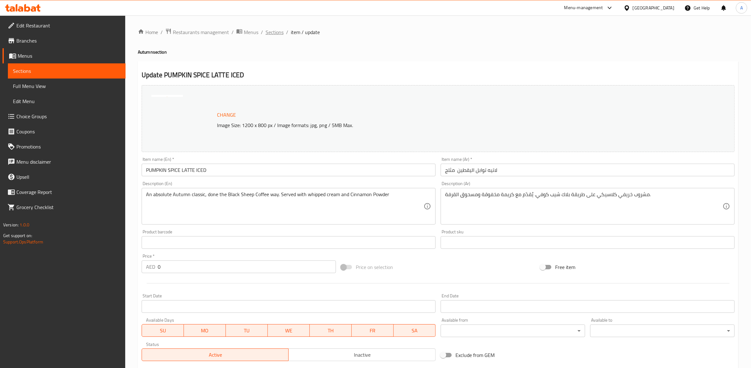
click at [281, 35] on span "Sections" at bounding box center [275, 32] width 18 height 8
